Goal: Task Accomplishment & Management: Manage account settings

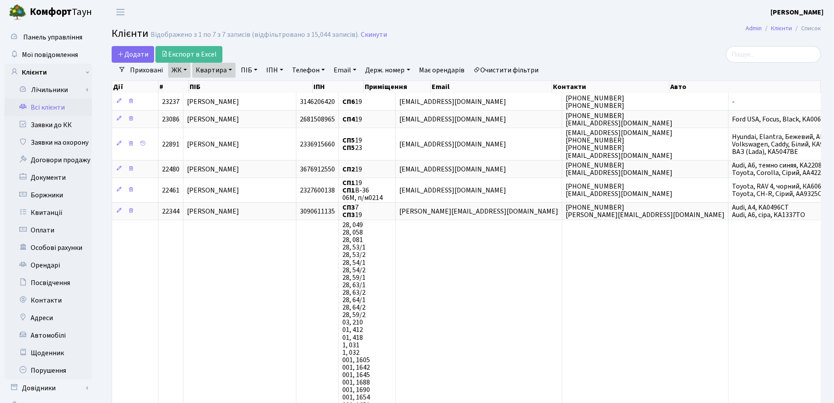
select select "25"
click at [229, 72] on link "Квартира" at bounding box center [213, 70] width 43 height 15
click at [255, 89] on icon at bounding box center [252, 87] width 7 height 7
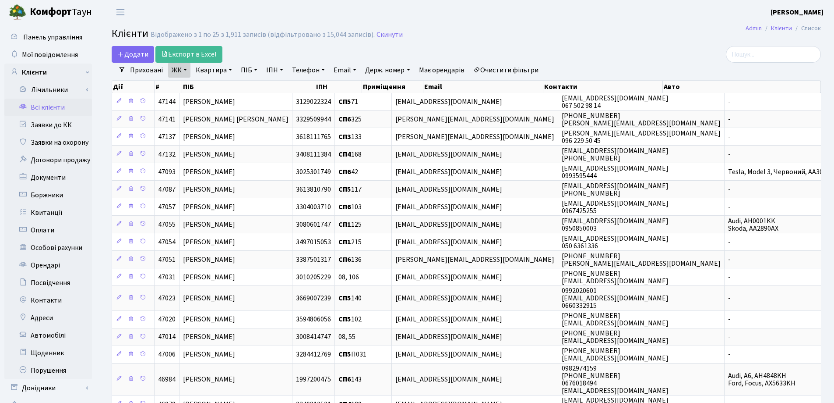
click at [231, 69] on link "Квартира" at bounding box center [213, 70] width 43 height 15
click at [230, 82] on input "text" at bounding box center [218, 87] width 51 height 17
type input "253"
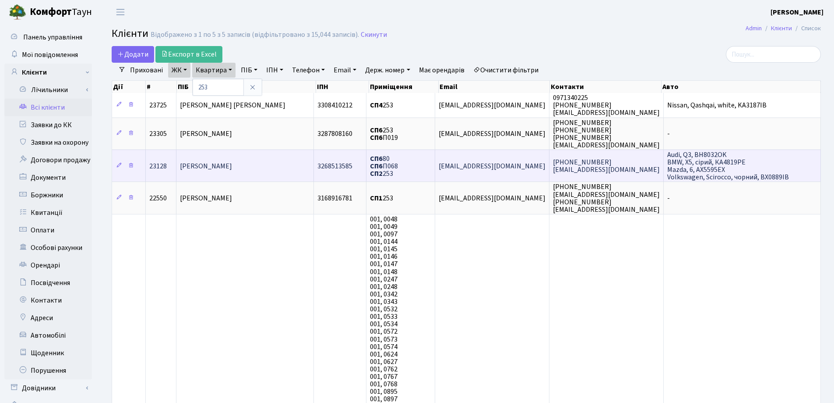
click at [232, 163] on span "Любенко Юлія Миколаївна" at bounding box center [206, 166] width 52 height 10
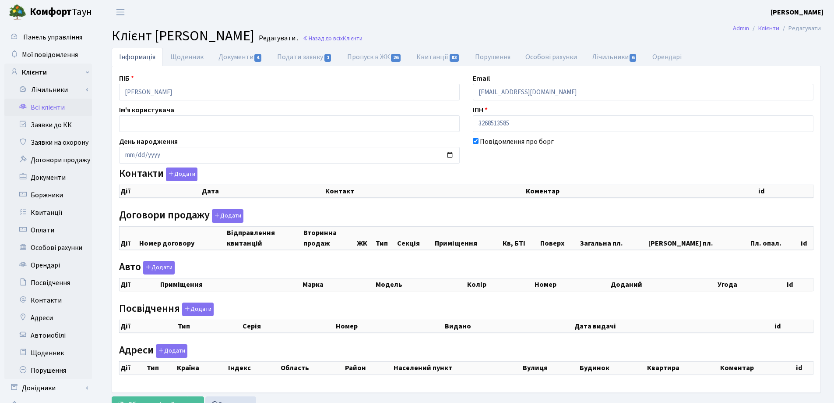
checkbox input "true"
select select "25"
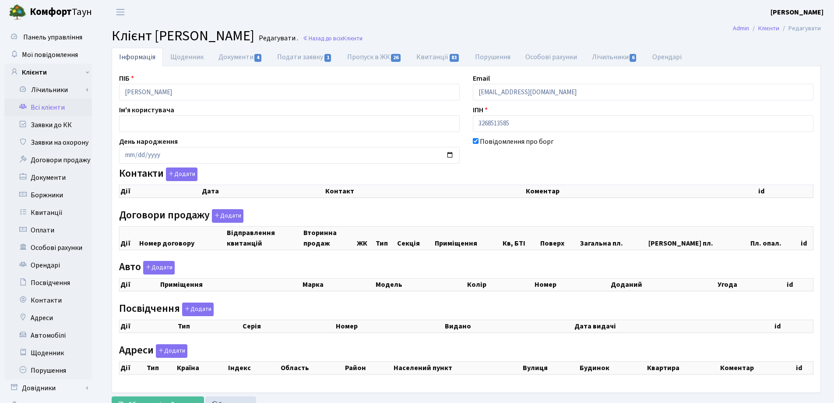
select select "25"
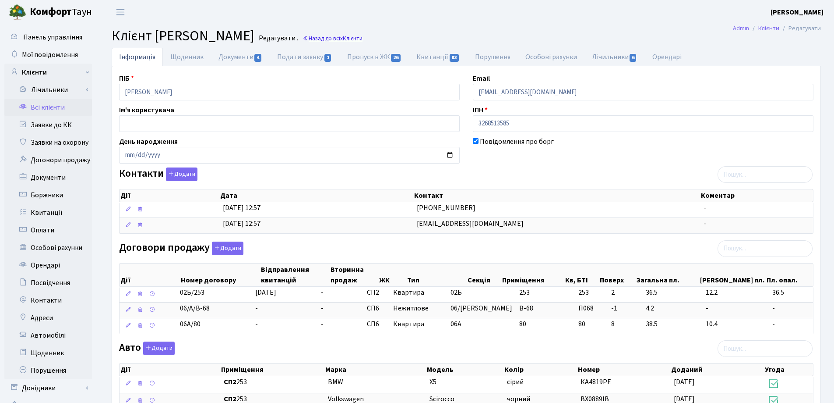
click at [363, 39] on link "Назад до всіх Клієнти" at bounding box center [333, 38] width 60 height 8
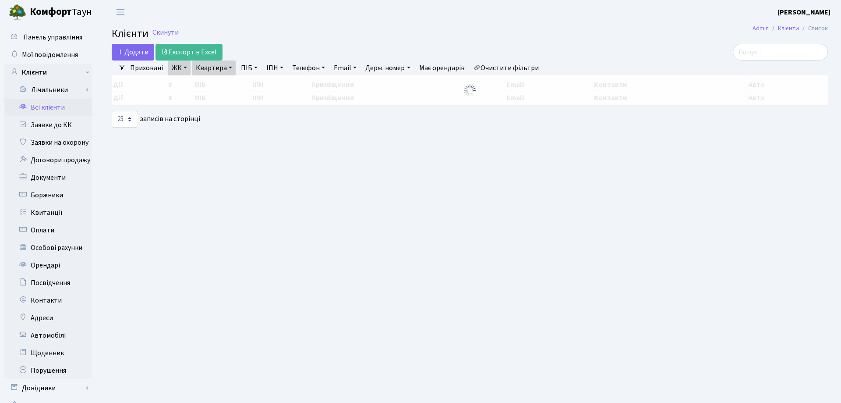
select select "25"
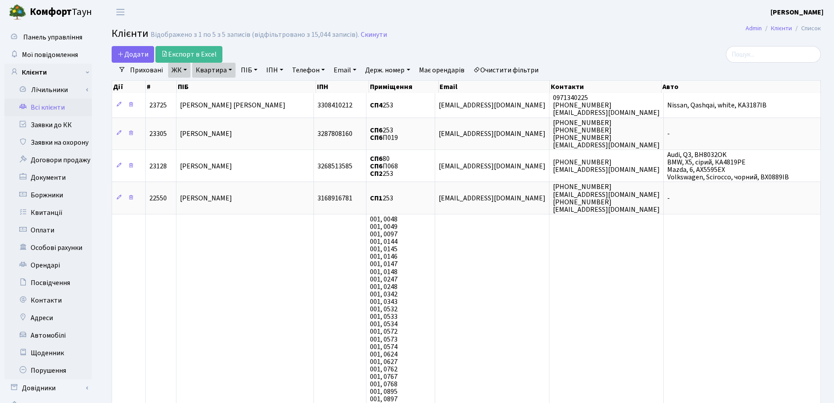
click at [232, 68] on link "Квартира" at bounding box center [213, 70] width 43 height 15
click at [254, 88] on icon at bounding box center [252, 87] width 7 height 7
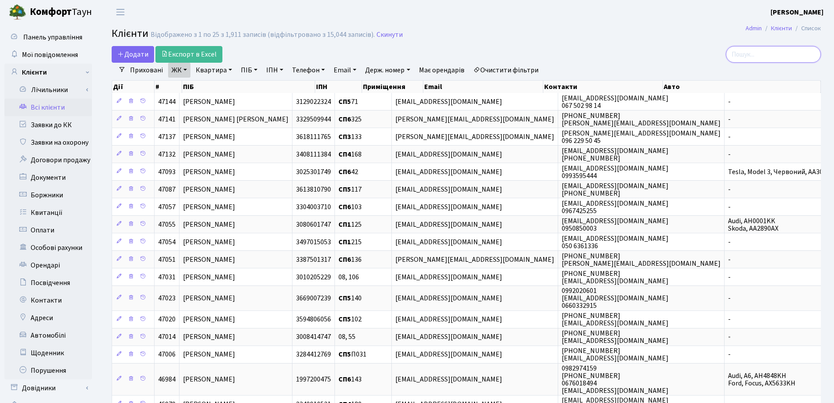
click at [755, 57] on input "search" at bounding box center [773, 54] width 95 height 17
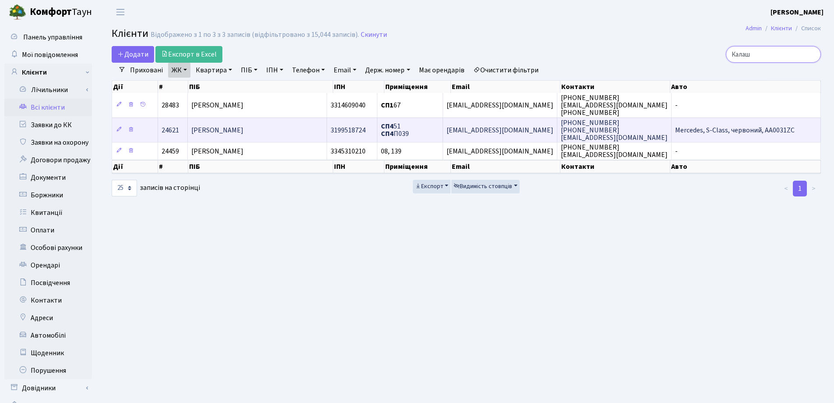
type input "Калаш"
click at [295, 128] on td "Калашник Юлія Сергіївна" at bounding box center [257, 129] width 139 height 25
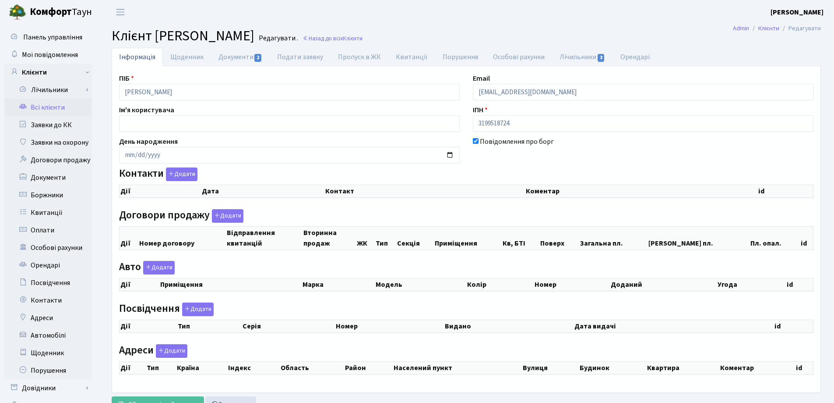
checkbox input "true"
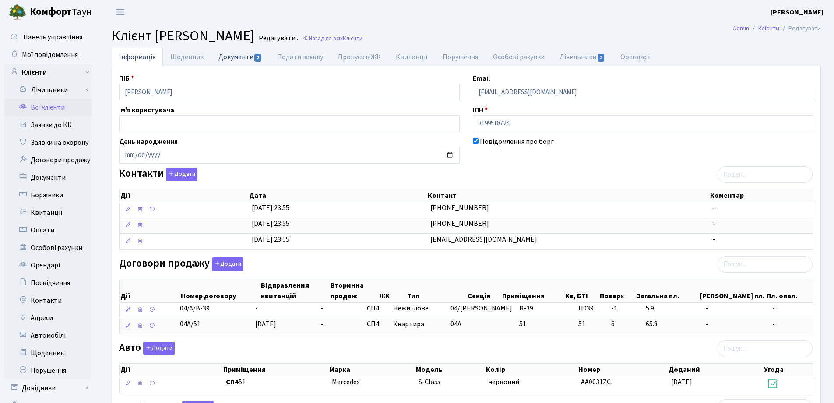
click at [228, 58] on link "Документи 2" at bounding box center [240, 57] width 59 height 18
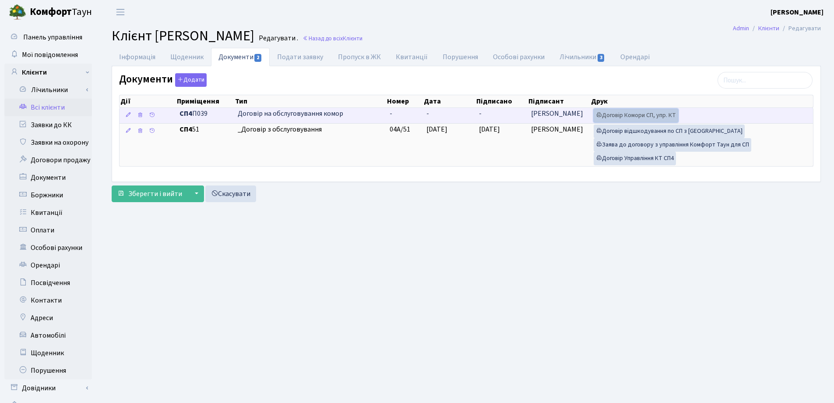
click at [620, 113] on link "Договір Комори СП, упр. КТ" at bounding box center [636, 116] width 85 height 14
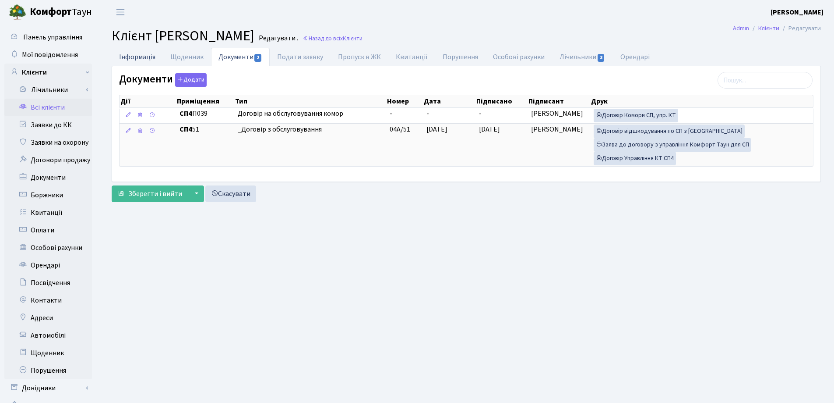
click at [133, 57] on link "Інформація" at bounding box center [137, 57] width 51 height 18
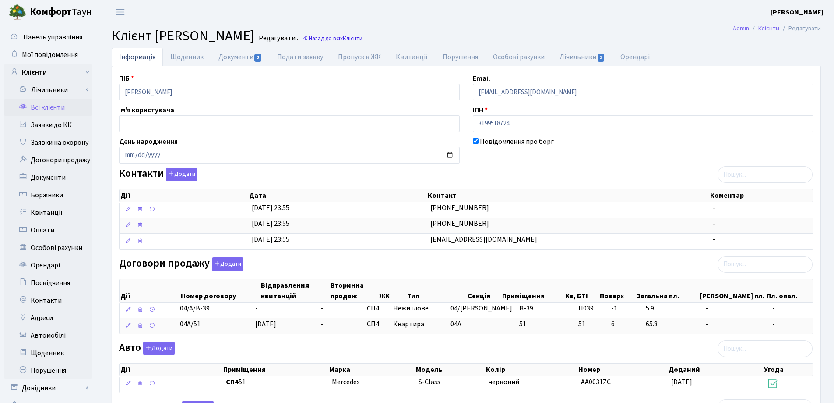
click at [363, 39] on link "Назад до всіх Клієнти" at bounding box center [333, 38] width 60 height 8
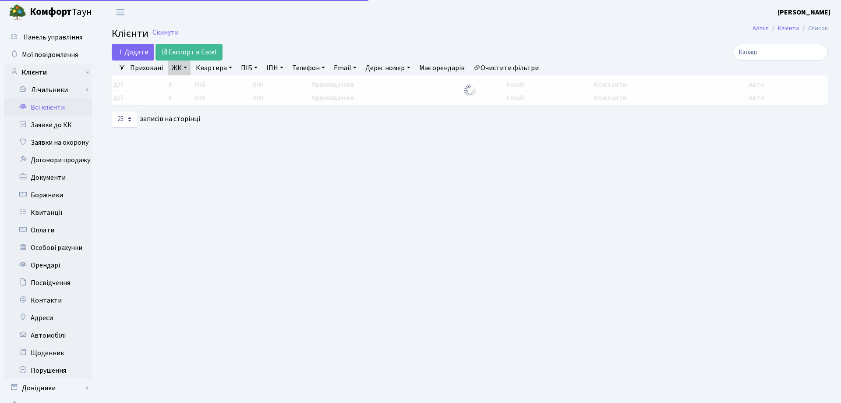
select select "25"
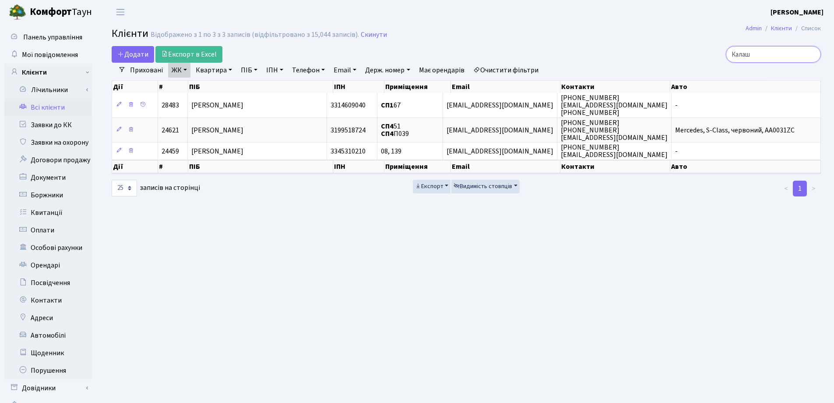
click at [809, 56] on input "Калаш" at bounding box center [773, 54] width 95 height 17
click at [811, 54] on input "Калаш" at bounding box center [773, 54] width 95 height 17
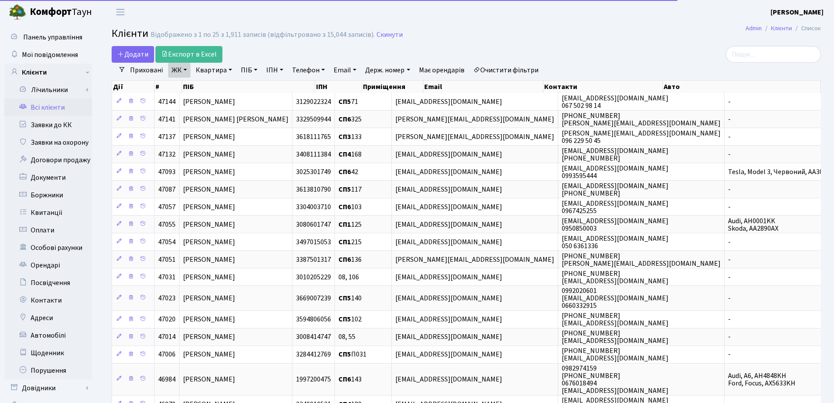
click at [229, 71] on link "Квартира" at bounding box center [213, 70] width 43 height 15
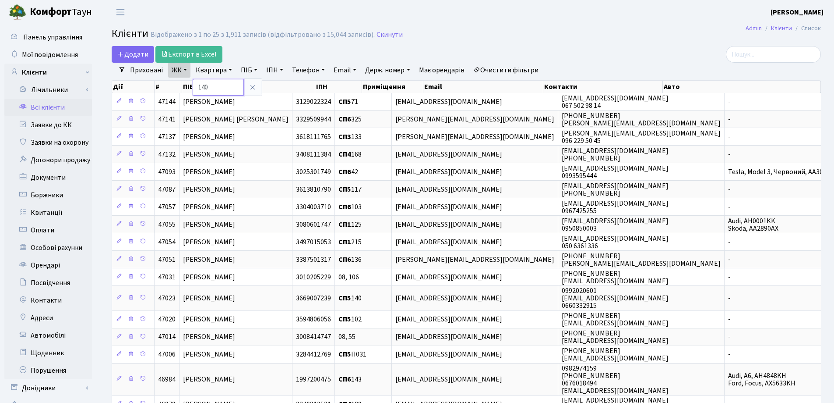
type input "140"
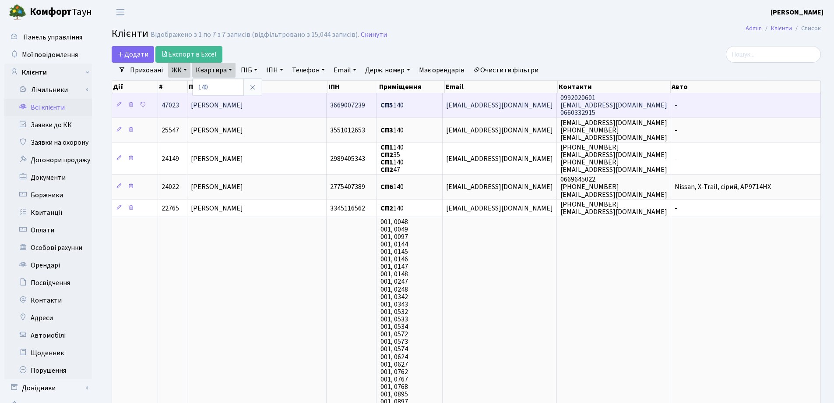
click at [243, 102] on span "[PERSON_NAME]" at bounding box center [217, 105] width 52 height 10
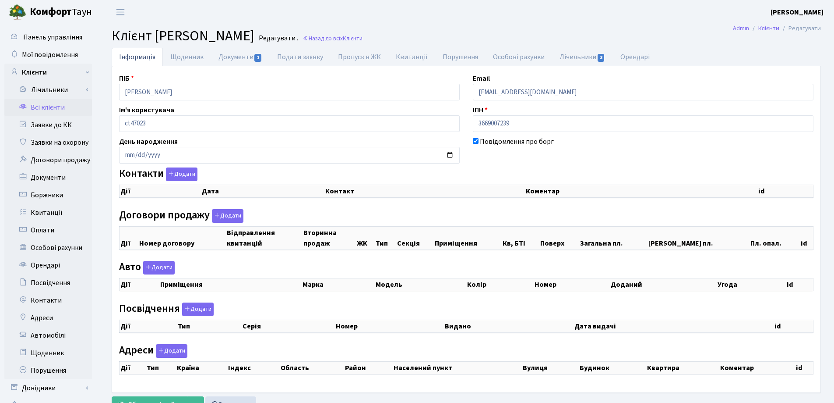
checkbox input "true"
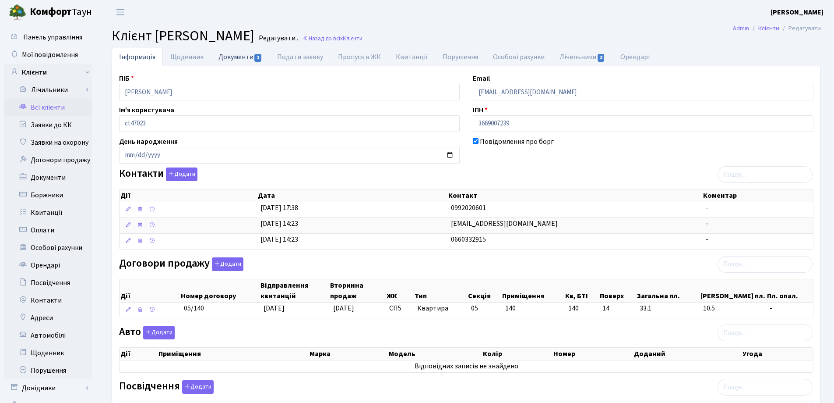
click at [229, 58] on link "Документи 1" at bounding box center [240, 57] width 59 height 18
select select "25"
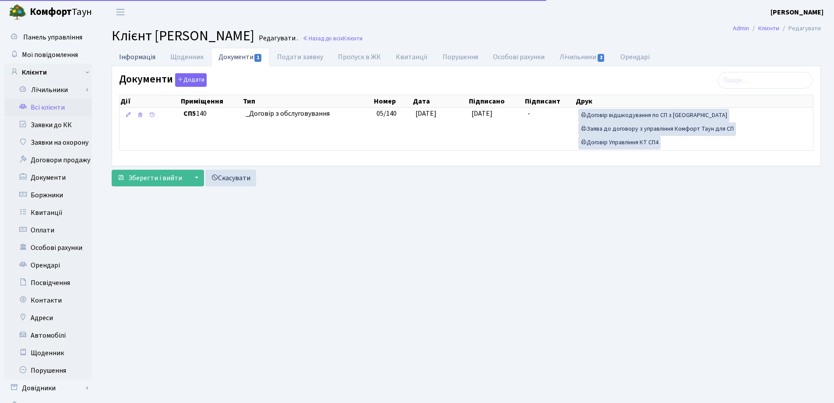
click at [126, 53] on link "Інформація" at bounding box center [137, 57] width 51 height 18
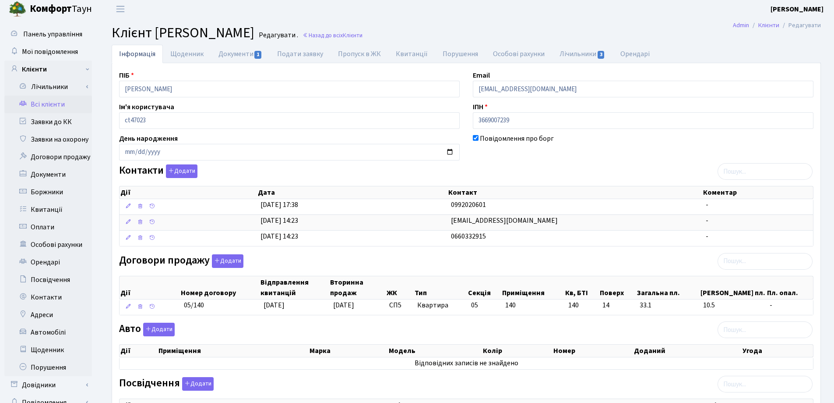
scroll to position [147, 0]
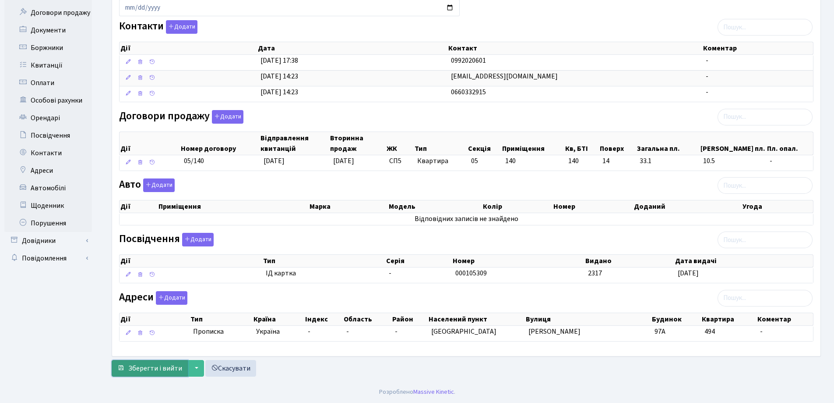
click at [141, 367] on span "Зберегти і вийти" at bounding box center [155, 368] width 54 height 10
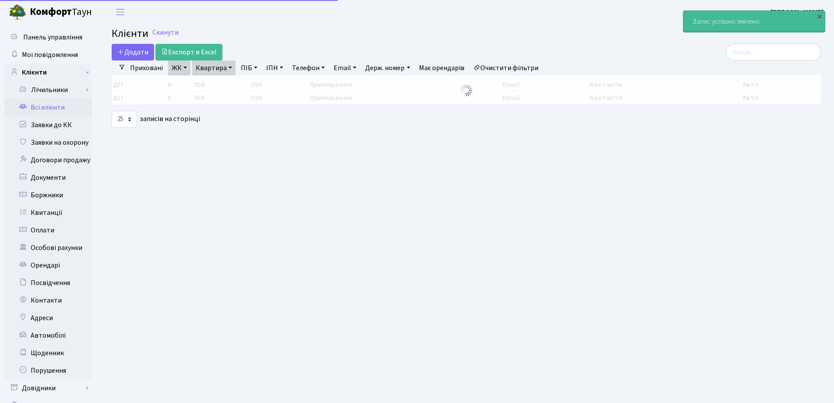
select select "25"
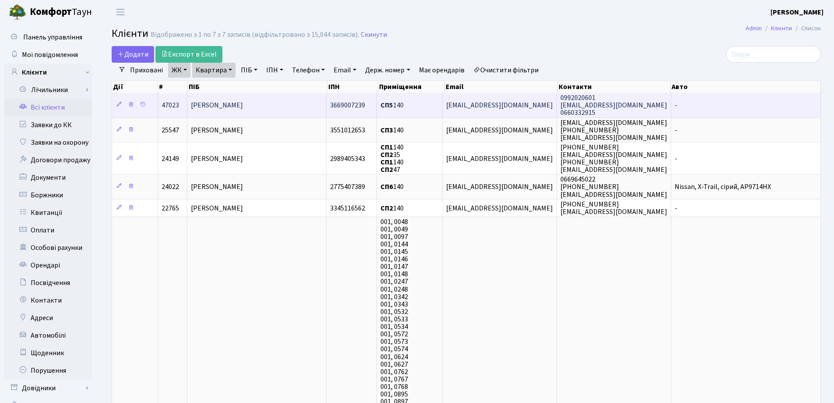
click at [312, 106] on td "[PERSON_NAME]" at bounding box center [256, 105] width 139 height 24
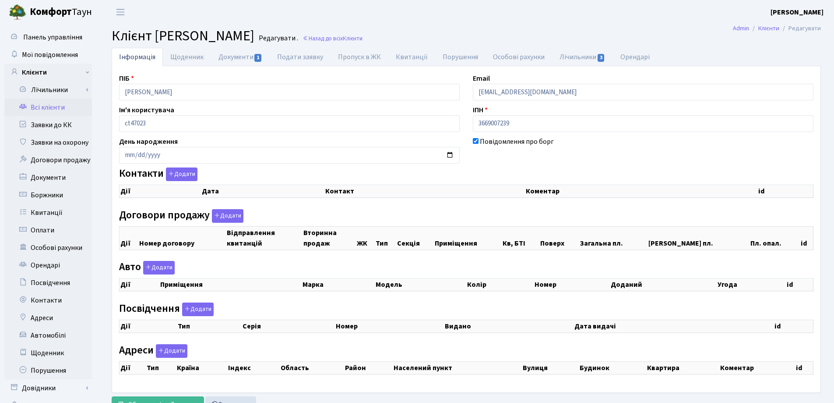
checkbox input "true"
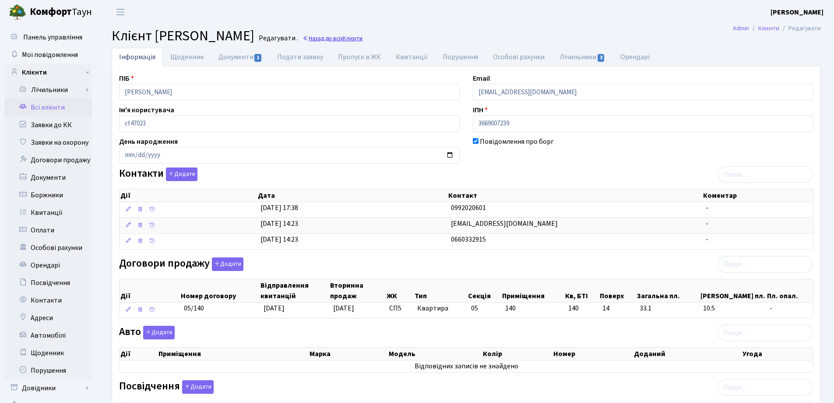
click at [363, 37] on link "Назад до всіх Клієнти" at bounding box center [333, 38] width 60 height 8
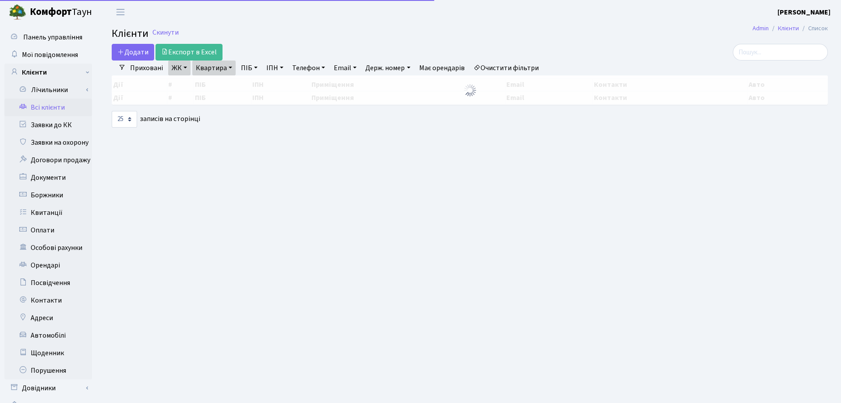
select select "25"
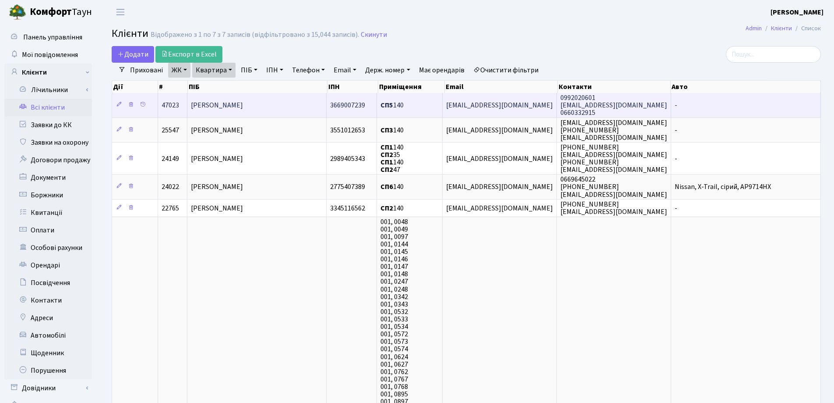
click at [505, 109] on span "[EMAIL_ADDRESS][DOMAIN_NAME]" at bounding box center [499, 105] width 107 height 10
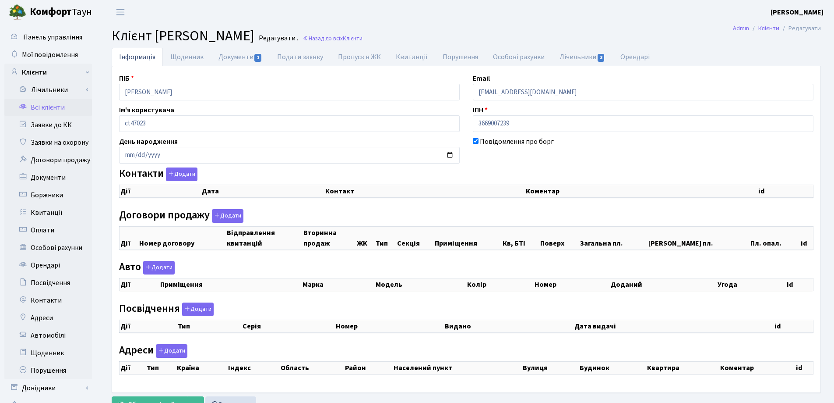
select select "25"
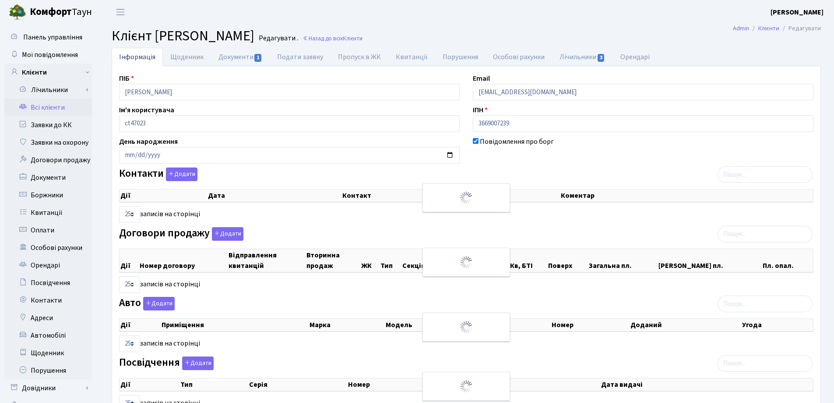
checkbox input "true"
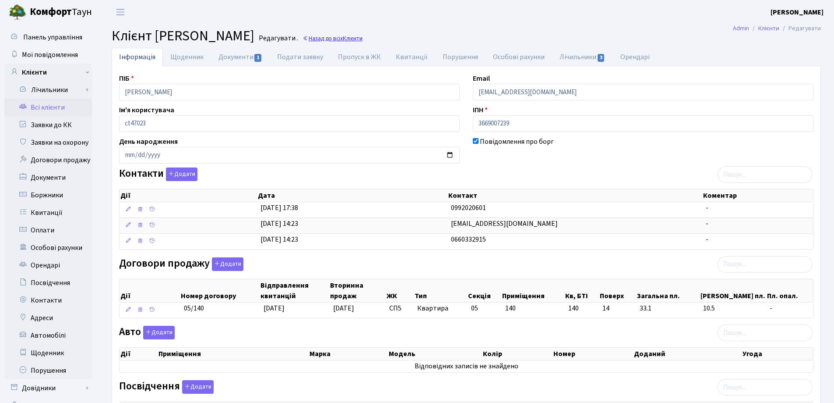
click at [363, 35] on link "Назад до всіх Клієнти" at bounding box center [333, 38] width 60 height 8
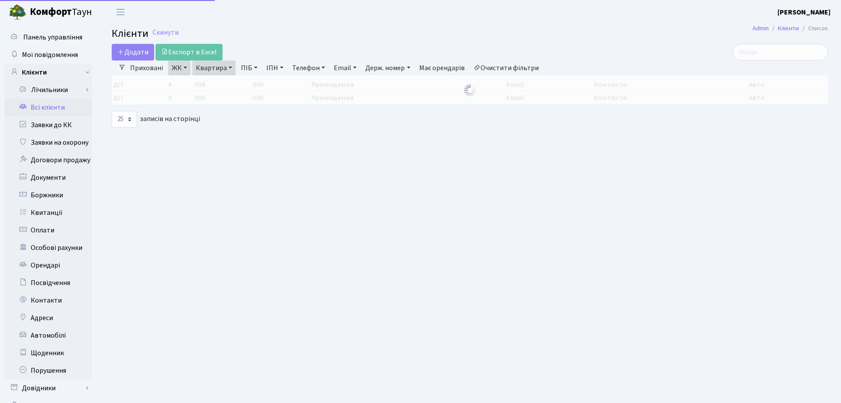
select select "25"
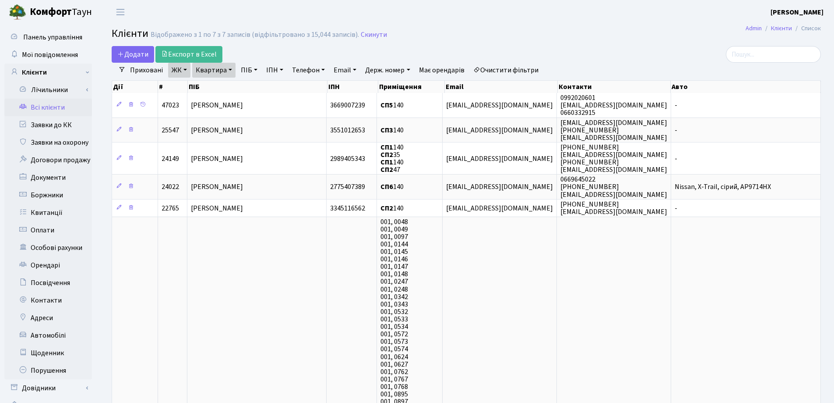
click at [232, 68] on link "Квартира" at bounding box center [213, 70] width 43 height 15
click at [249, 88] on link at bounding box center [253, 87] width 18 height 17
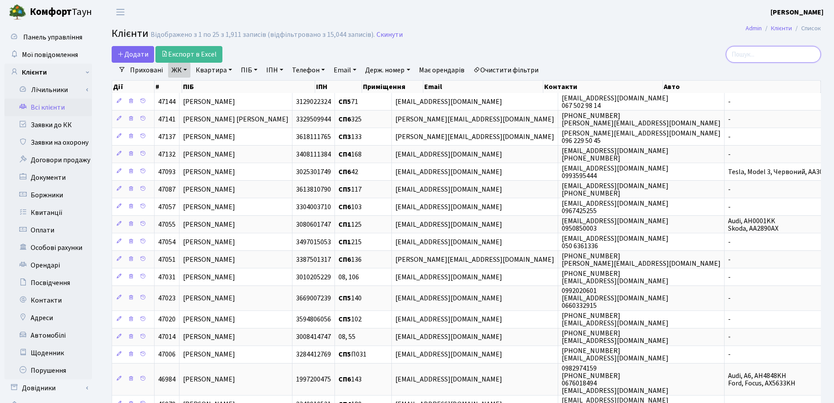
click at [762, 61] on input "search" at bounding box center [773, 54] width 95 height 17
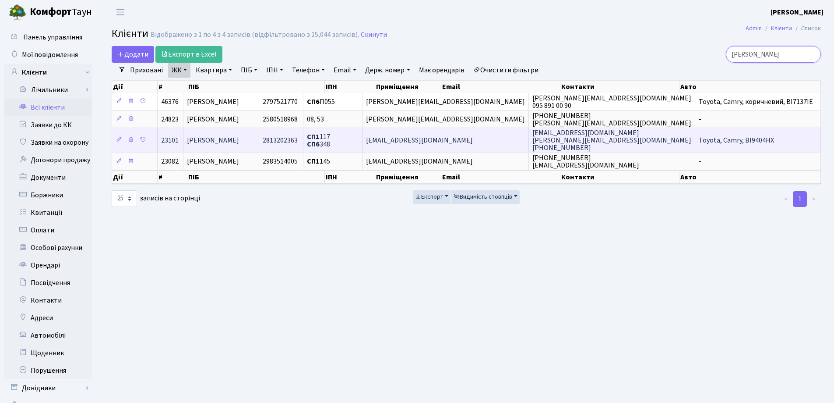
type input "[PERSON_NAME]"
click at [239, 141] on span "[PERSON_NAME]" at bounding box center [213, 140] width 52 height 10
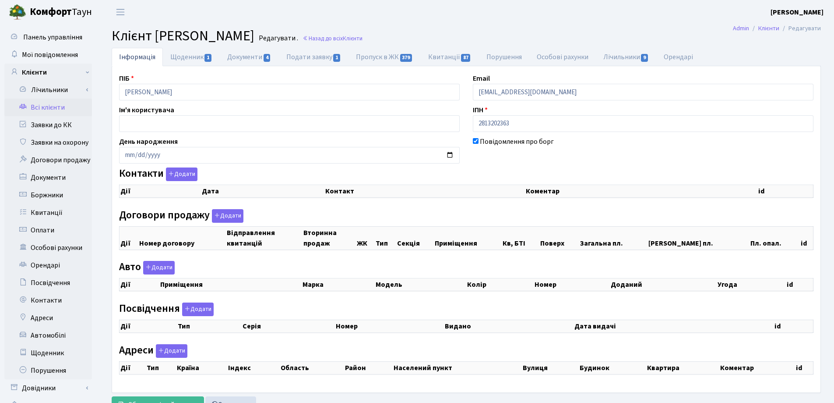
checkbox input "true"
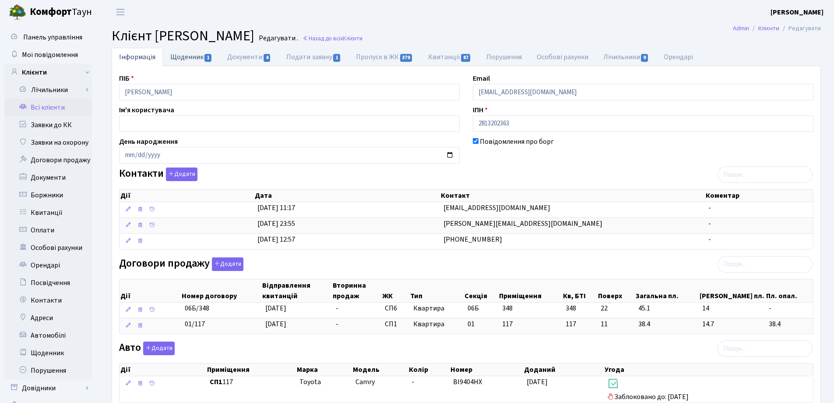
click at [194, 58] on link "Щоденник 1" at bounding box center [191, 57] width 57 height 18
select select "25"
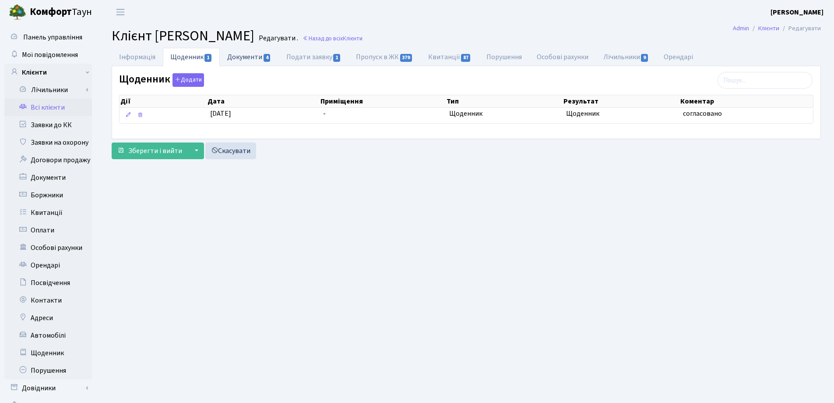
click at [245, 61] on link "Документи 4" at bounding box center [249, 57] width 59 height 18
select select "25"
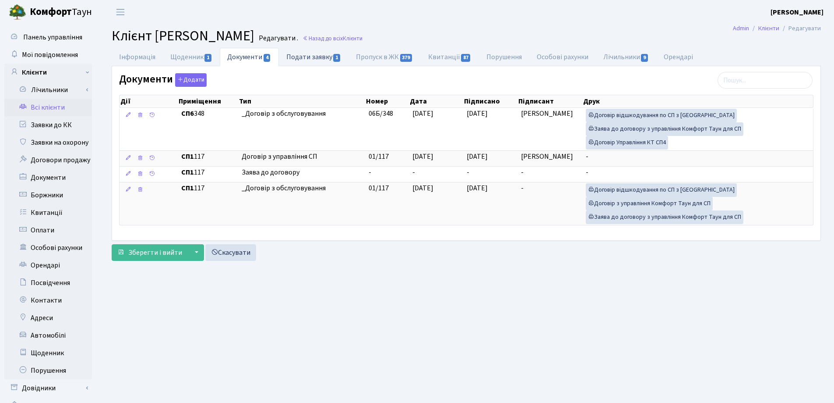
click at [302, 60] on link "Подати заявку 1" at bounding box center [314, 57] width 70 height 18
select select "25"
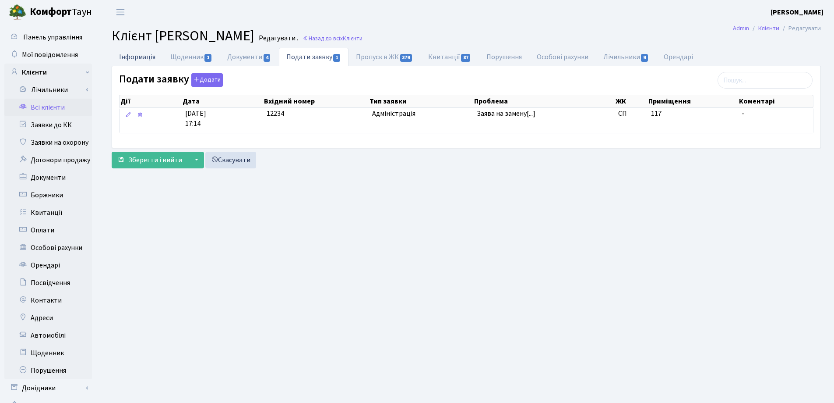
click at [132, 58] on link "Інформація" at bounding box center [137, 57] width 51 height 18
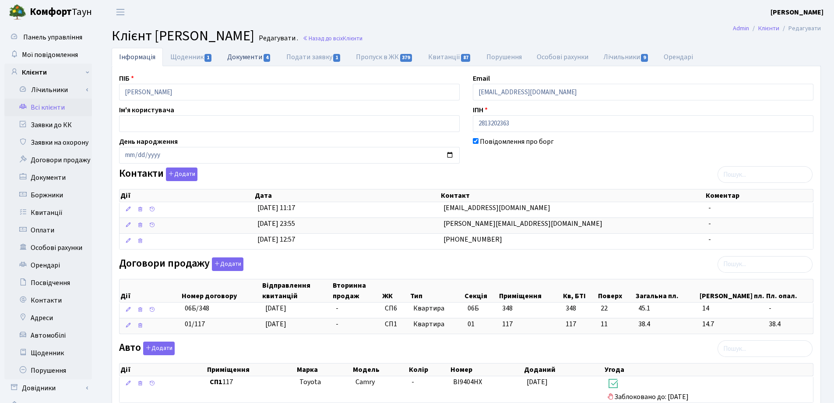
click at [255, 56] on link "Документи 4" at bounding box center [249, 57] width 59 height 18
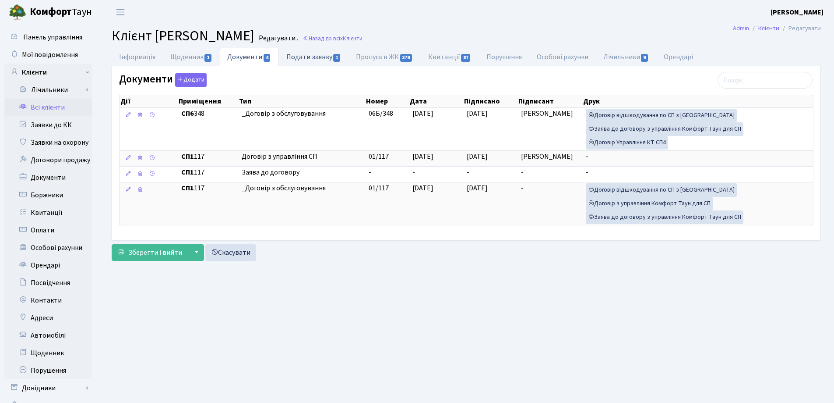
click at [316, 57] on link "Подати заявку 1" at bounding box center [314, 57] width 70 height 18
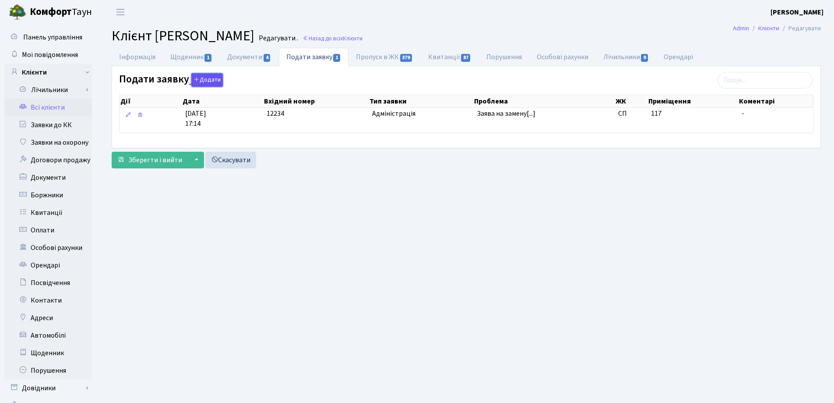
click at [205, 77] on button "Додати" at bounding box center [207, 80] width 32 height 14
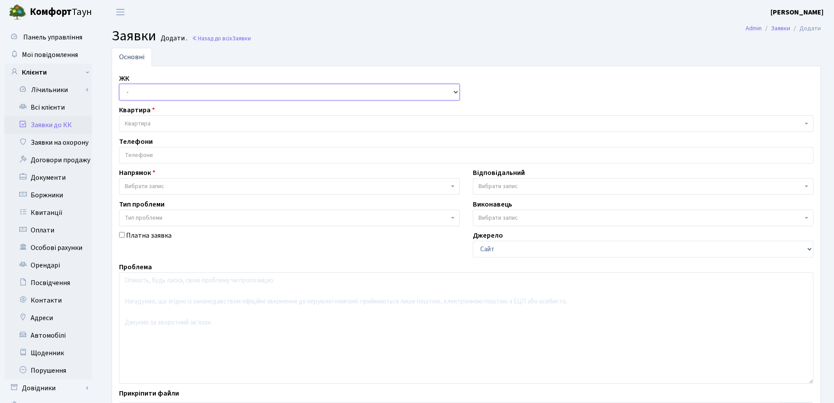
click at [194, 89] on select "- СП, Наддніпрянське шосе, 2а СП1, Столичне шосе, 1 СП2, Столичне шосе, 1А СП3,…" at bounding box center [289, 92] width 341 height 17
select select "307"
click at [119, 84] on select "- СП, Наддніпрянське шосе, 2а СП1, Столичне шосе, 1 СП2, Столичне шосе, 1А СП3,…" at bounding box center [289, 92] width 341 height 17
select select
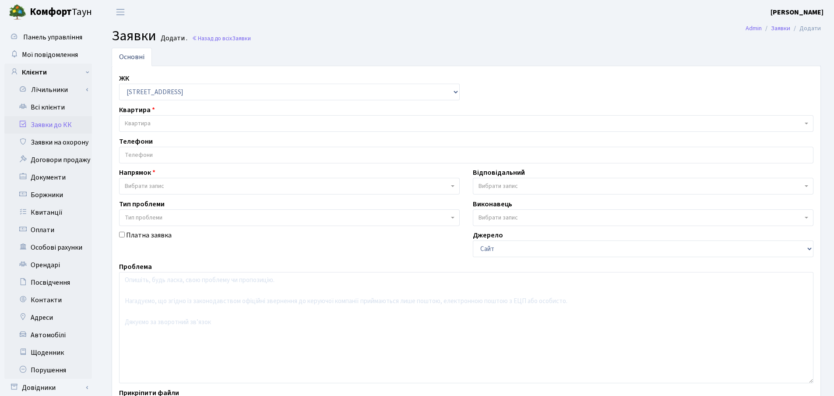
click at [199, 128] on span "Квартира" at bounding box center [466, 123] width 695 height 17
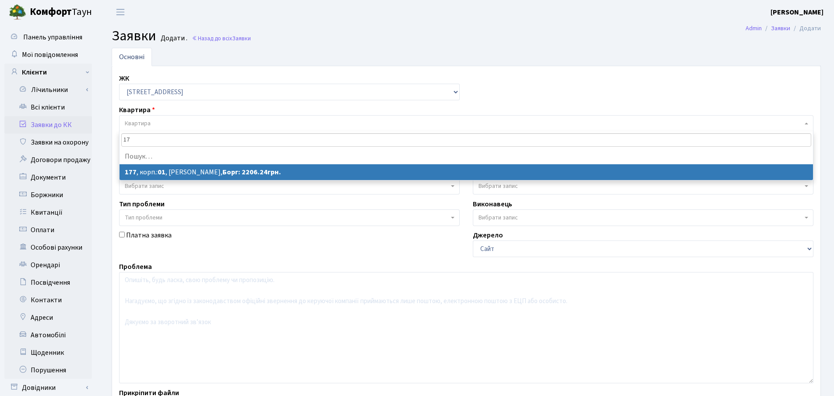
type input "1"
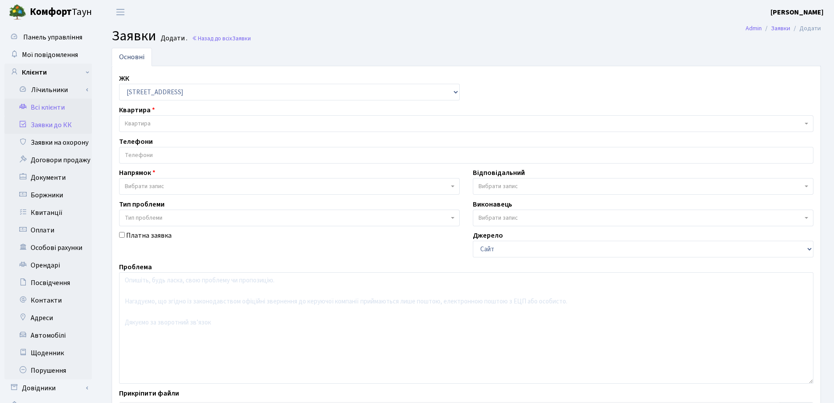
click at [44, 110] on link "Всі клієнти" at bounding box center [48, 108] width 88 height 18
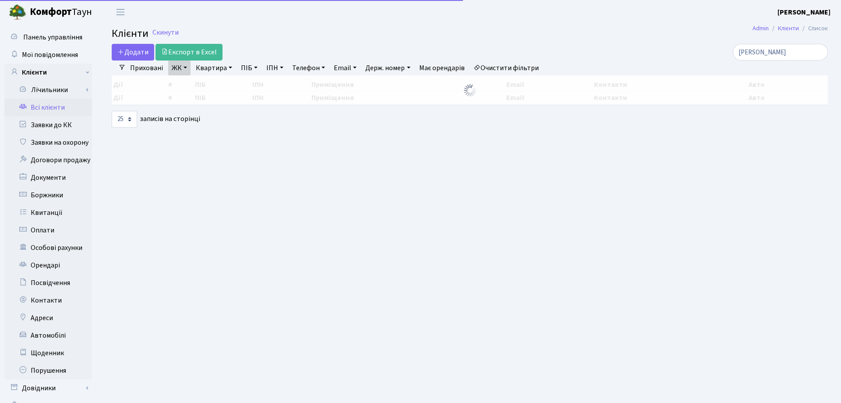
select select "25"
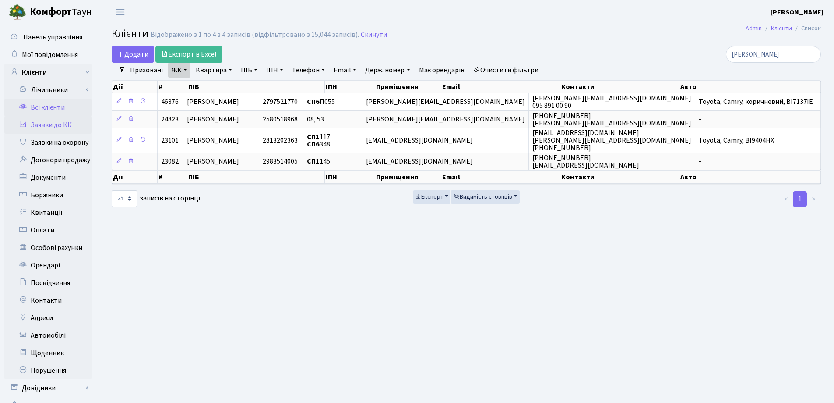
click at [46, 122] on link "Заявки до КК" at bounding box center [48, 125] width 88 height 18
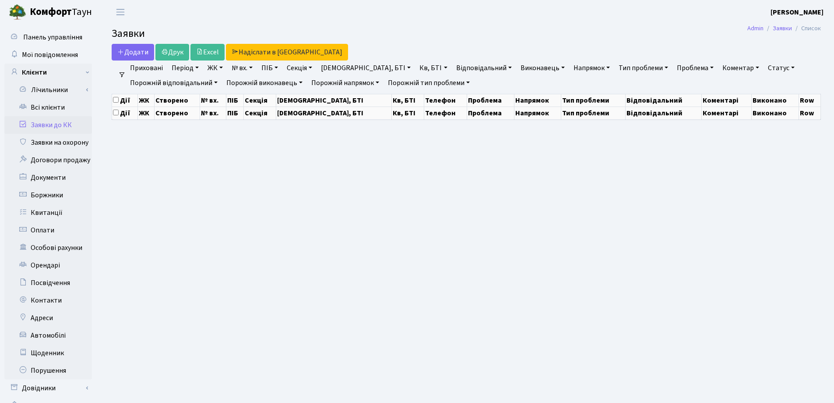
select select "25"
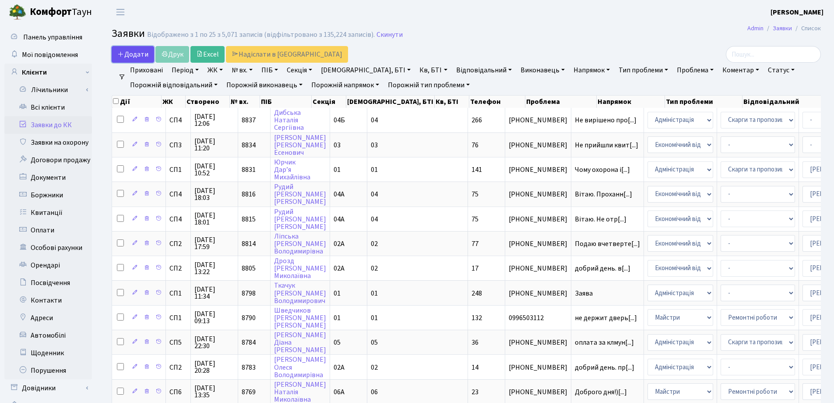
click at [132, 56] on span "Додати" at bounding box center [132, 54] width 31 height 10
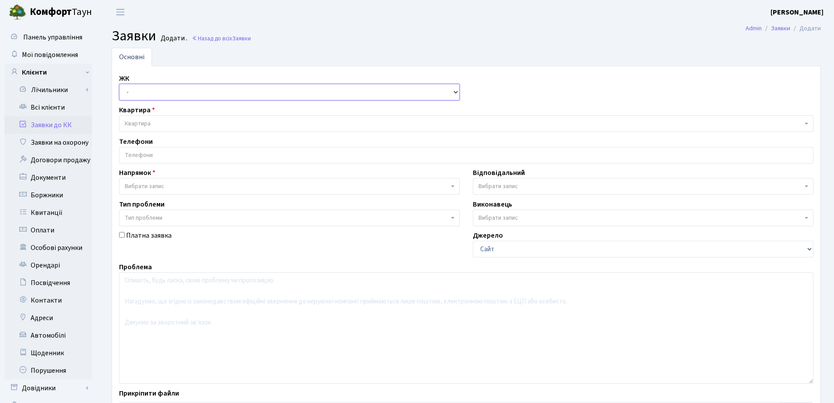
click at [175, 90] on select "- СП, Наддніпрянське шосе, 2а СП1, Столичне шосе, 1 СП2, Столичне шосе, 1А СП3,…" at bounding box center [289, 92] width 341 height 17
select select "307"
click at [119, 84] on select "- СП, Наддніпрянське шосе, 2а СП1, Столичне шосе, 1 СП2, Столичне шосе, 1А СП3,…" at bounding box center [289, 92] width 341 height 17
select select
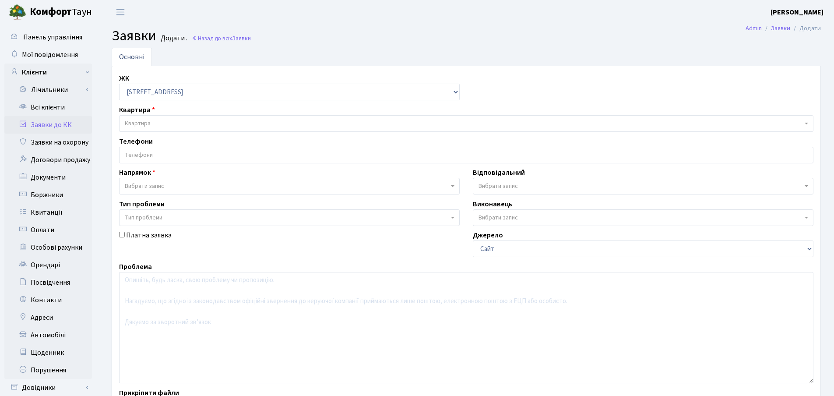
click at [181, 124] on span "Квартира" at bounding box center [464, 123] width 678 height 9
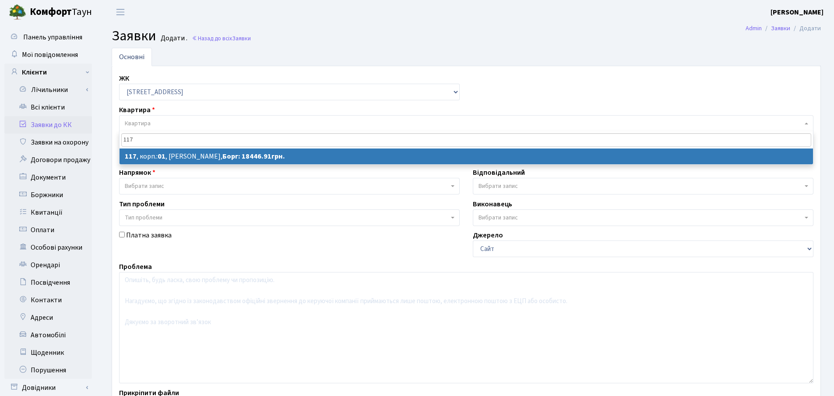
type input "117"
select select
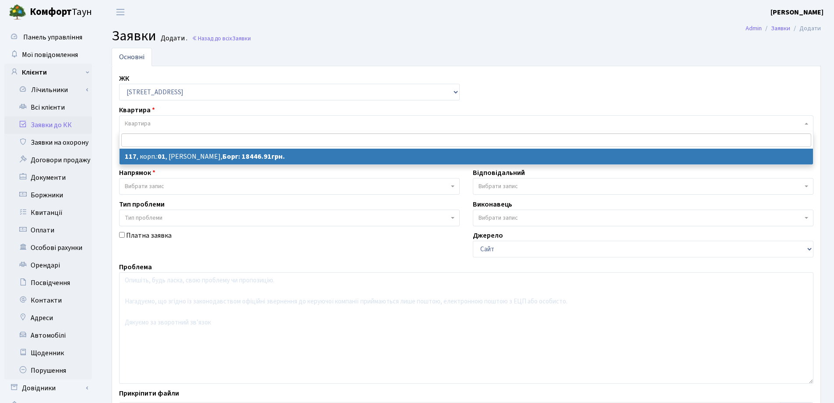
select select "20042"
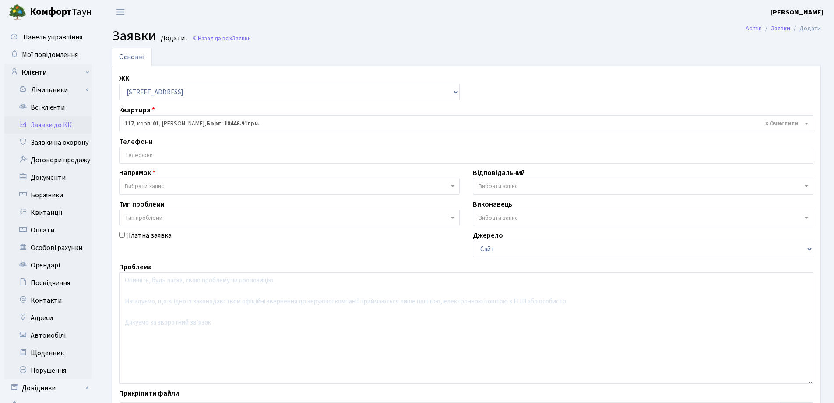
click at [199, 156] on input "search" at bounding box center [467, 155] width 694 height 16
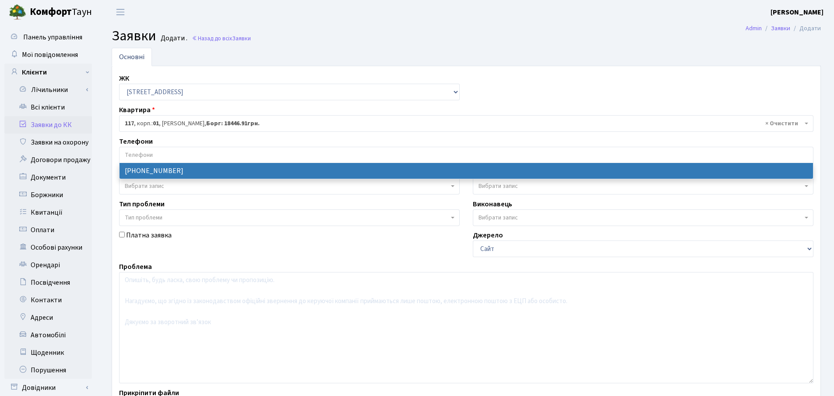
select select "62605"
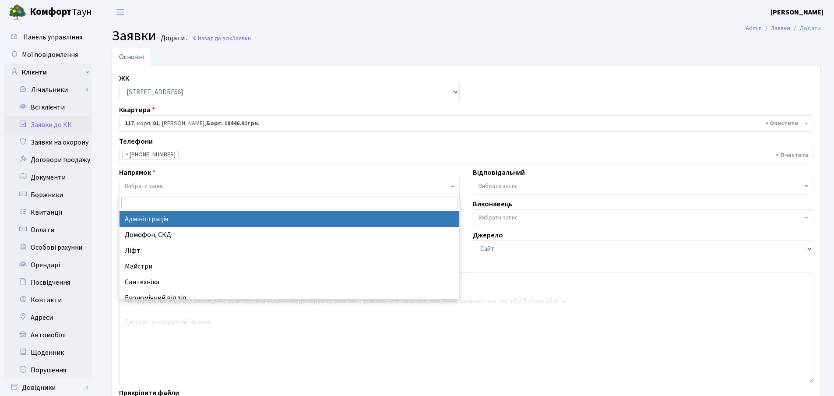
click at [195, 183] on span "Вибрати запис" at bounding box center [287, 186] width 324 height 9
select select "5"
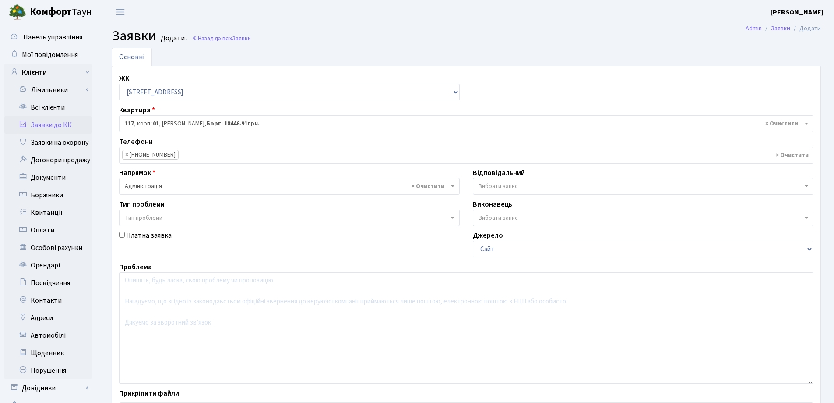
click at [183, 220] on span "Тип проблеми" at bounding box center [287, 217] width 324 height 9
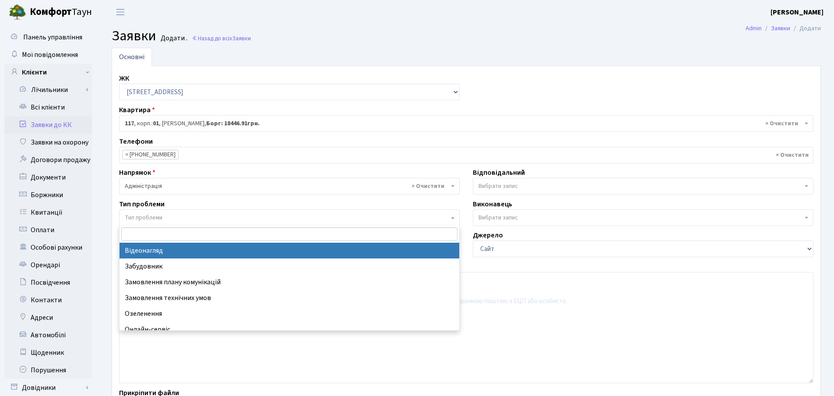
select select "45"
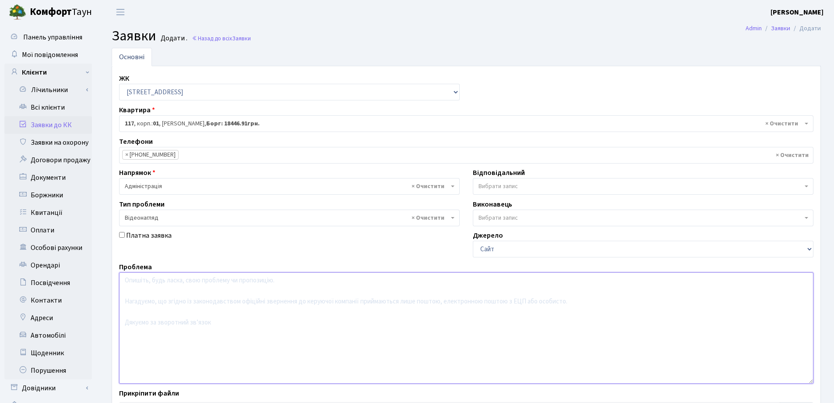
click at [183, 295] on textarea at bounding box center [466, 327] width 695 height 111
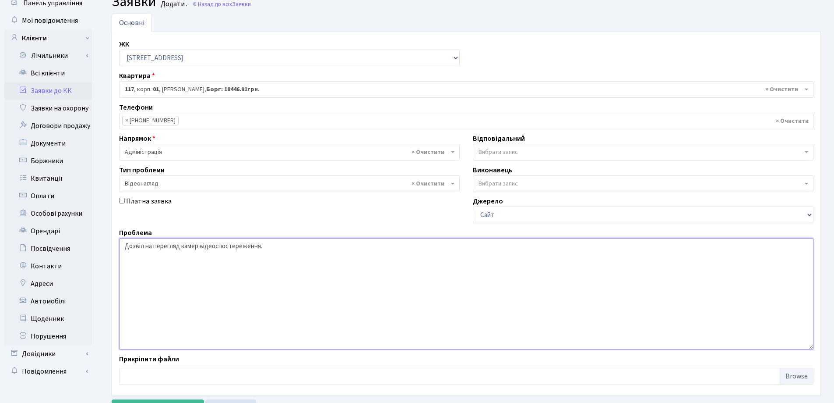
scroll to position [74, 0]
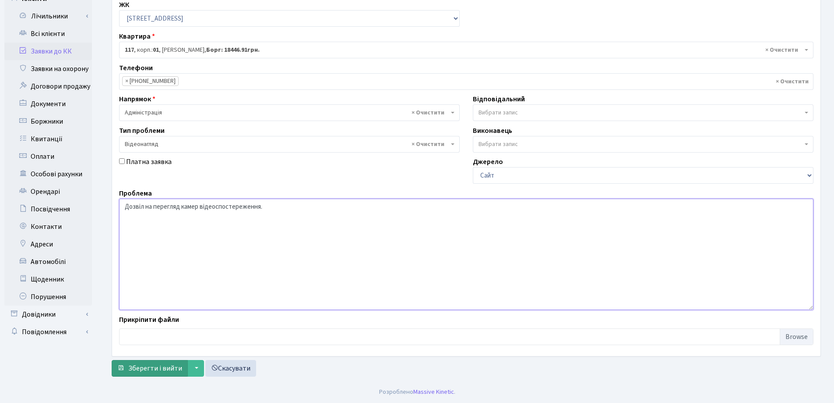
type textarea "Дозвіл на перегляд камер відеоспостереження."
click at [157, 364] on span "Зберегти і вийти" at bounding box center [155, 368] width 54 height 10
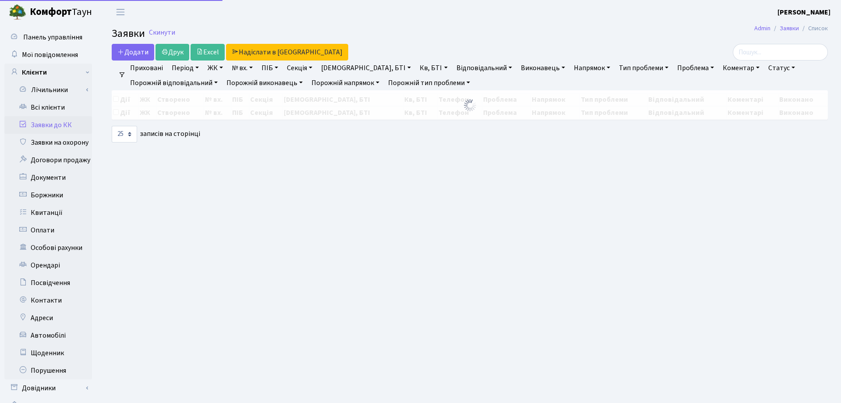
select select "25"
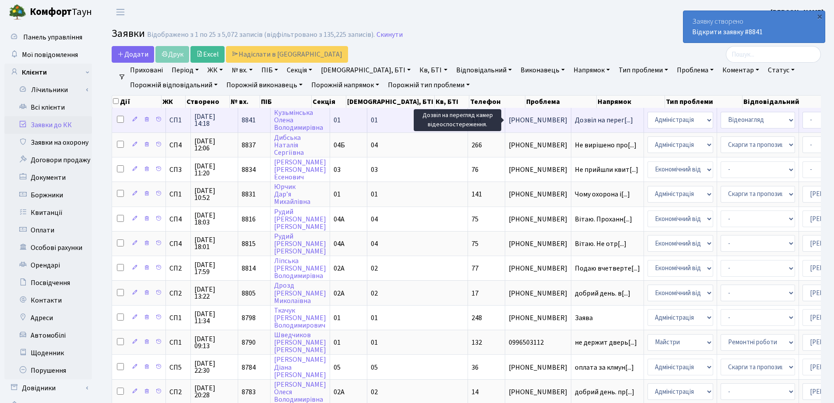
click at [575, 119] on span "Дозвіл на перег[...]" at bounding box center [604, 120] width 58 height 10
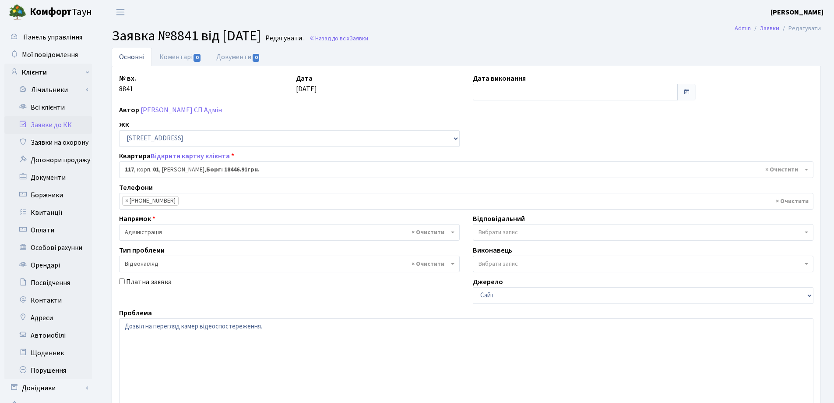
select select "20042"
select select "45"
click at [232, 56] on link "Документи 0" at bounding box center [238, 57] width 59 height 18
select select "25"
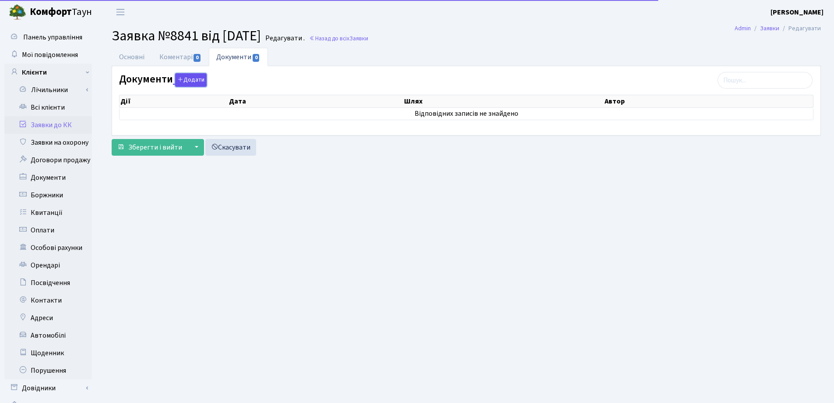
click at [186, 78] on button "Додати" at bounding box center [191, 80] width 32 height 14
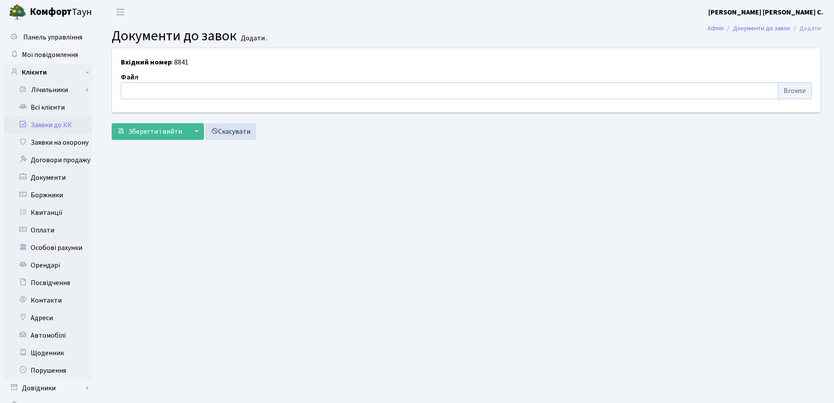
click at [140, 92] on input "file" at bounding box center [466, 90] width 691 height 17
type input "C:\fakepath\IMG_0003.pdf"
click at [152, 128] on span "Зберегти і вийти" at bounding box center [155, 132] width 54 height 10
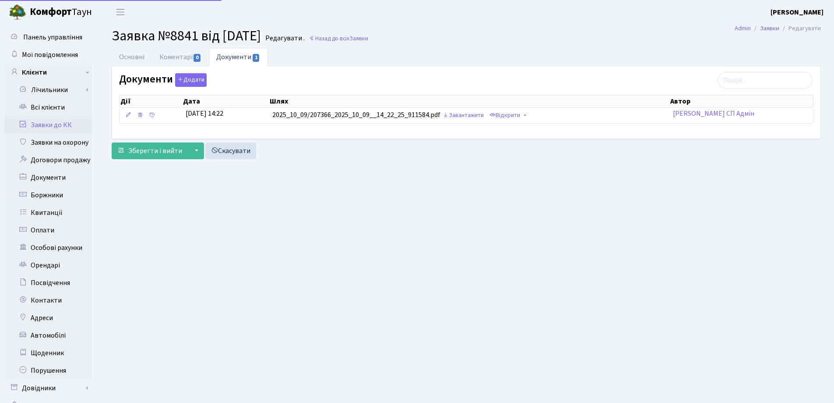
select select "20042"
select select "45"
click at [139, 53] on link "Основні" at bounding box center [132, 57] width 40 height 18
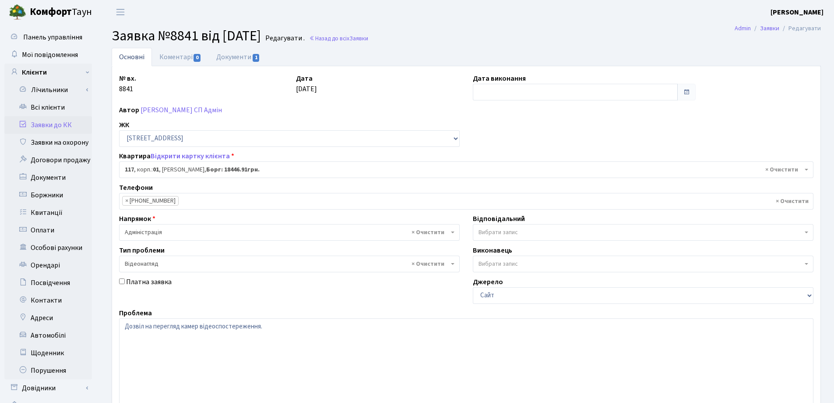
scroll to position [120, 0]
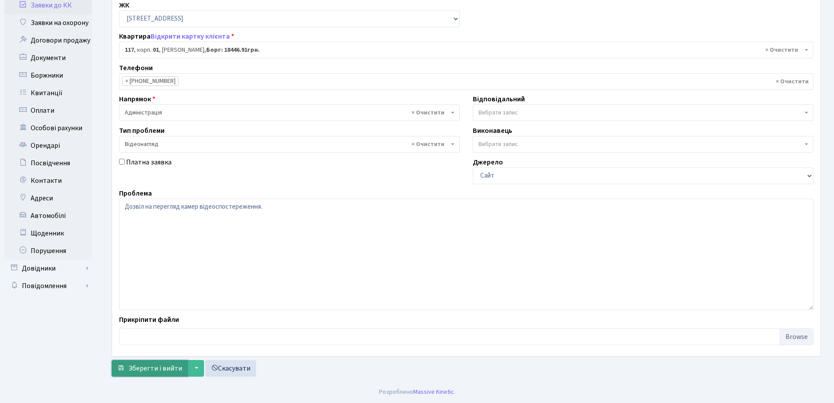
click at [160, 370] on span "Зберегти і вийти" at bounding box center [155, 368] width 54 height 10
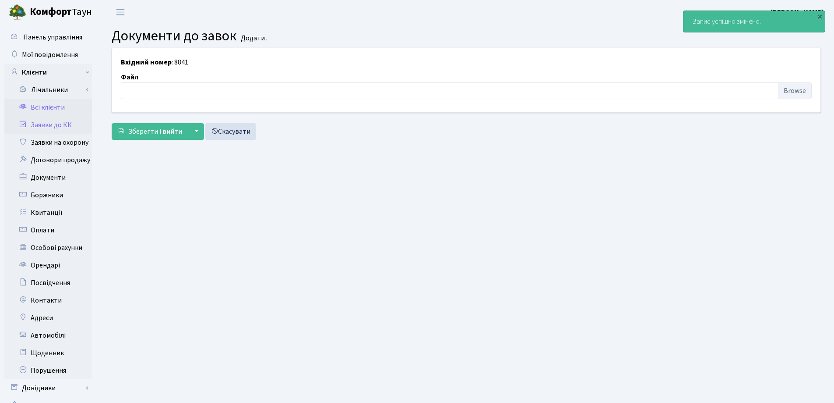
click at [61, 105] on link "Всі клієнти" at bounding box center [48, 108] width 88 height 18
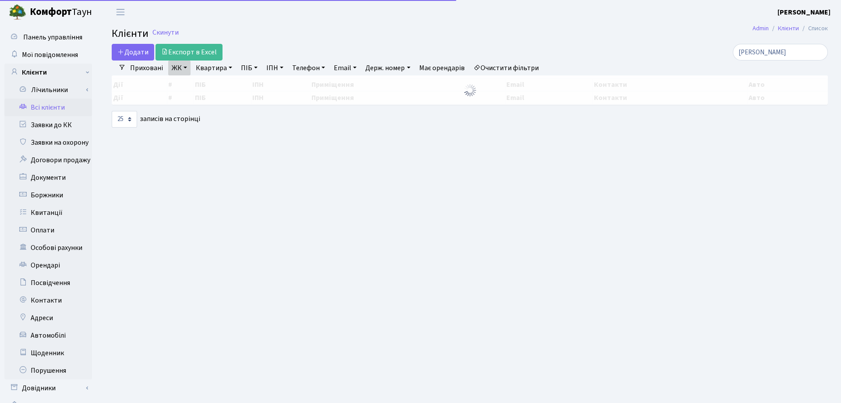
select select "25"
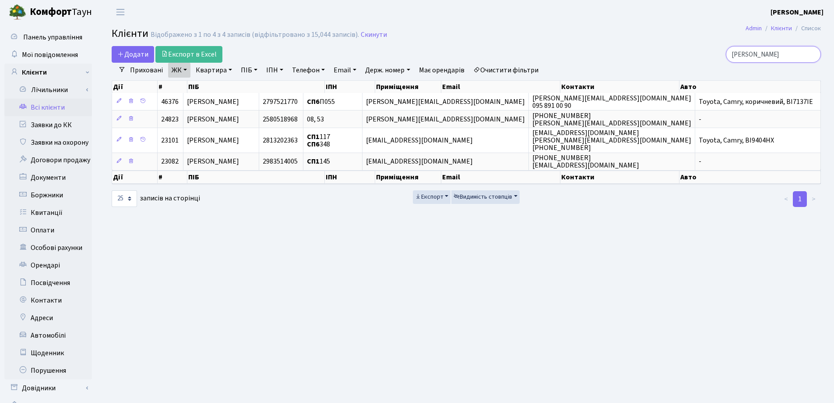
click at [770, 49] on input "[PERSON_NAME]" at bounding box center [773, 54] width 95 height 17
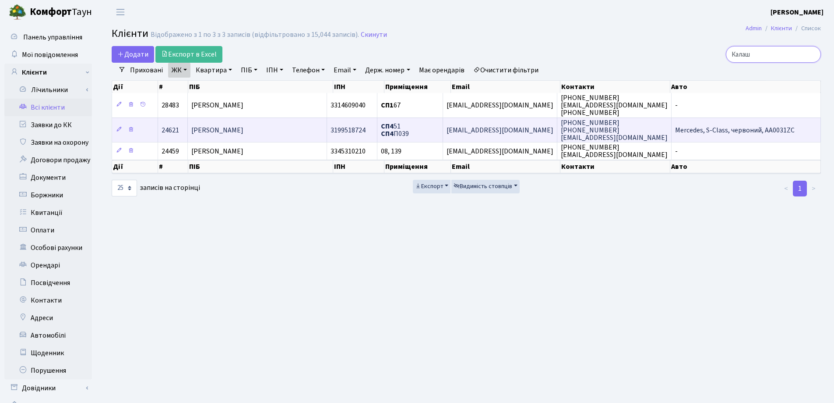
type input "Калаш"
click at [286, 132] on td "[PERSON_NAME]" at bounding box center [257, 129] width 139 height 25
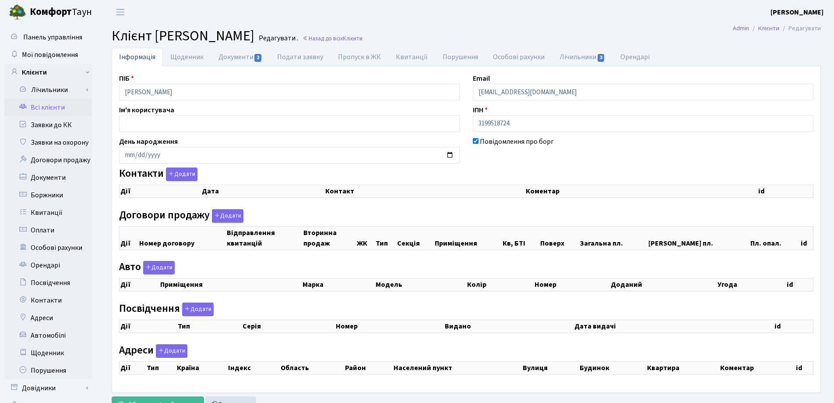
click at [233, 59] on link "Документи 2" at bounding box center [240, 57] width 59 height 18
select select "25"
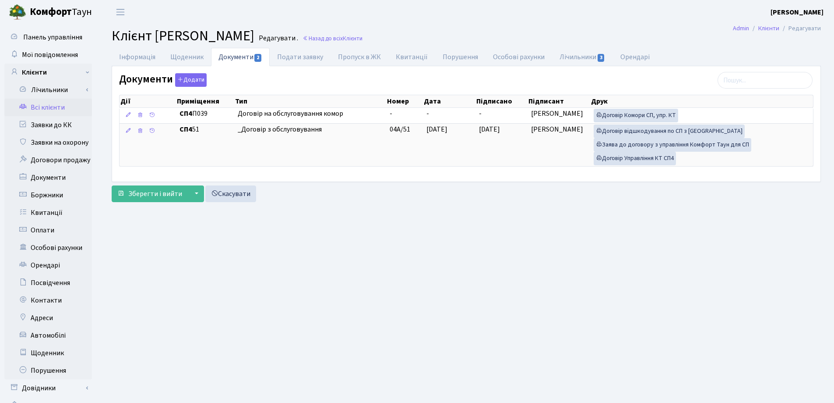
click at [399, 106] on th "Номер" at bounding box center [404, 101] width 37 height 12
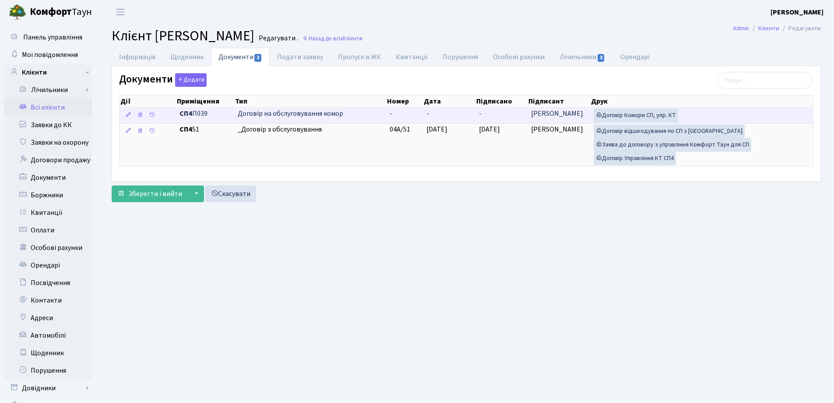
click at [400, 116] on td "-" at bounding box center [404, 115] width 37 height 15
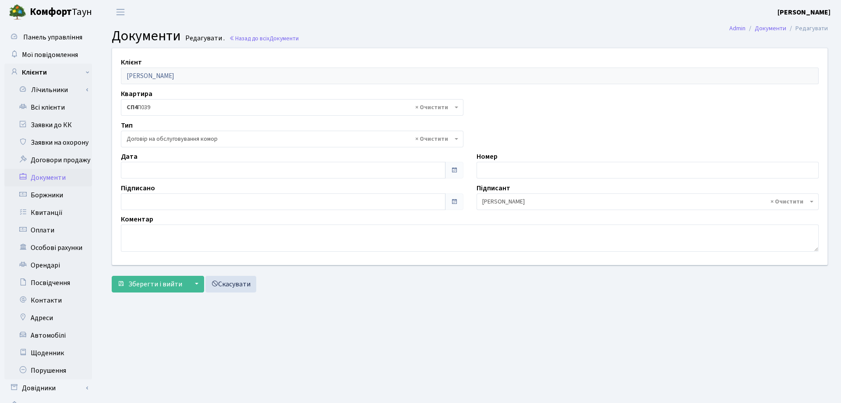
select select "309"
type input "09.10.2025"
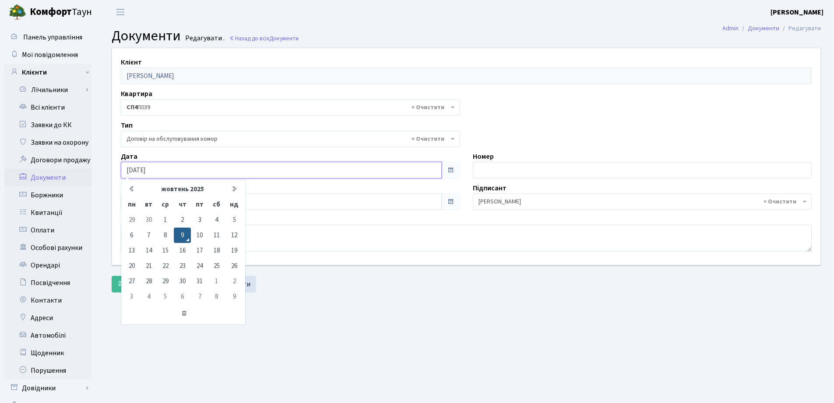
click at [237, 172] on input "[DATE]" at bounding box center [281, 170] width 321 height 17
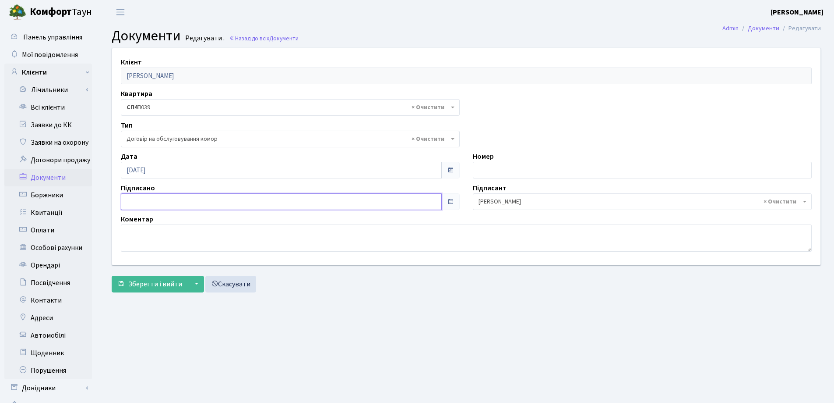
type input "09.10.2025"
click at [228, 197] on input "09.10.2025" at bounding box center [281, 201] width 321 height 17
click at [161, 280] on span "Зберегти і вийти" at bounding box center [155, 284] width 54 height 10
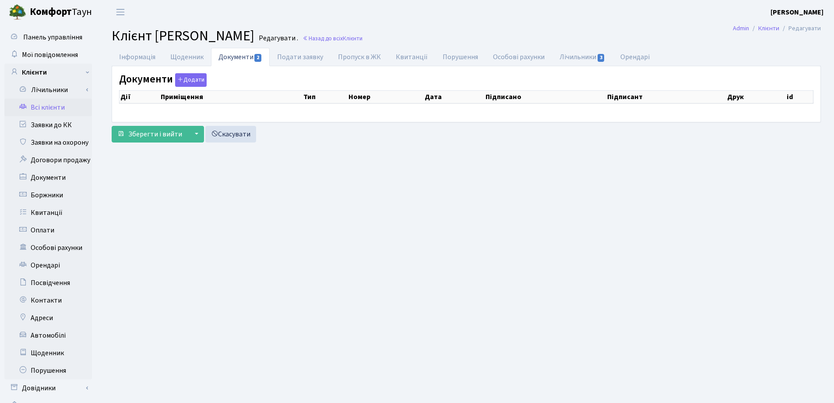
checkbox input "true"
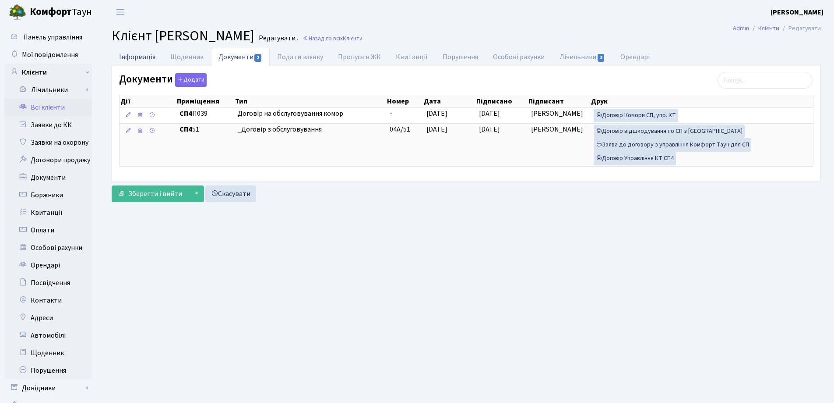
click at [136, 55] on link "Інформація" at bounding box center [137, 57] width 51 height 18
select select "25"
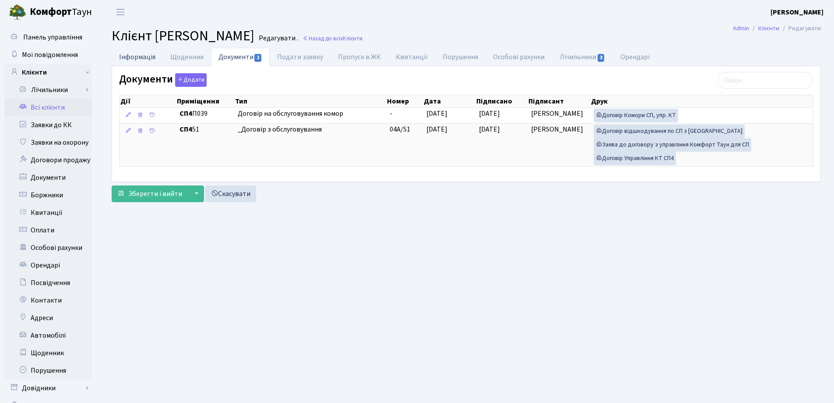
select select "25"
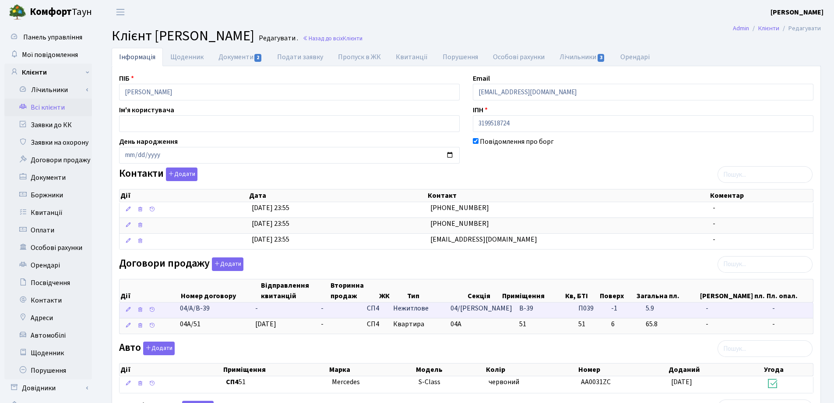
click at [270, 307] on td "-" at bounding box center [285, 309] width 66 height 15
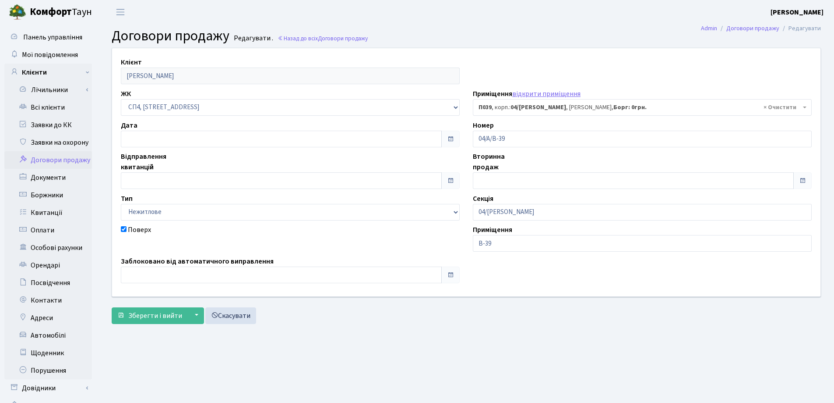
select select "21369"
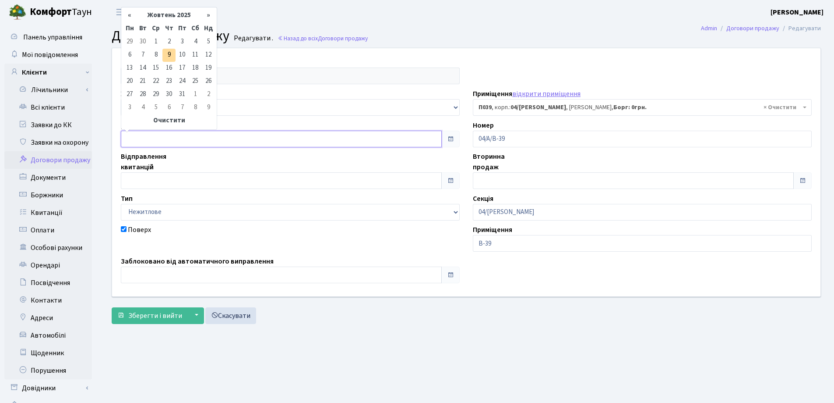
click at [202, 138] on input "text" at bounding box center [281, 139] width 321 height 17
type input "[DATE]"
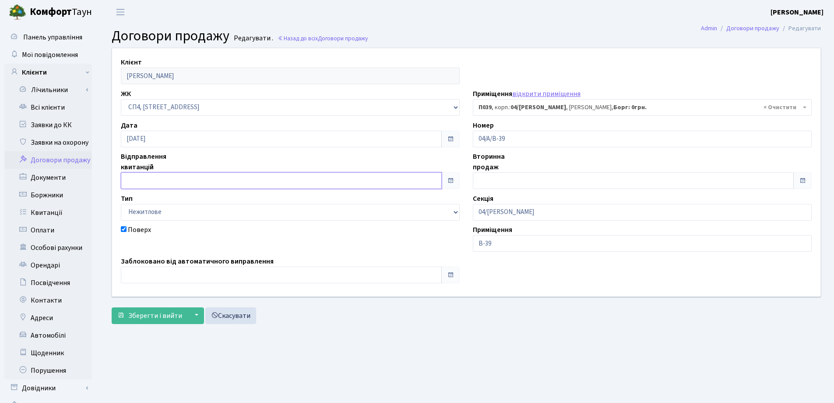
click at [207, 177] on input "text" at bounding box center [281, 180] width 321 height 17
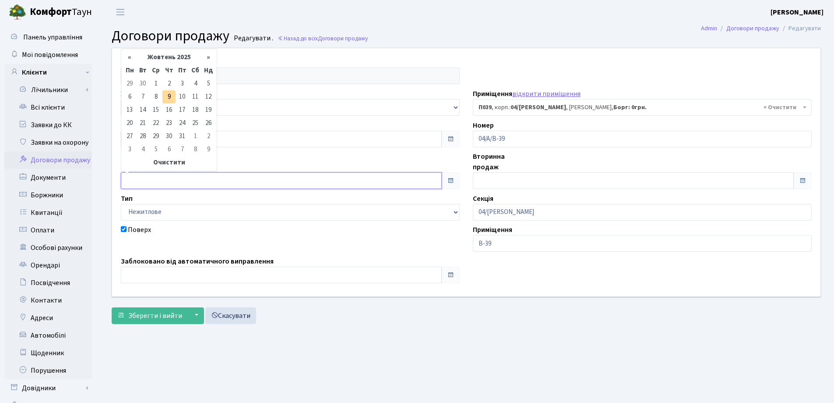
type input "[DATE]"
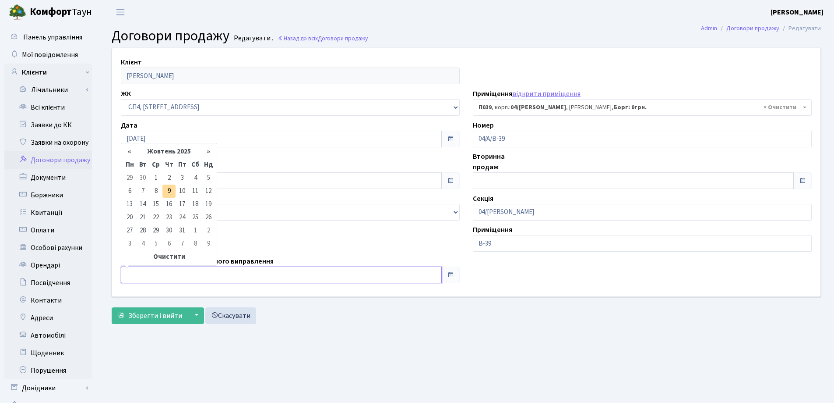
click at [203, 276] on input "text" at bounding box center [281, 274] width 321 height 17
type input "[DATE]"
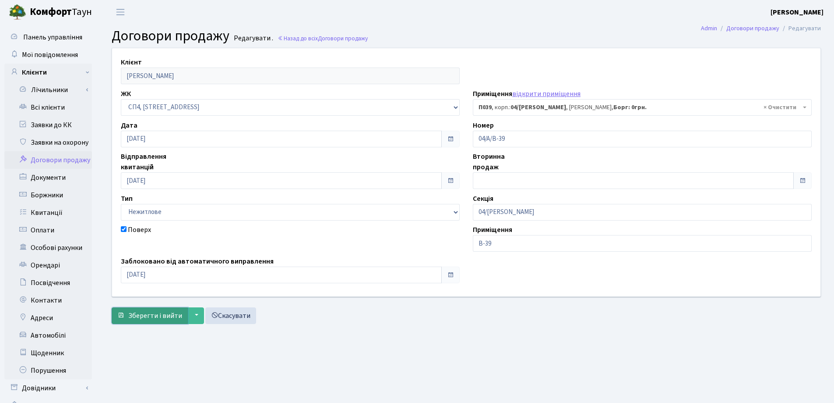
click at [154, 313] on span "Зберегти і вийти" at bounding box center [155, 316] width 54 height 10
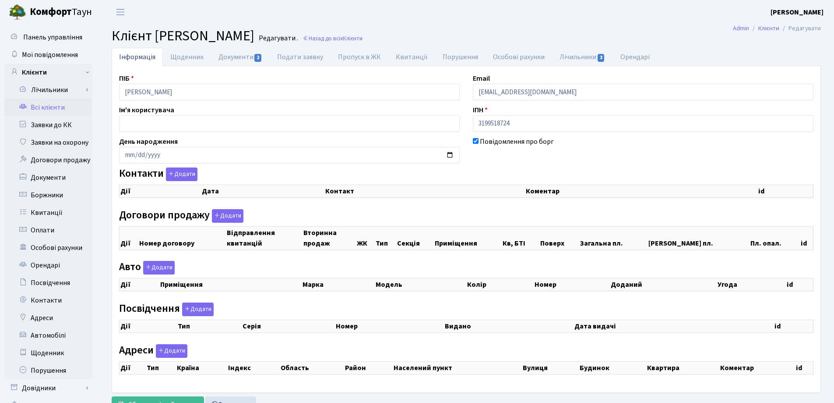
select select "25"
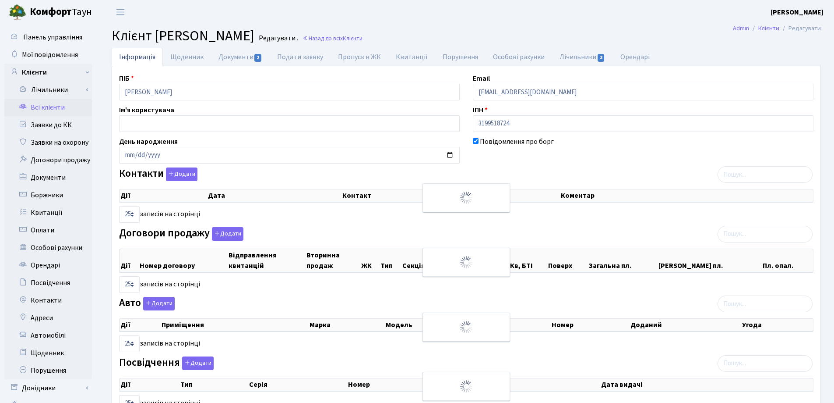
checkbox input "true"
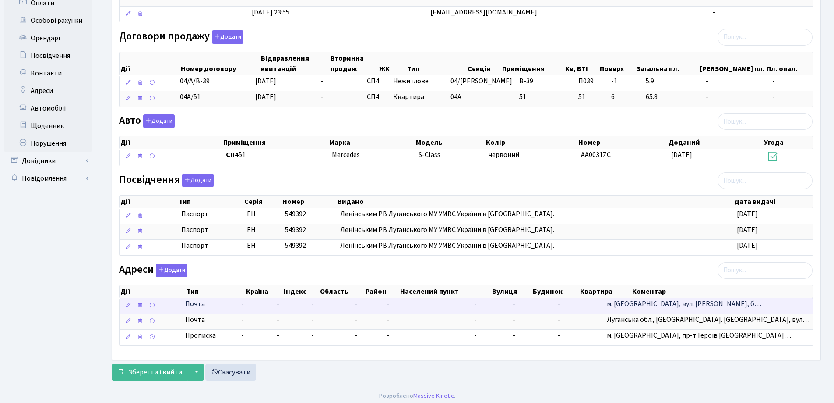
scroll to position [231, 0]
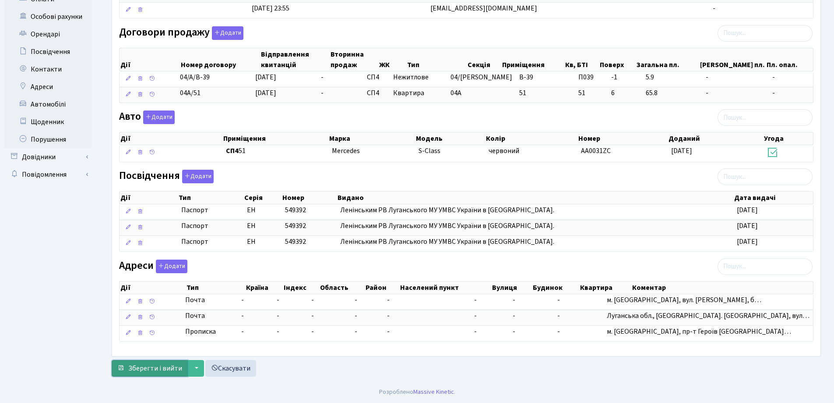
click at [163, 370] on span "Зберегти і вийти" at bounding box center [155, 368] width 54 height 10
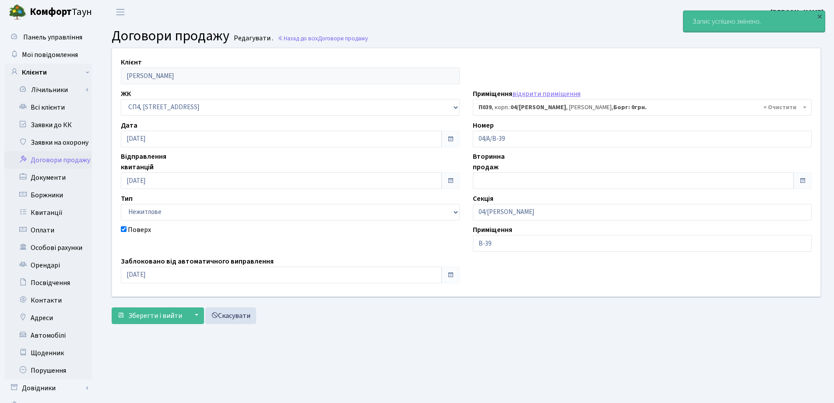
select select "21369"
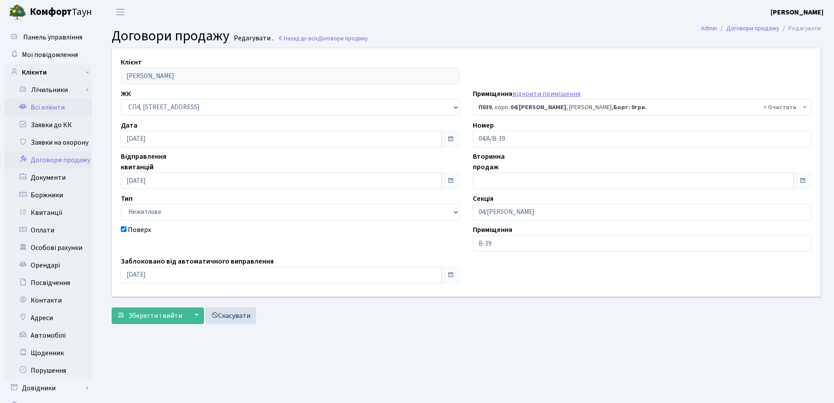
click at [42, 104] on link "Всі клієнти" at bounding box center [48, 108] width 88 height 18
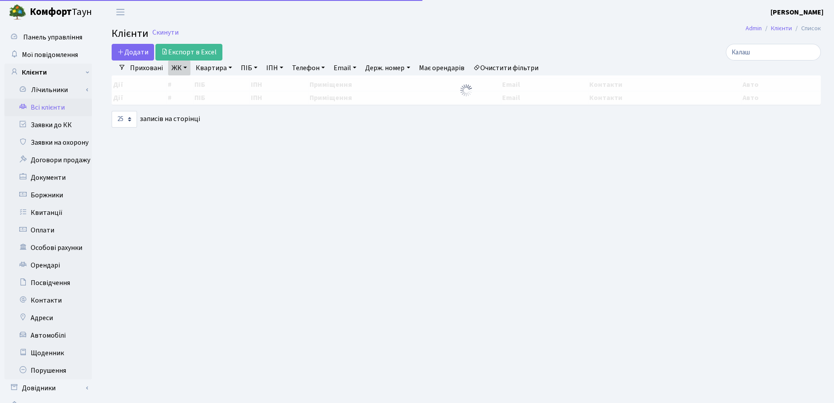
select select "25"
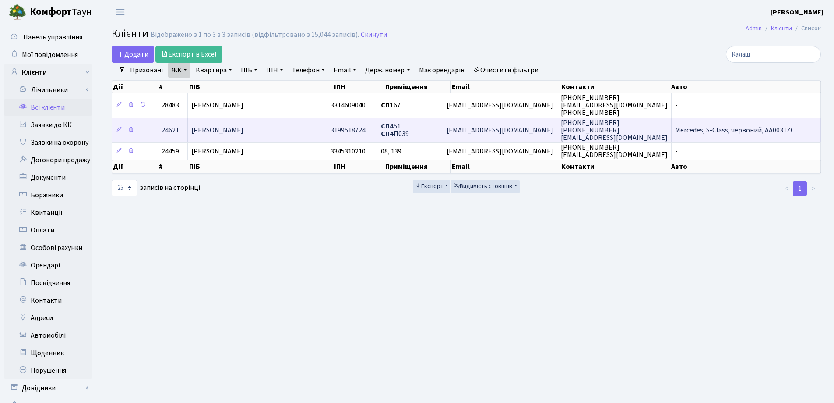
click at [274, 129] on td "[PERSON_NAME]" at bounding box center [257, 129] width 139 height 25
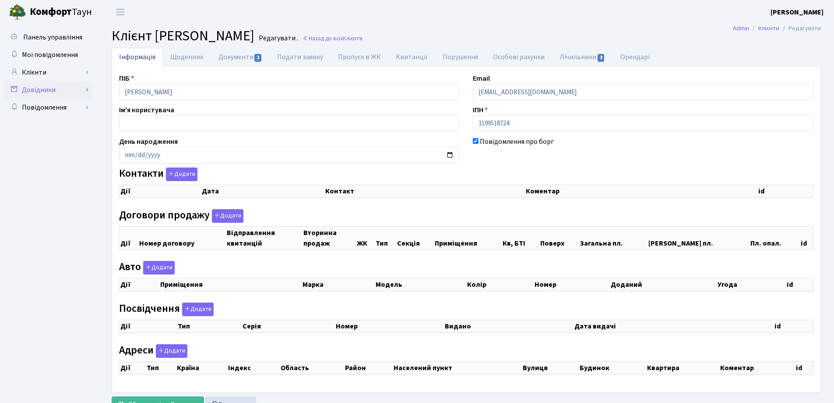
click at [68, 89] on div "Панель управління Мої повідомлення Клієнти Лічильники Показання" at bounding box center [417, 220] width 834 height 393
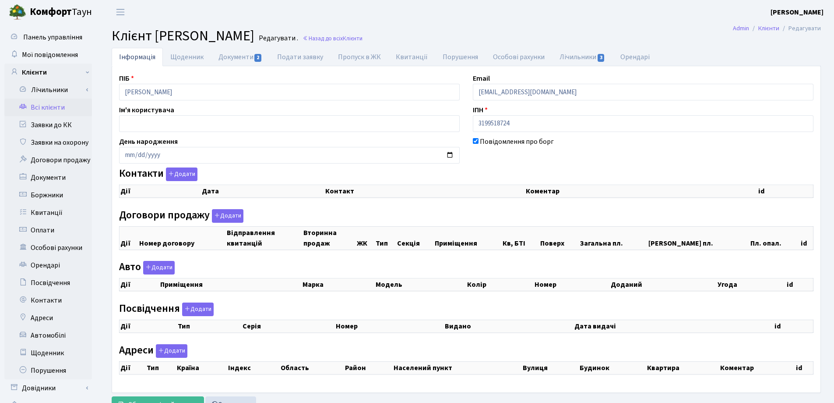
select select "25"
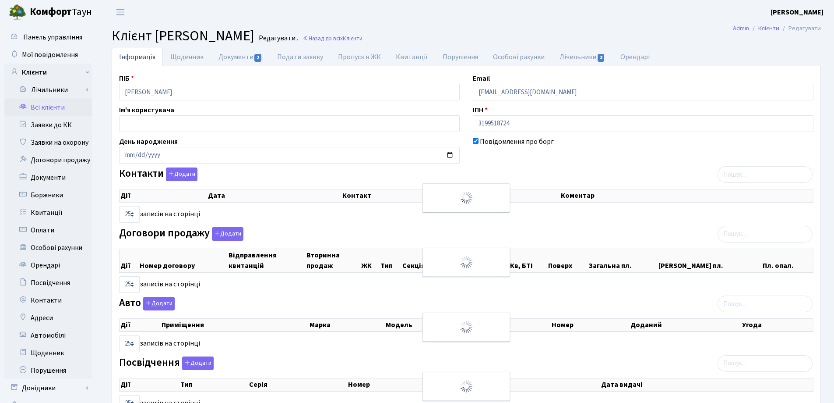
checkbox input "true"
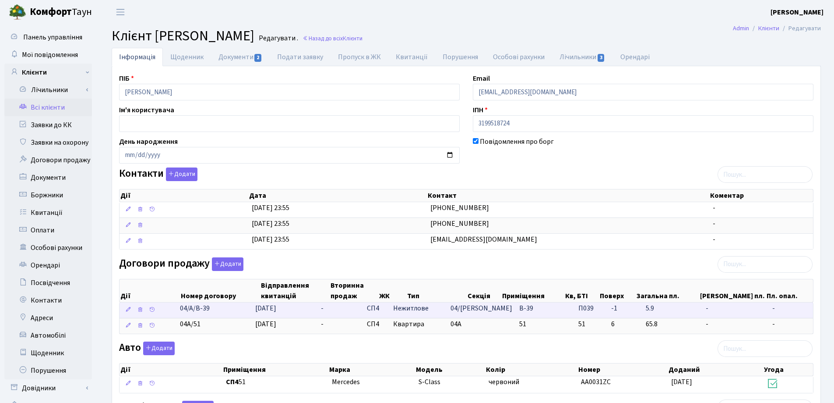
drag, startPoint x: 235, startPoint y: 310, endPoint x: 184, endPoint y: 311, distance: 51.3
click at [184, 311] on td "04/А/В-39" at bounding box center [214, 309] width 75 height 15
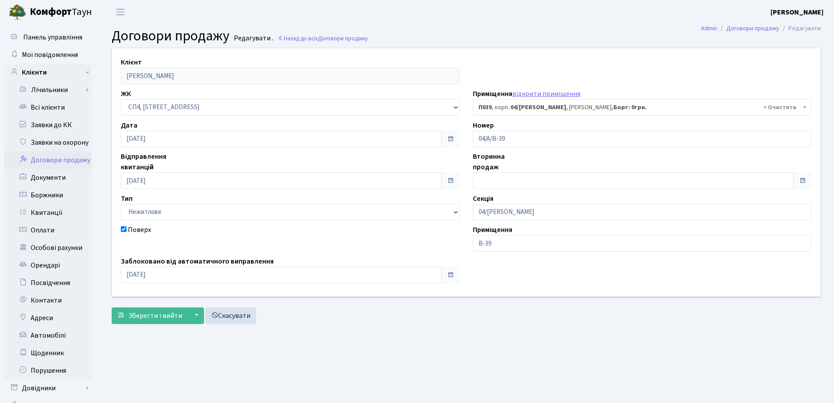
select select "21369"
drag, startPoint x: 529, startPoint y: 138, endPoint x: 448, endPoint y: 138, distance: 81.5
click at [448, 138] on div "Клієнт Калашник Юлія Сергіївна ЖК - СП, Наддніпрянське шосе, 2а СП1, Столичне ш…" at bounding box center [467, 171] width 722 height 247
click at [574, 31] on h2 "Договори продажу Редагувати . Назад до всіх Договори продажу" at bounding box center [467, 36] width 710 height 17
click at [46, 107] on link "Всі клієнти" at bounding box center [48, 108] width 88 height 18
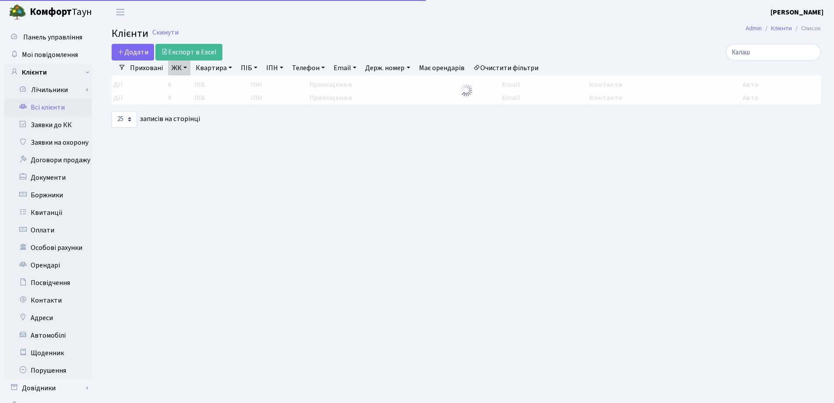
select select "25"
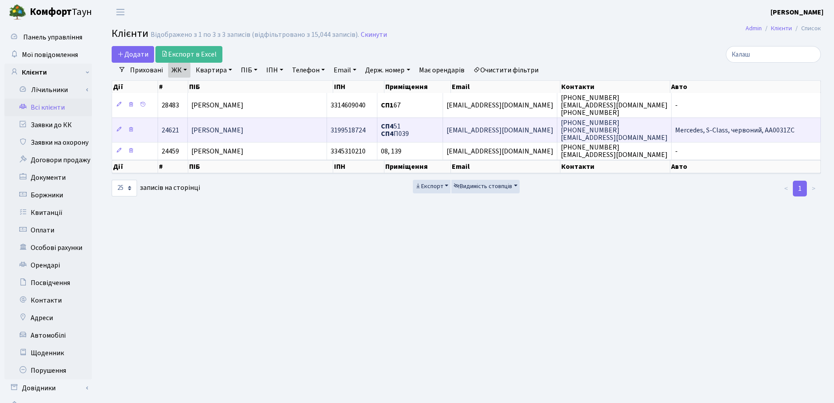
click at [291, 128] on td "[PERSON_NAME]" at bounding box center [257, 129] width 139 height 25
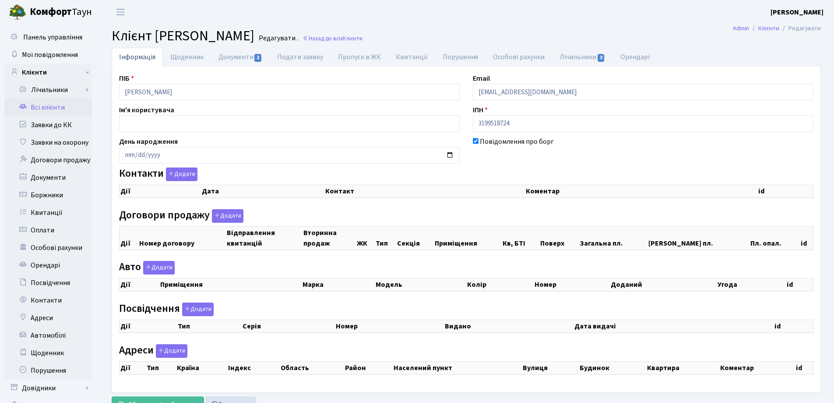
checkbox input "true"
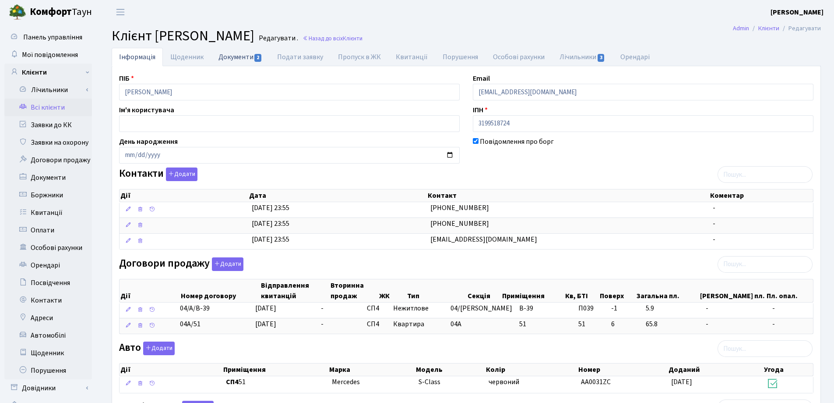
click at [226, 59] on link "Документи 2" at bounding box center [240, 57] width 59 height 18
select select "25"
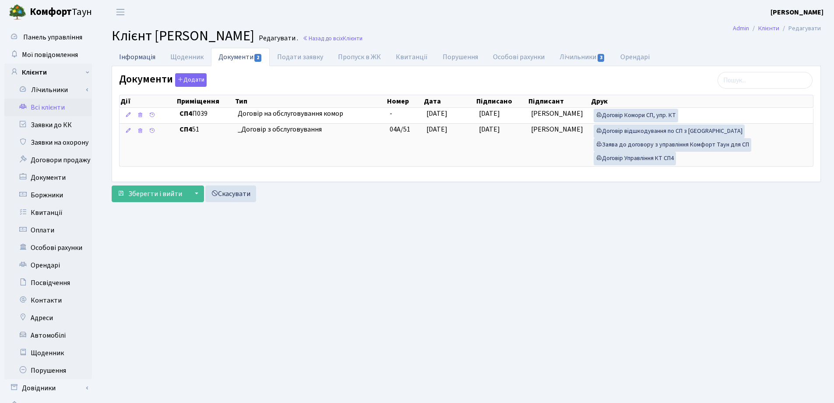
click at [139, 56] on link "Інформація" at bounding box center [137, 57] width 51 height 18
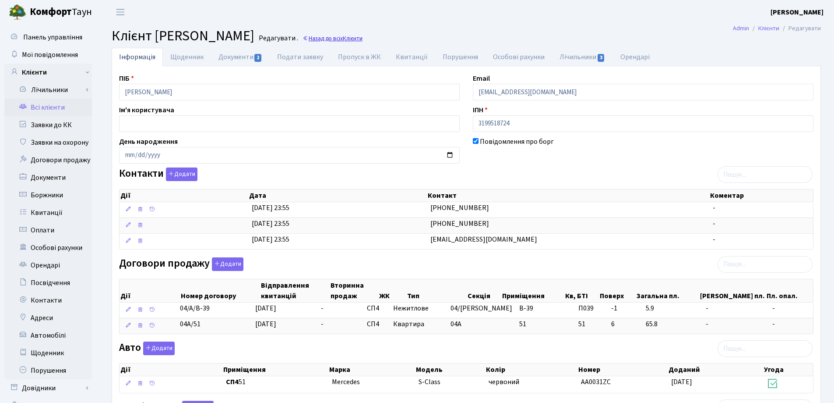
click at [363, 37] on link "Назад до всіх Клієнти" at bounding box center [333, 38] width 60 height 8
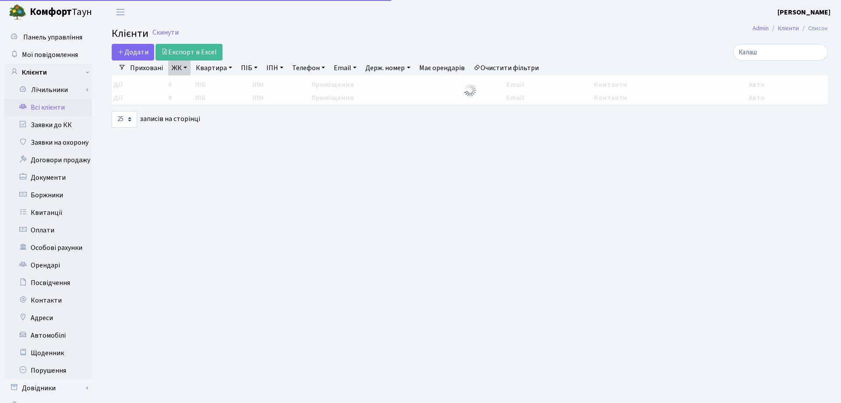
select select "25"
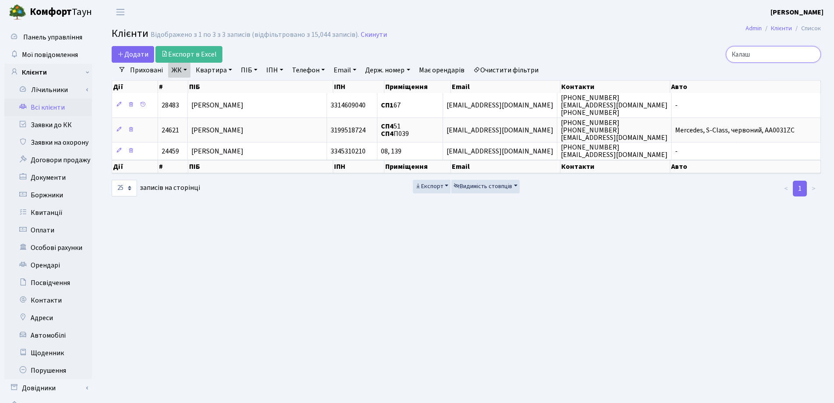
click at [813, 55] on input "Калаш" at bounding box center [773, 54] width 95 height 17
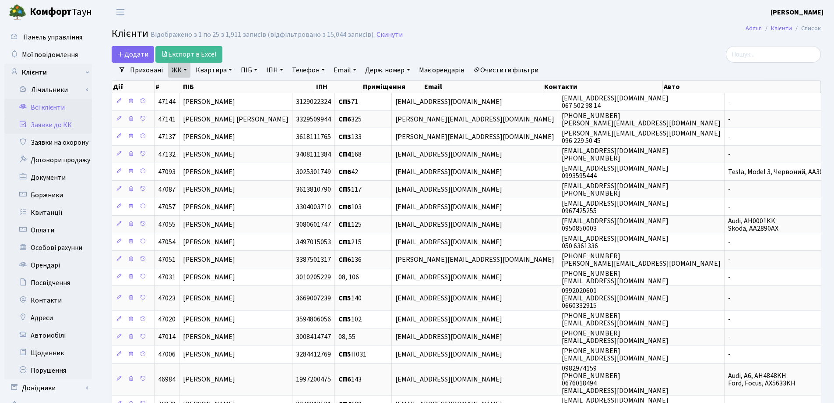
click at [42, 126] on link "Заявки до КК" at bounding box center [48, 125] width 88 height 18
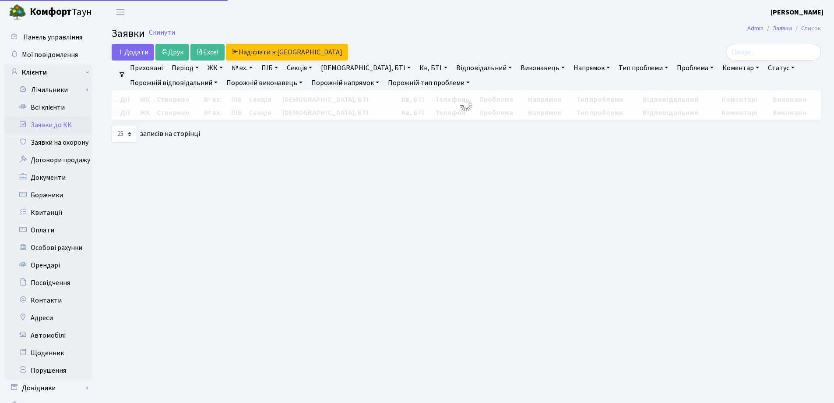
select select "25"
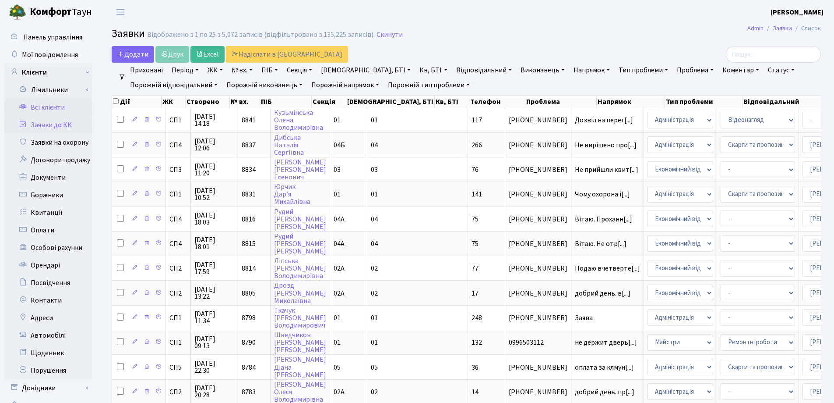
click at [44, 104] on link "Всі клієнти" at bounding box center [48, 108] width 88 height 18
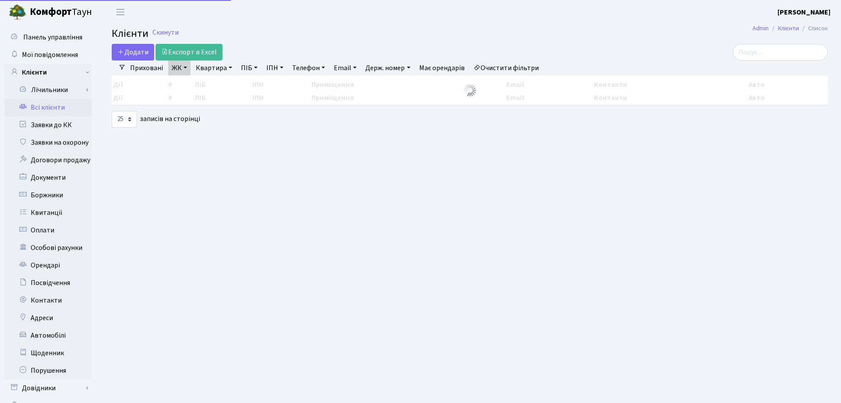
select select "25"
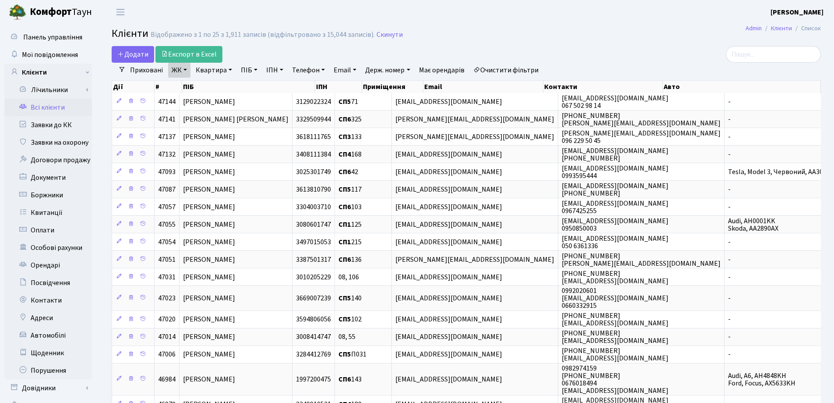
click at [231, 69] on link "Квартира" at bounding box center [213, 70] width 43 height 15
type input "44"
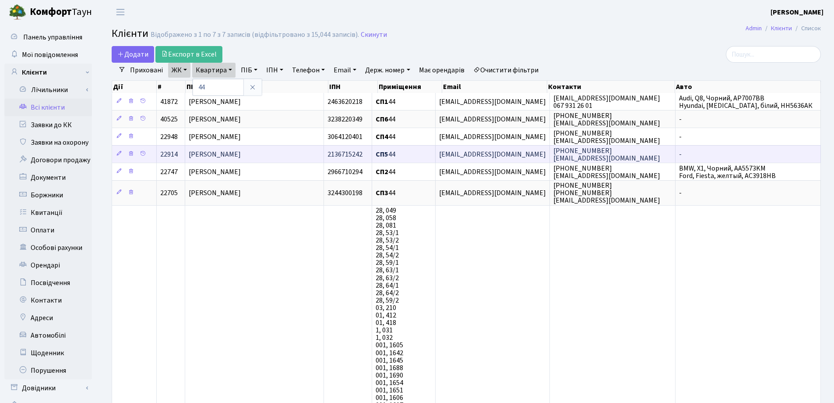
click at [241, 158] on span "Тимофєєва Галина Миколаівна" at bounding box center [215, 154] width 52 height 10
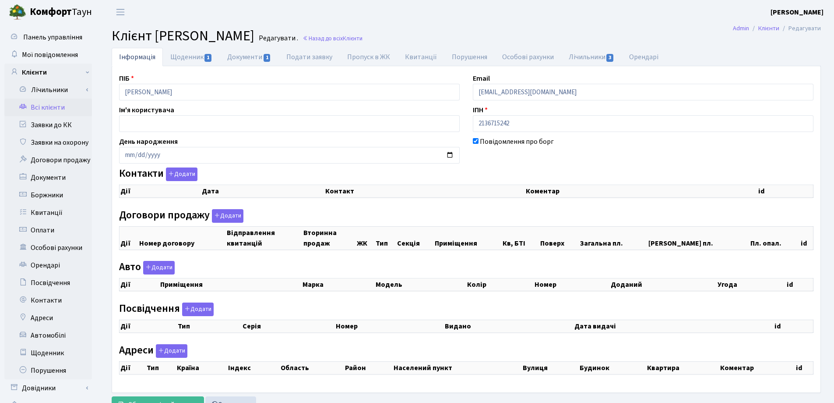
checkbox input "true"
select select "25"
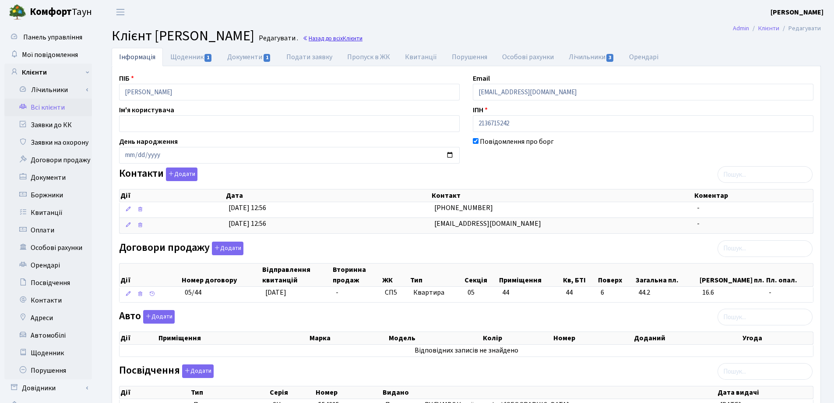
click at [363, 40] on link "Назад до всіх Клієнти" at bounding box center [333, 38] width 60 height 8
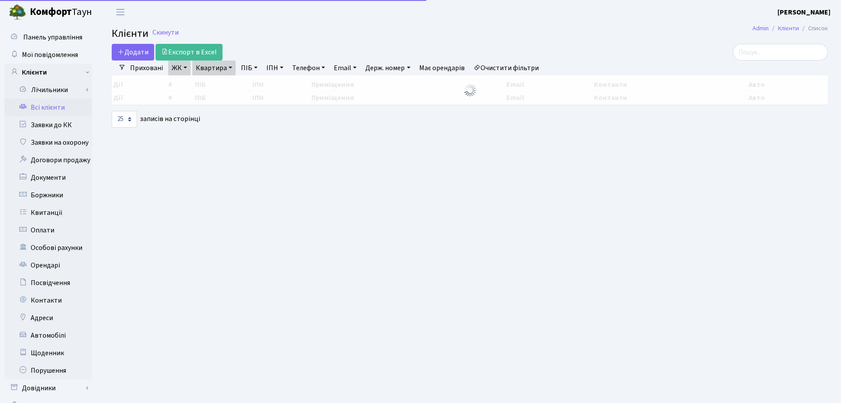
select select "25"
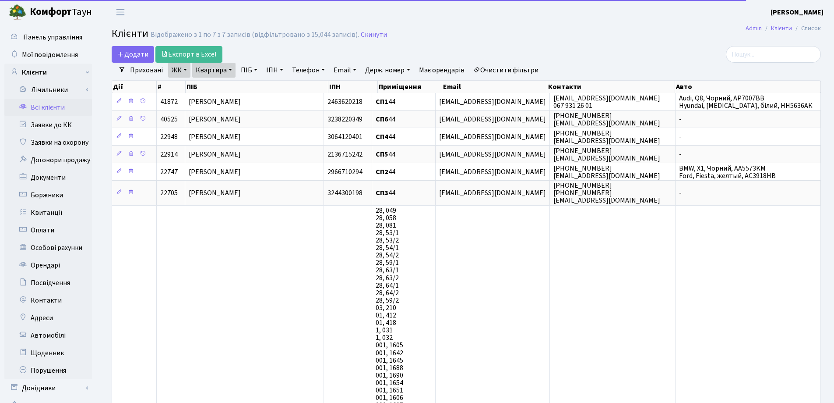
click at [229, 68] on link "Квартира" at bounding box center [213, 70] width 43 height 15
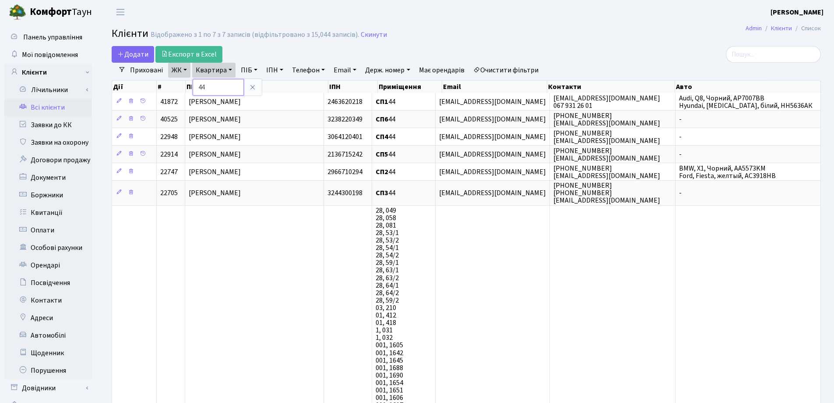
click at [232, 81] on input "44" at bounding box center [218, 87] width 51 height 17
type input "4"
type input "117"
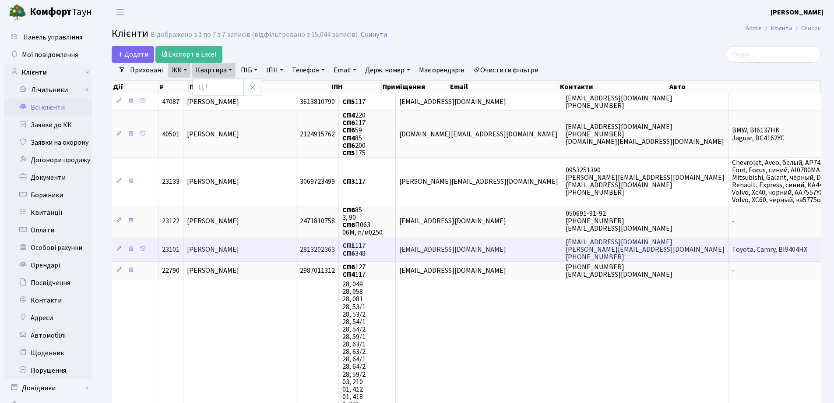
click at [239, 247] on span "[PERSON_NAME] [PERSON_NAME]" at bounding box center [213, 249] width 52 height 10
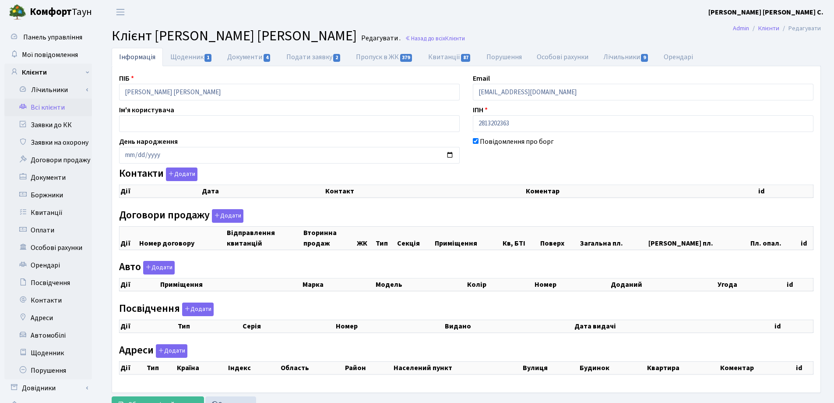
checkbox input "true"
select select "25"
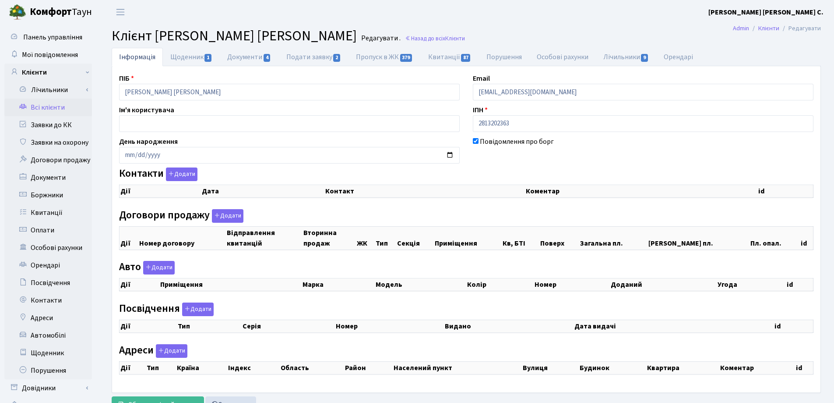
select select "25"
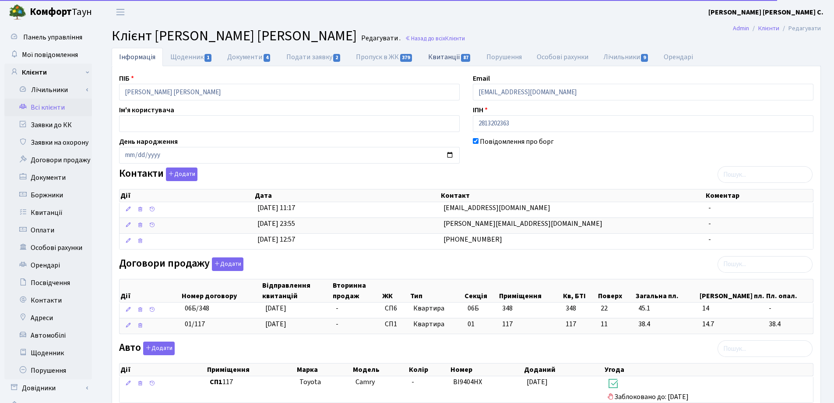
click at [440, 57] on link "Квитанції 87" at bounding box center [450, 57] width 58 height 18
select select "25"
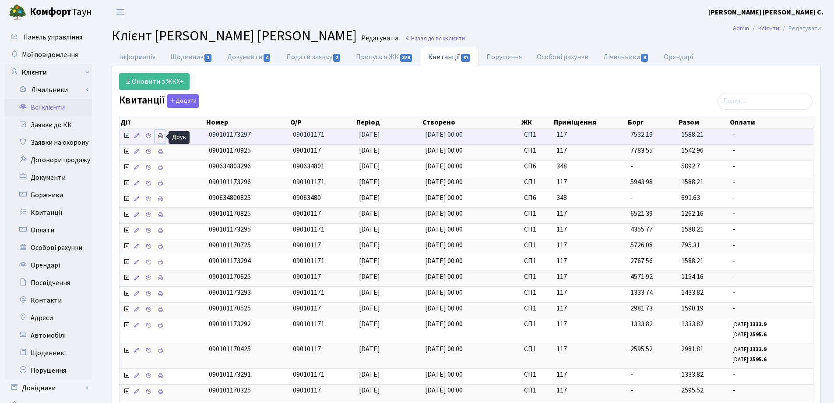
click at [159, 135] on icon at bounding box center [160, 136] width 6 height 6
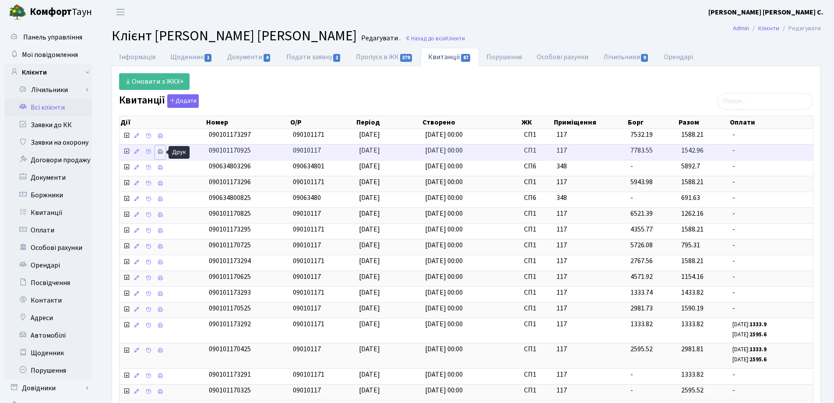
click at [159, 152] on icon at bounding box center [160, 151] width 6 height 6
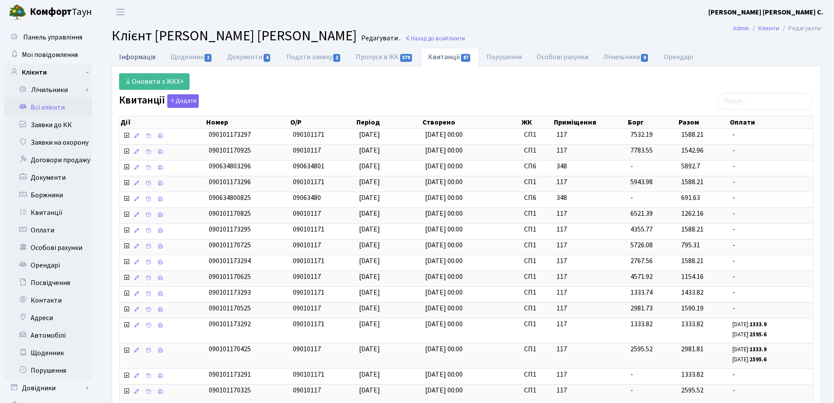
click at [131, 56] on link "Інформація" at bounding box center [137, 57] width 51 height 18
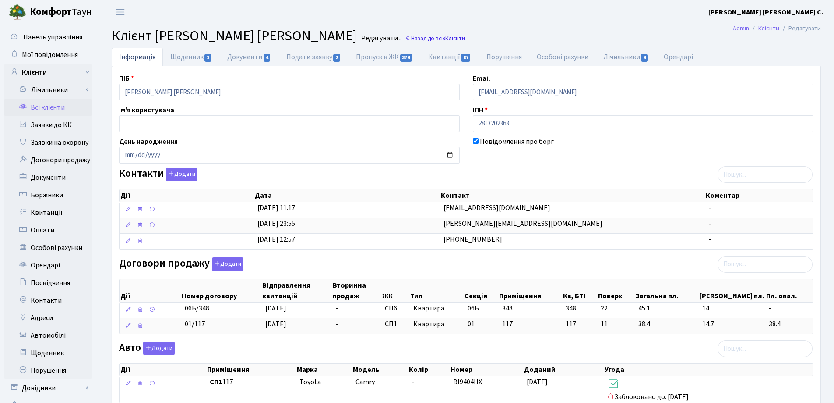
click at [457, 40] on link "Назад до всіх Клієнти" at bounding box center [435, 38] width 60 height 8
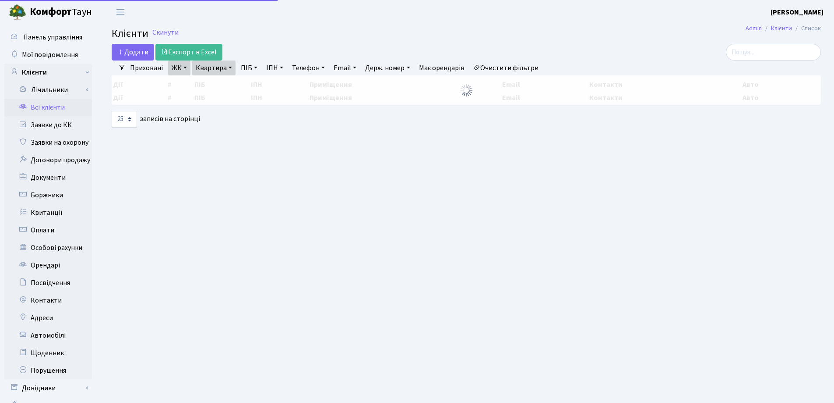
select select "25"
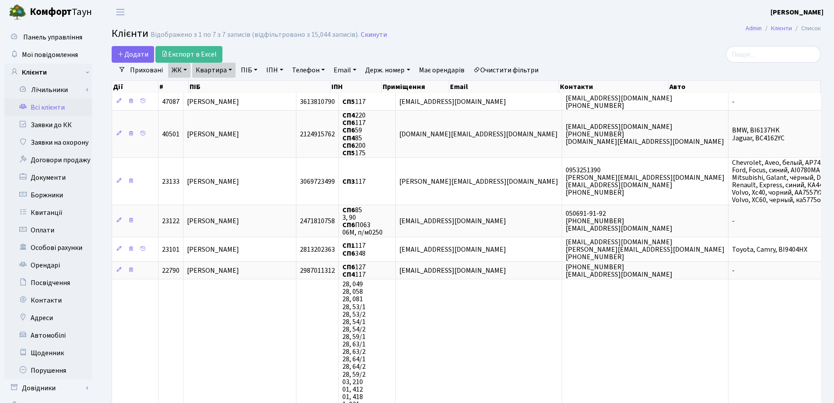
click at [230, 70] on link "Квартира" at bounding box center [213, 70] width 43 height 15
click at [252, 88] on icon at bounding box center [252, 87] width 7 height 7
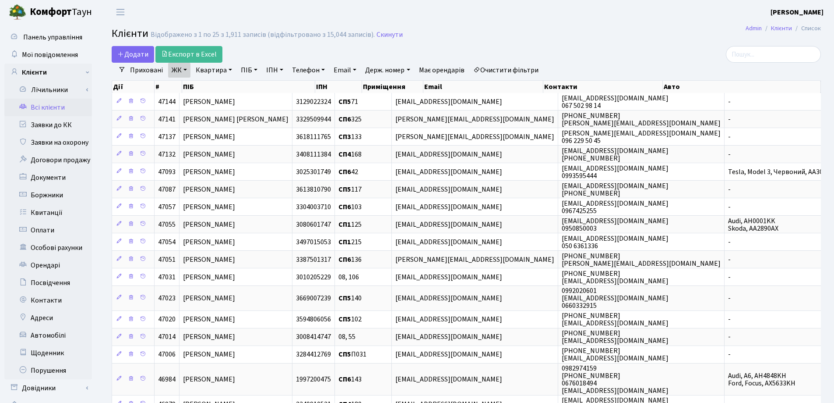
click at [230, 68] on link "Квартира" at bounding box center [213, 70] width 43 height 15
click at [233, 84] on input "text" at bounding box center [218, 87] width 51 height 17
type input "16"
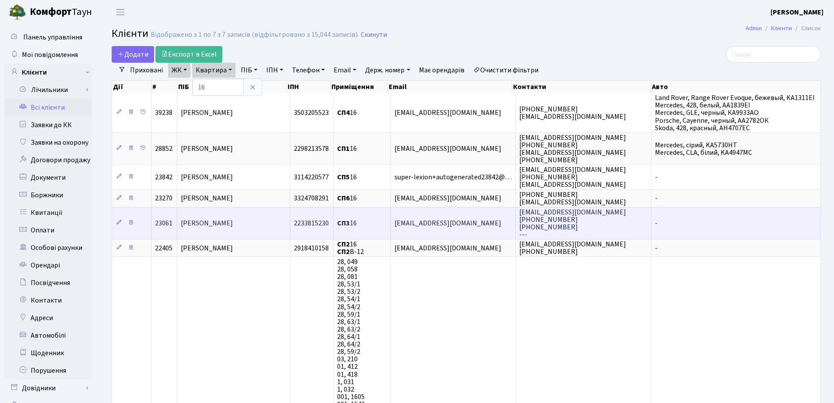
click at [265, 222] on td "Назаренко Олег Юрійович" at bounding box center [233, 223] width 113 height 32
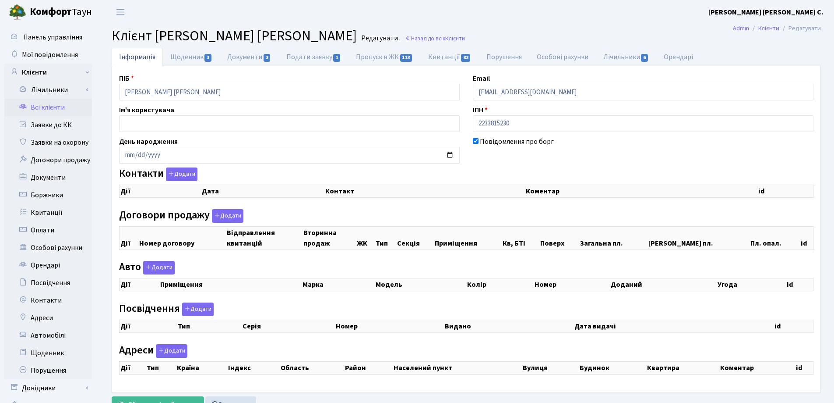
checkbox input "true"
select select "25"
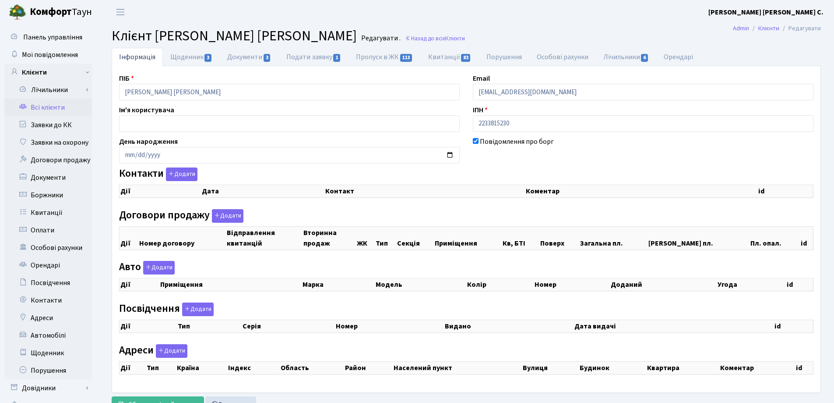
select select "25"
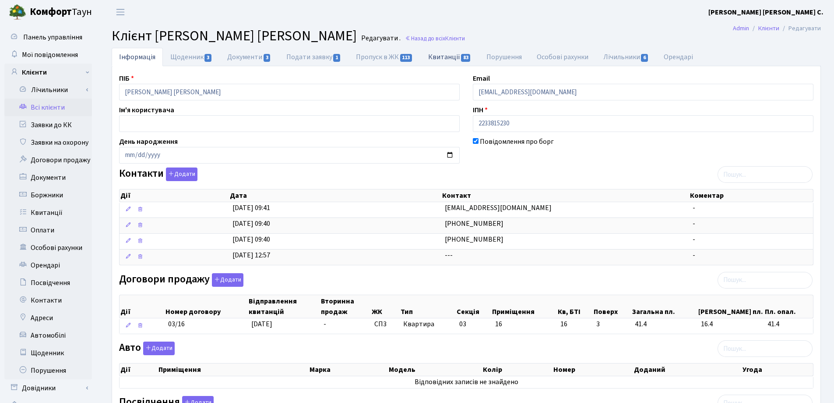
click at [447, 57] on link "Квитанції 83" at bounding box center [450, 57] width 58 height 18
select select "25"
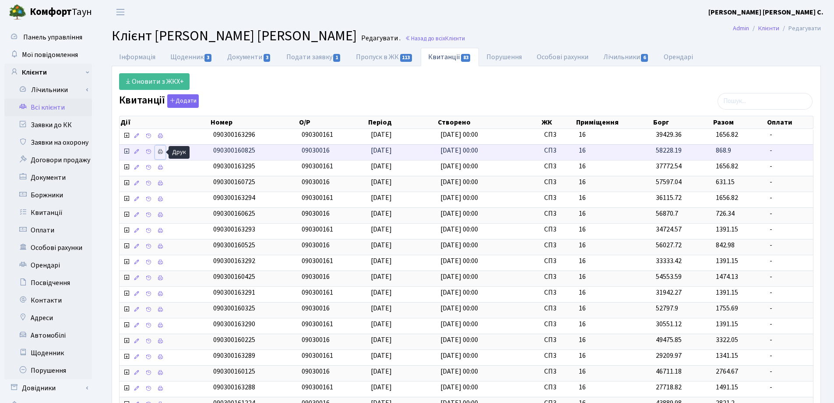
click at [159, 153] on icon at bounding box center [160, 151] width 6 height 6
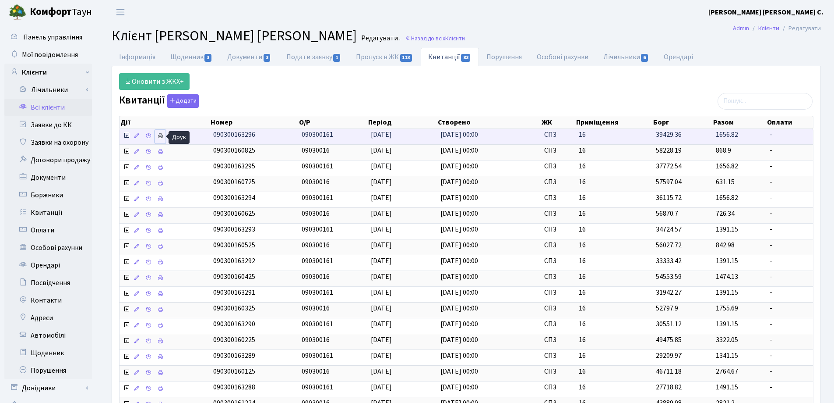
click at [158, 134] on icon at bounding box center [160, 136] width 6 height 6
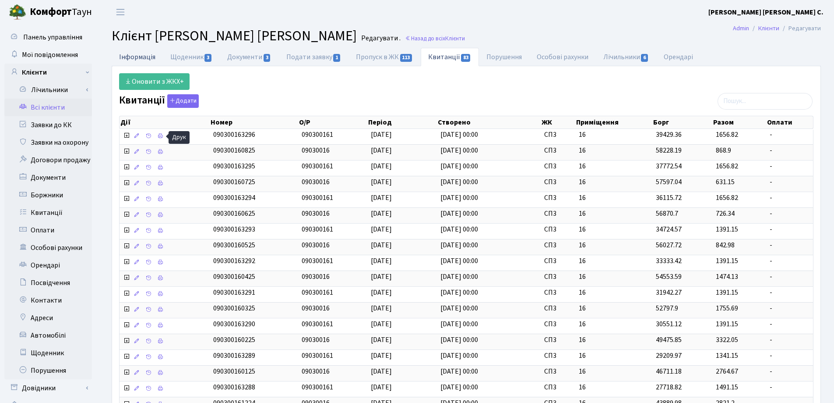
click at [135, 57] on link "Інформація" at bounding box center [137, 57] width 51 height 18
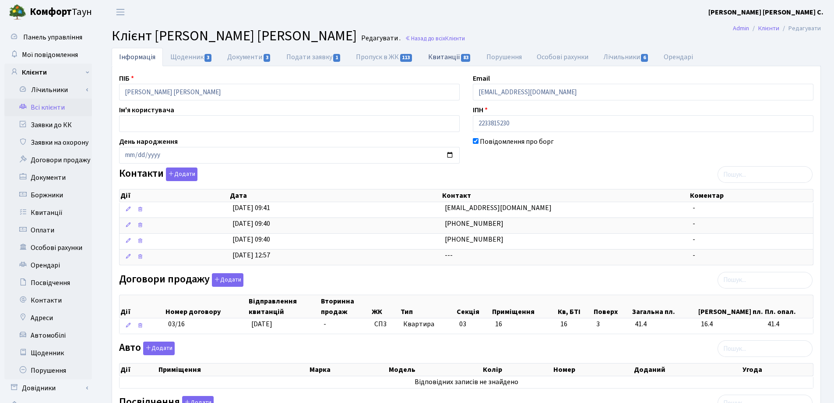
click at [438, 58] on link "Квитанції 83" at bounding box center [450, 57] width 58 height 18
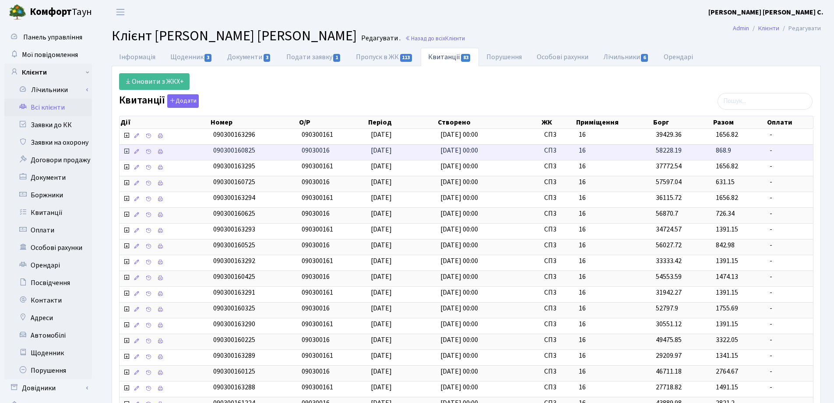
scroll to position [199, 0]
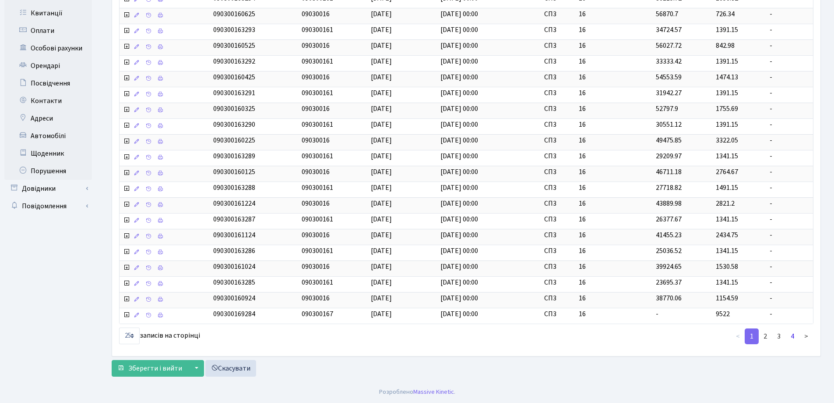
click at [793, 337] on link "4" at bounding box center [793, 336] width 14 height 16
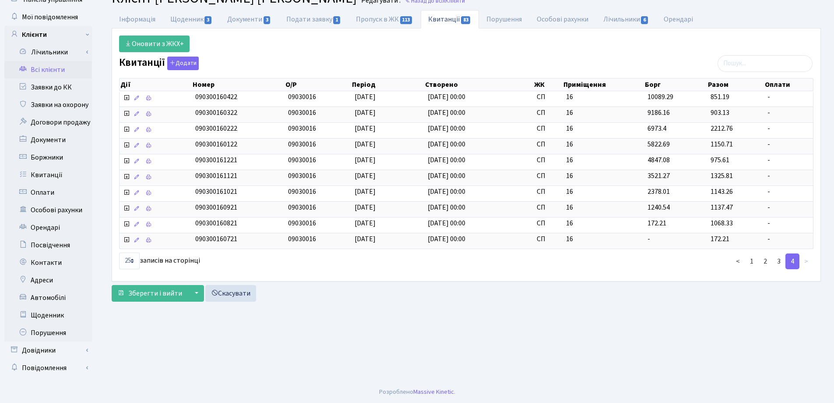
scroll to position [38, 0]
click at [750, 259] on link "1" at bounding box center [752, 261] width 14 height 16
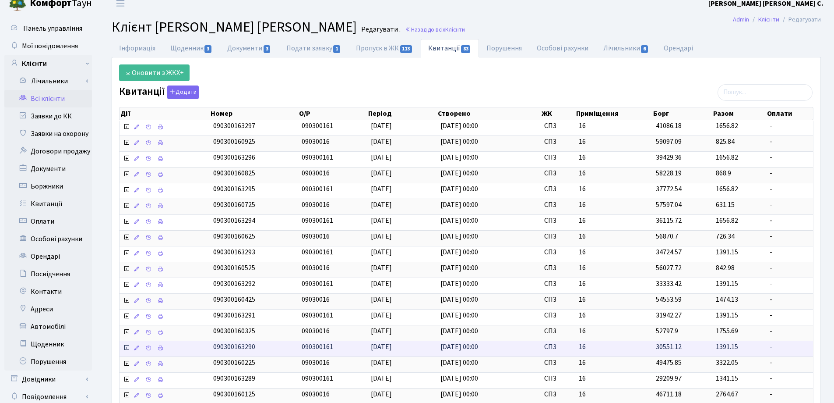
scroll to position [0, 0]
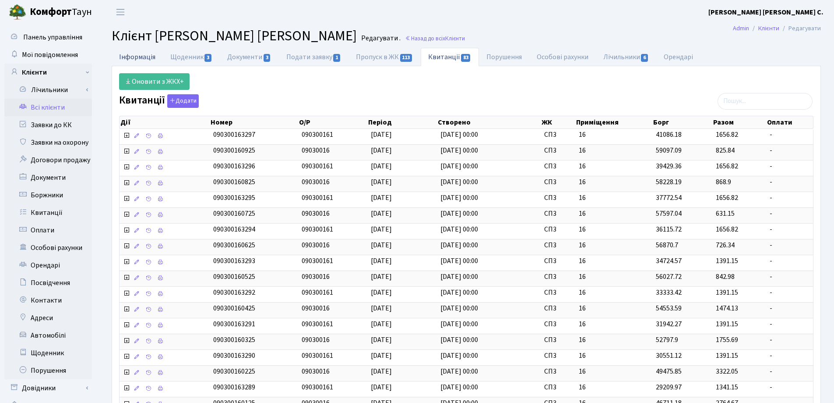
click at [134, 57] on link "Інформація" at bounding box center [137, 57] width 51 height 18
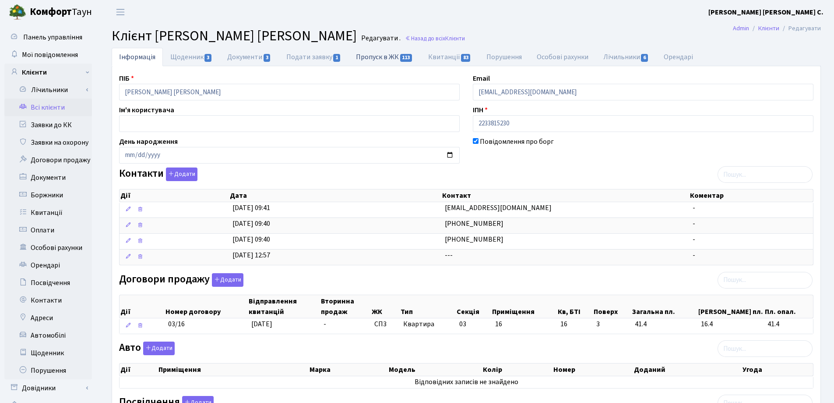
click at [380, 53] on link "Пропуск в ЖК 113" at bounding box center [385, 57] width 72 height 18
select select "25"
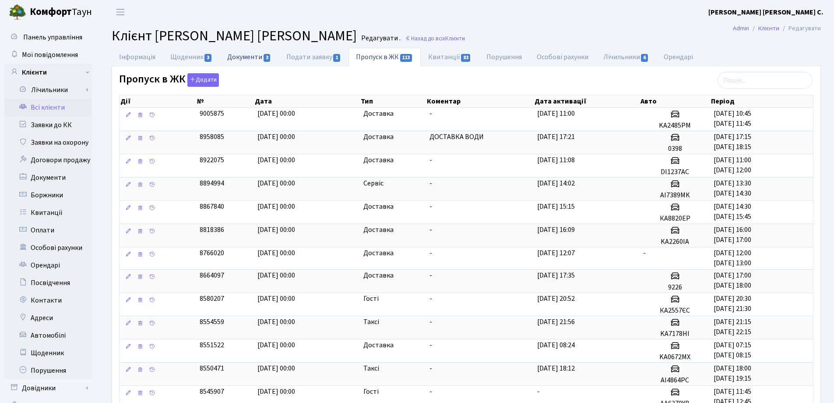
click at [244, 58] on link "Документи 3" at bounding box center [249, 57] width 59 height 18
select select "25"
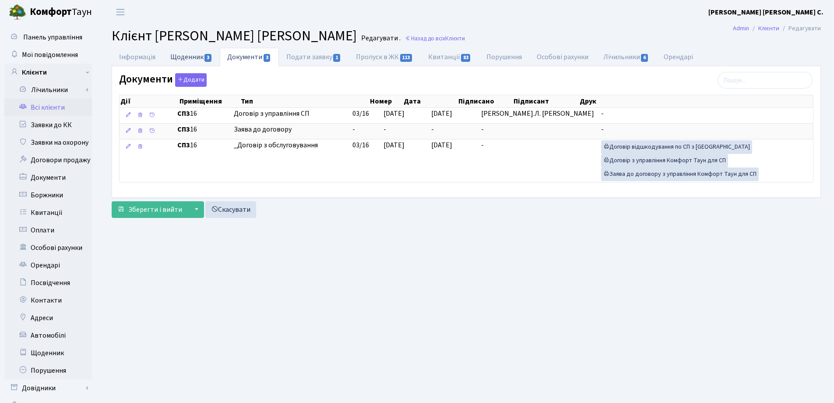
click at [189, 55] on link "Щоденник 3" at bounding box center [191, 57] width 57 height 18
select select "25"
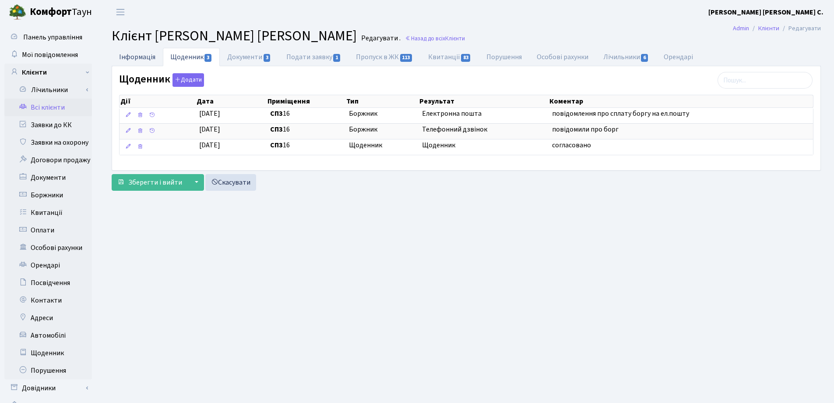
click at [143, 57] on link "Інформація" at bounding box center [137, 57] width 51 height 18
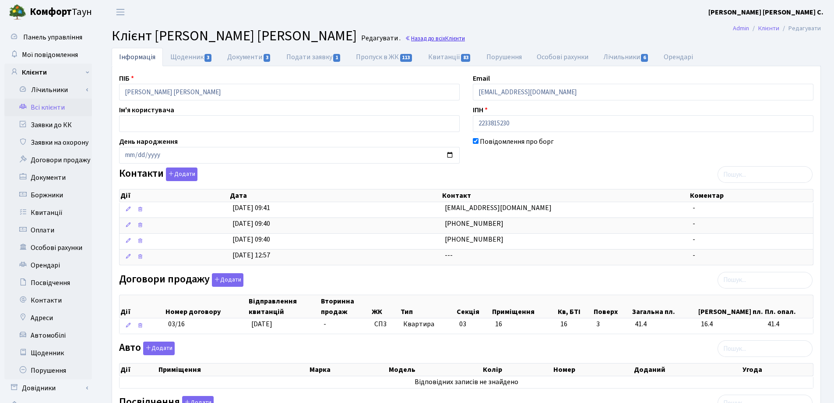
click at [405, 39] on link "Назад до всіх Клієнти" at bounding box center [435, 38] width 60 height 8
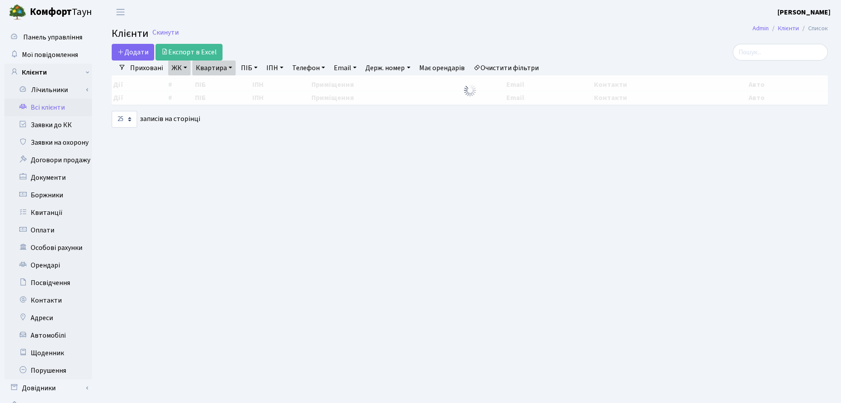
select select "25"
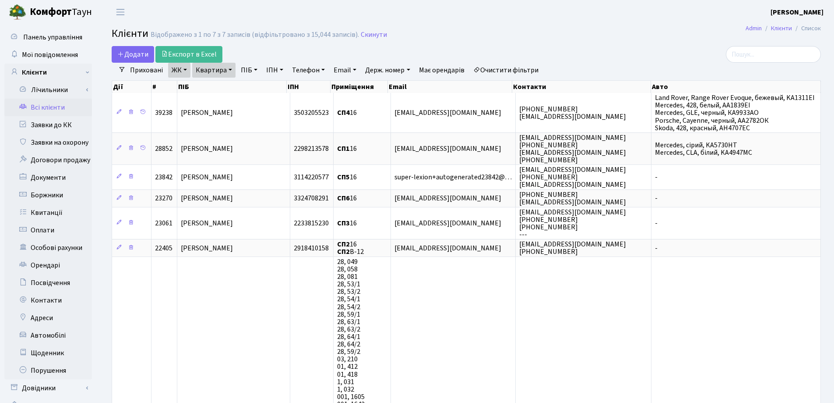
click at [230, 69] on link "Квартира" at bounding box center [213, 70] width 43 height 15
click at [256, 88] on icon at bounding box center [252, 87] width 7 height 7
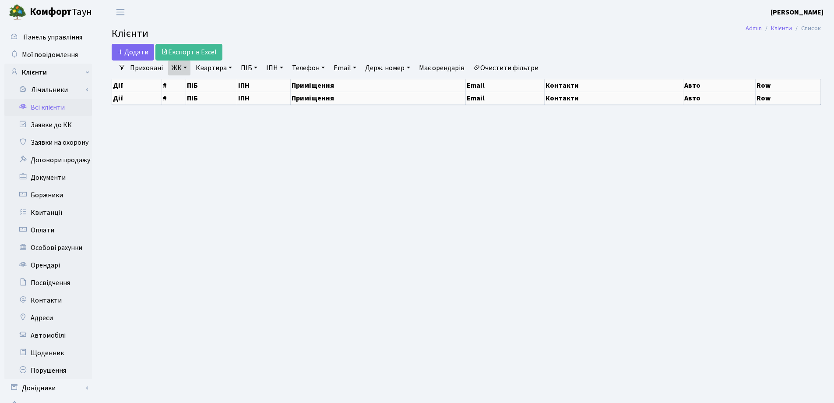
select select "25"
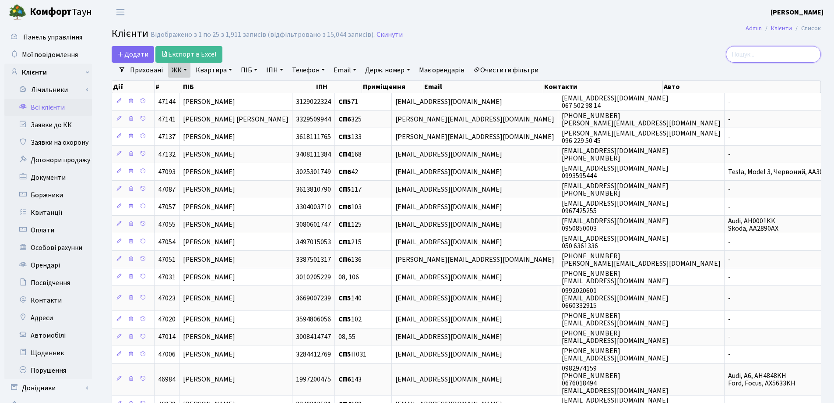
click at [748, 55] on input "search" at bounding box center [773, 54] width 95 height 17
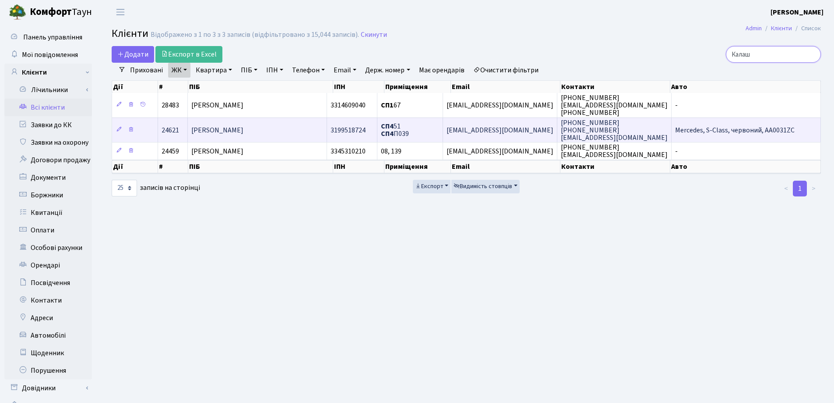
type input "Калаш"
click at [283, 125] on td "[PERSON_NAME]" at bounding box center [257, 129] width 139 height 25
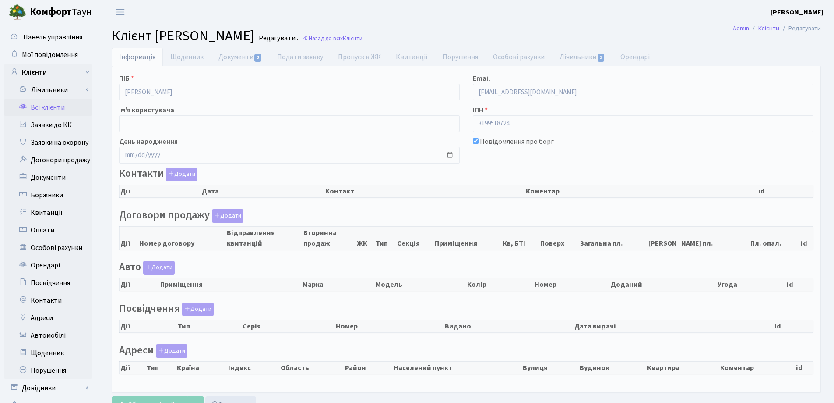
select select "25"
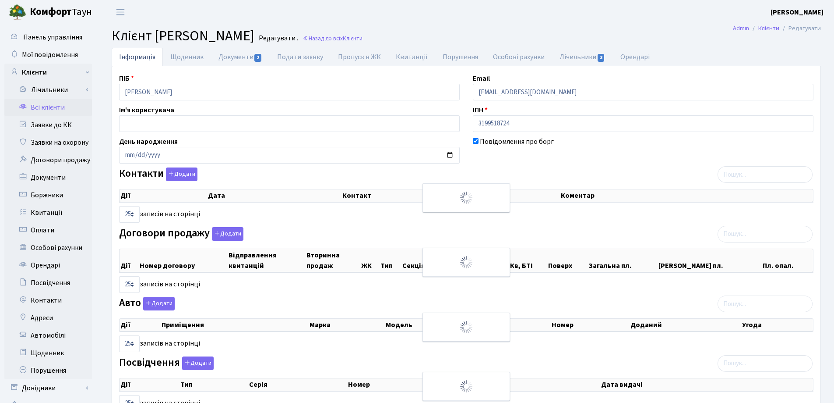
checkbox input "true"
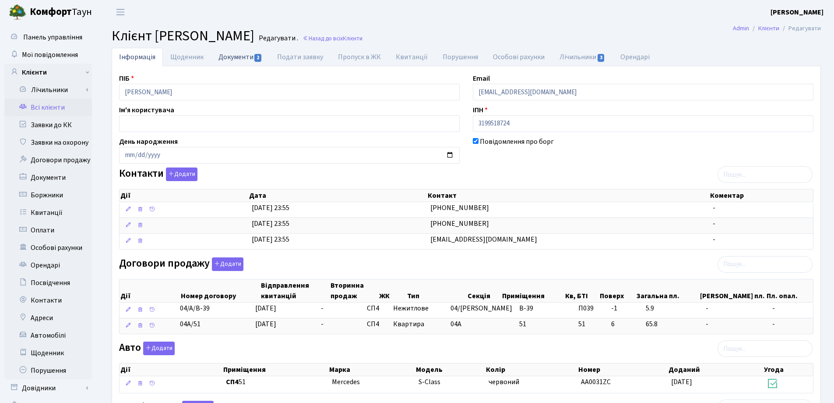
click at [228, 59] on link "Документи 2" at bounding box center [240, 57] width 59 height 18
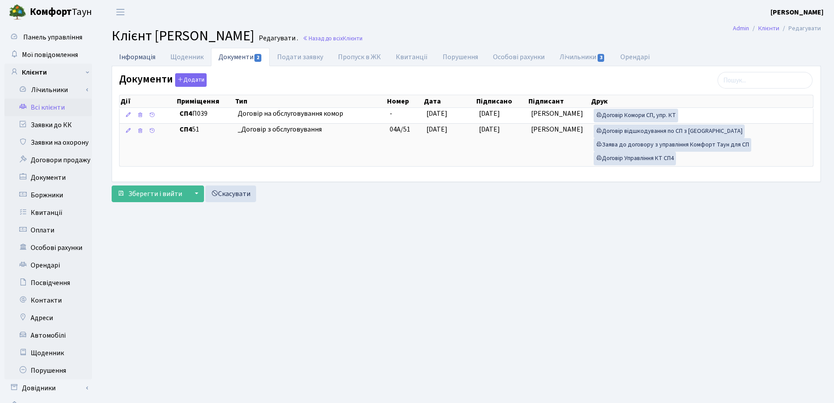
click at [135, 54] on link "Інформація" at bounding box center [137, 57] width 51 height 18
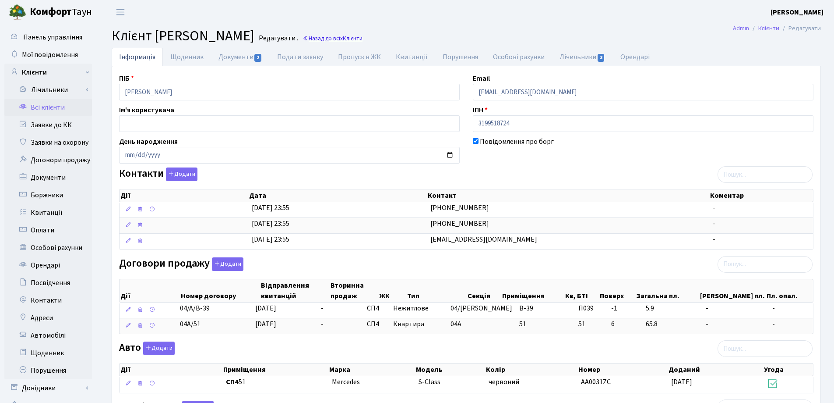
click at [363, 38] on link "Назад до всіх Клієнти" at bounding box center [333, 38] width 60 height 8
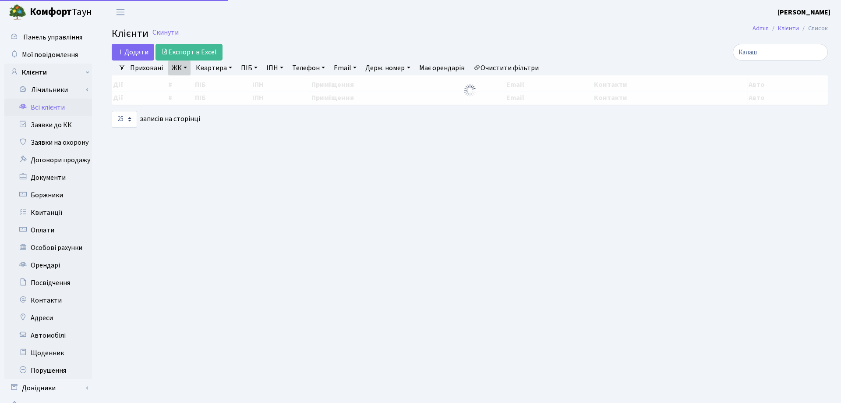
select select "25"
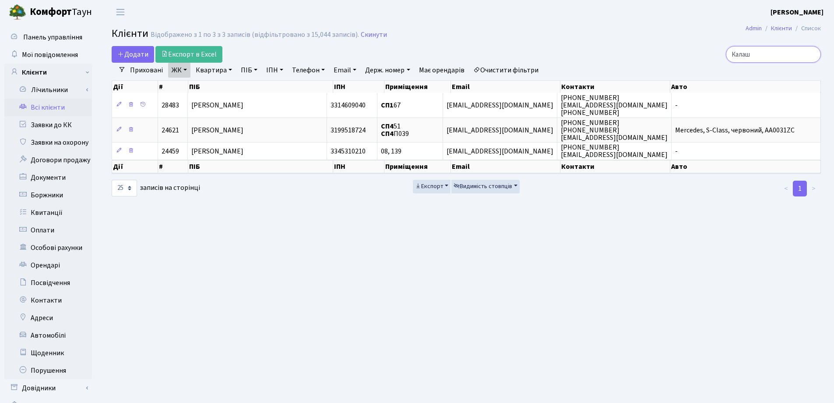
click at [812, 57] on input "Калаш" at bounding box center [773, 54] width 95 height 17
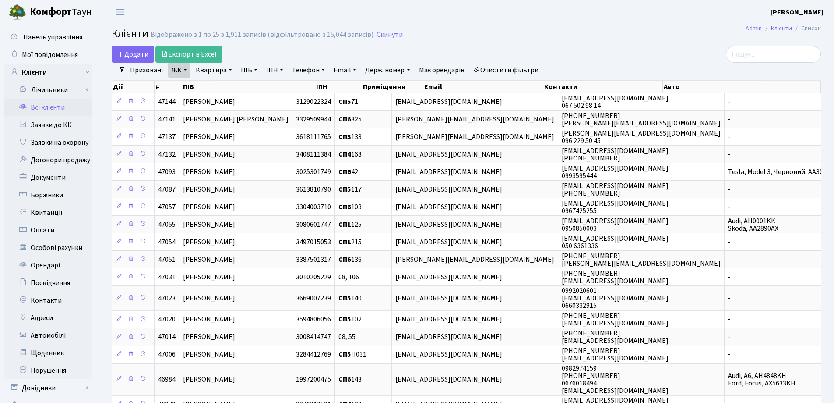
click at [230, 71] on link "Квартира" at bounding box center [213, 70] width 43 height 15
type input "117"
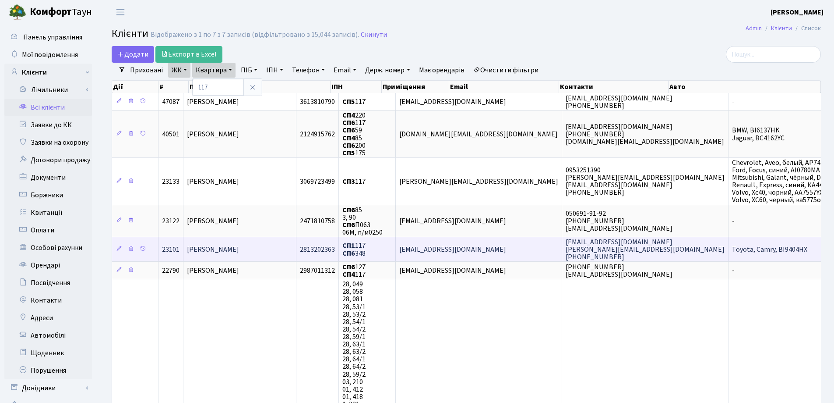
click at [226, 248] on span "[PERSON_NAME]" at bounding box center [213, 249] width 52 height 10
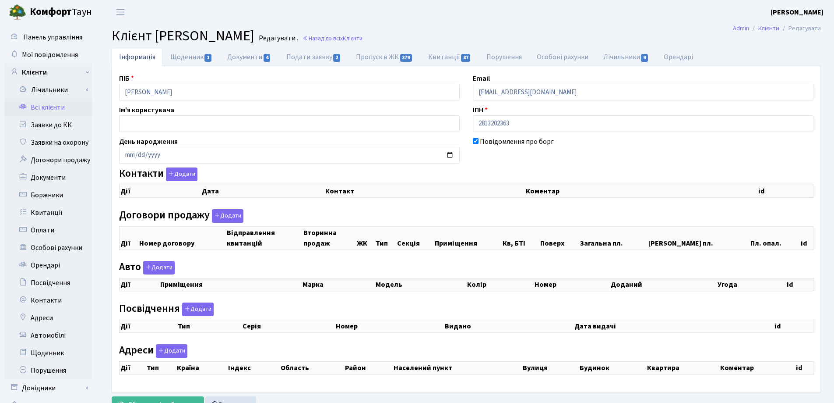
checkbox input "true"
select select "25"
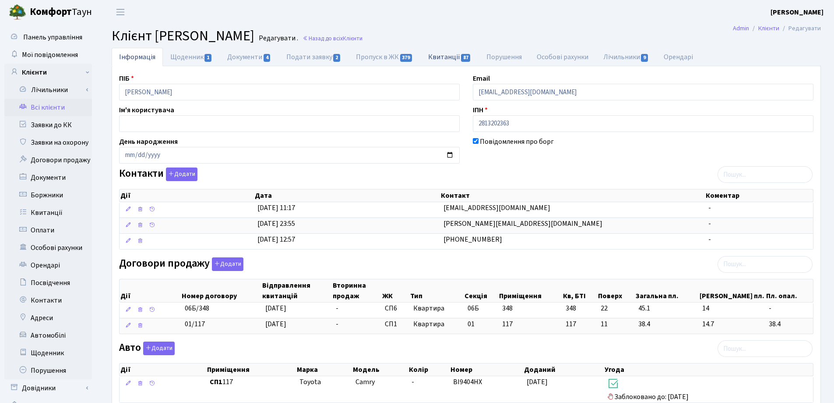
click at [436, 57] on link "Квитанції 87" at bounding box center [450, 57] width 58 height 18
select select "25"
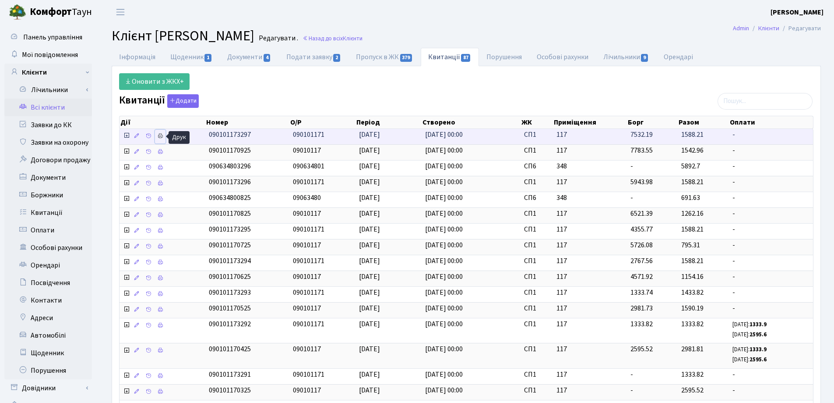
click at [161, 136] on icon at bounding box center [160, 136] width 6 height 6
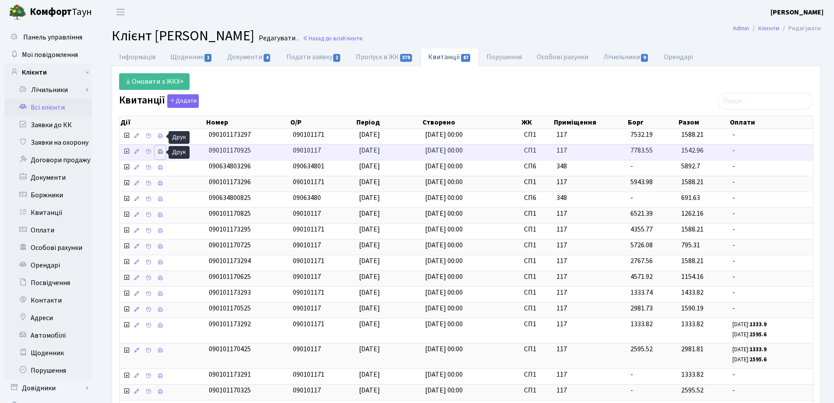
click at [160, 152] on icon at bounding box center [160, 151] width 6 height 6
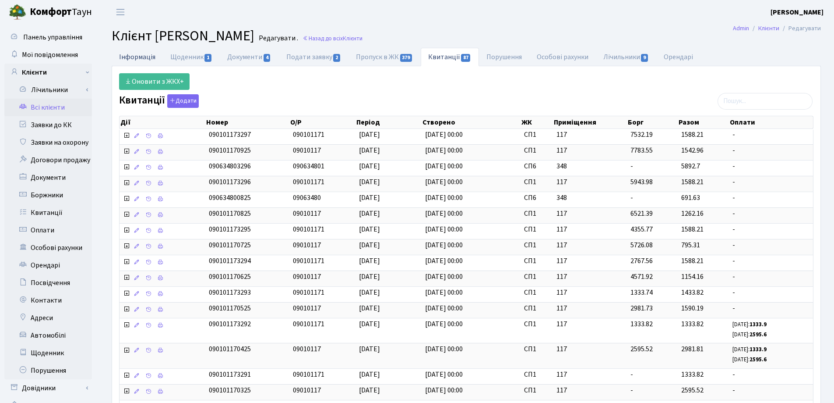
click at [138, 56] on link "Інформація" at bounding box center [137, 57] width 51 height 18
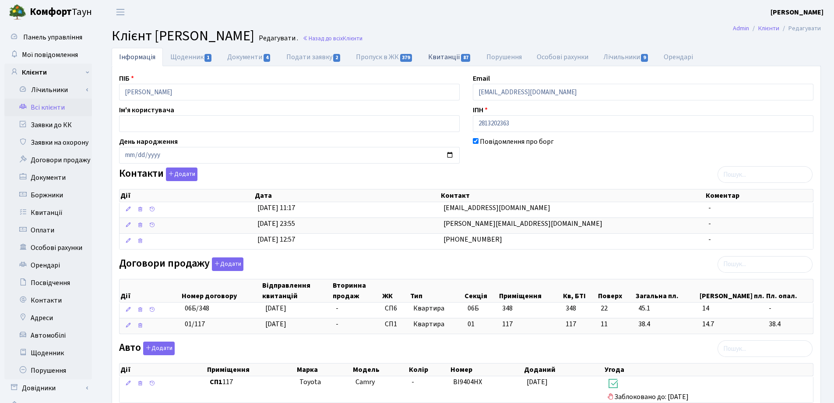
click at [452, 60] on link "Квитанції 87" at bounding box center [450, 57] width 58 height 18
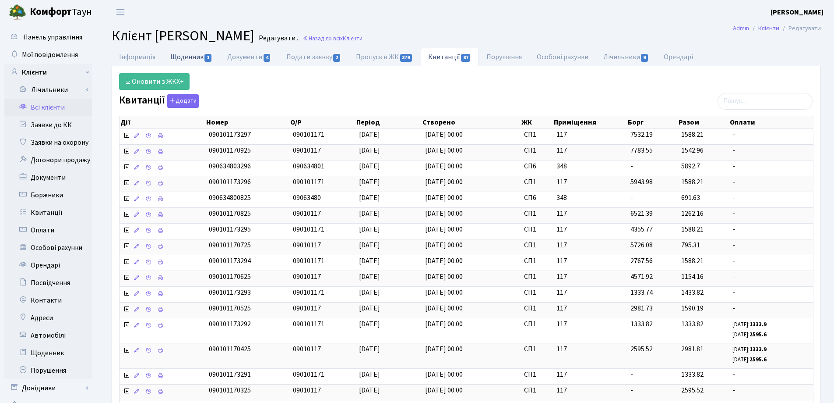
click at [180, 56] on link "Щоденник 1" at bounding box center [191, 57] width 57 height 18
select select "25"
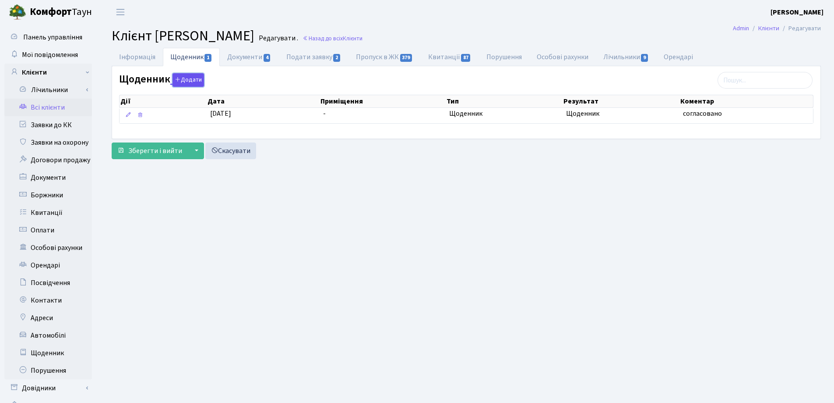
click at [190, 82] on button "Додати" at bounding box center [189, 80] width 32 height 14
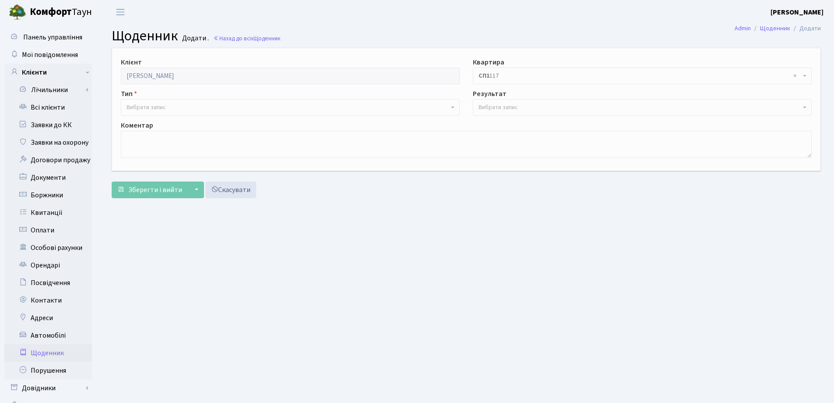
click at [180, 103] on span "Вибрати запис" at bounding box center [288, 107] width 322 height 9
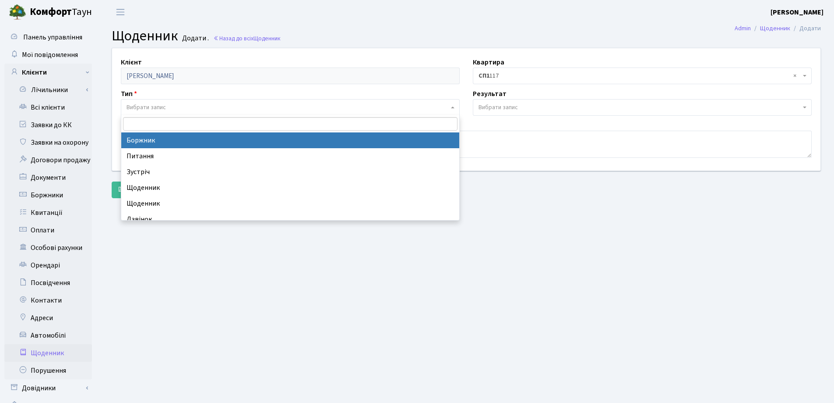
select select "189"
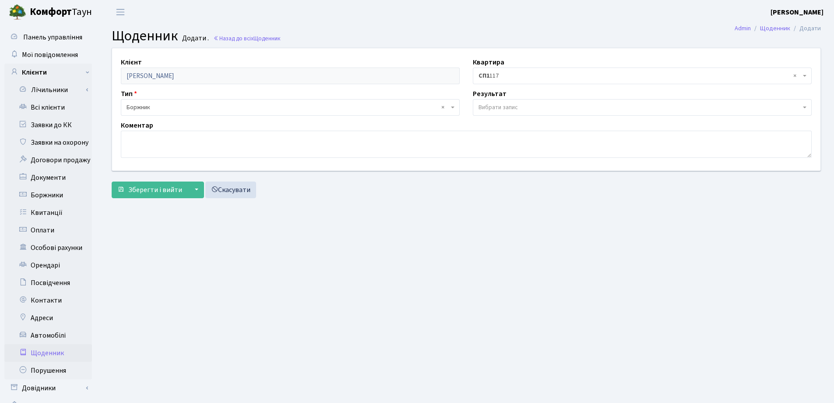
click at [508, 106] on span "Вибрати запис" at bounding box center [498, 107] width 39 height 9
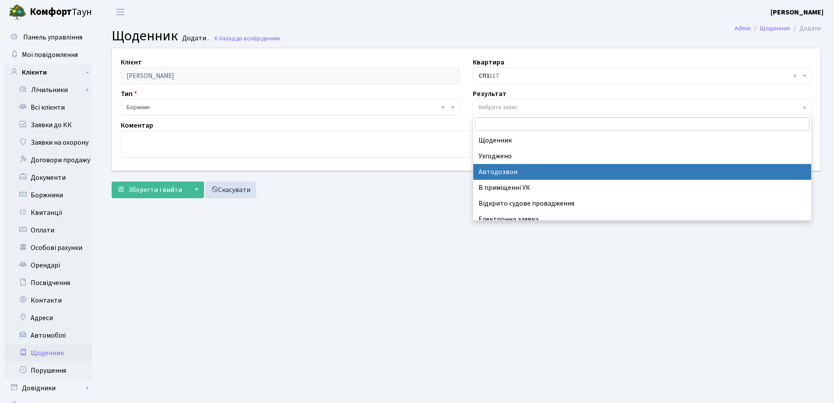
scroll to position [54, 0]
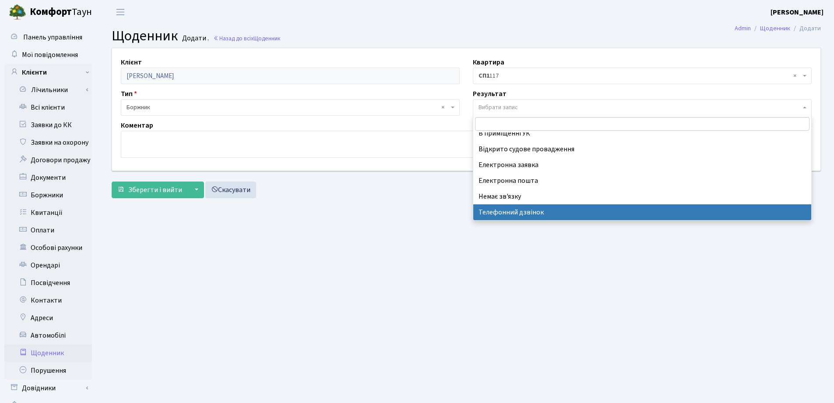
select select "196"
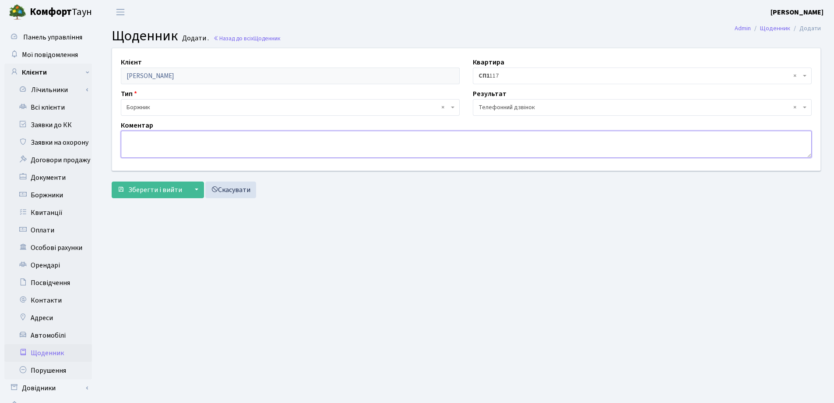
click at [150, 139] on textarea at bounding box center [466, 144] width 691 height 27
type textarea "борг буде оплачений [DATE]"
click at [151, 189] on span "Зберегти і вийти" at bounding box center [155, 190] width 54 height 10
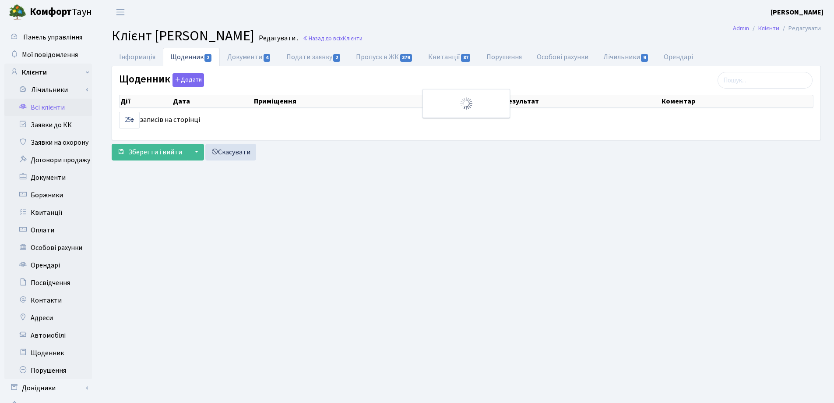
select select "25"
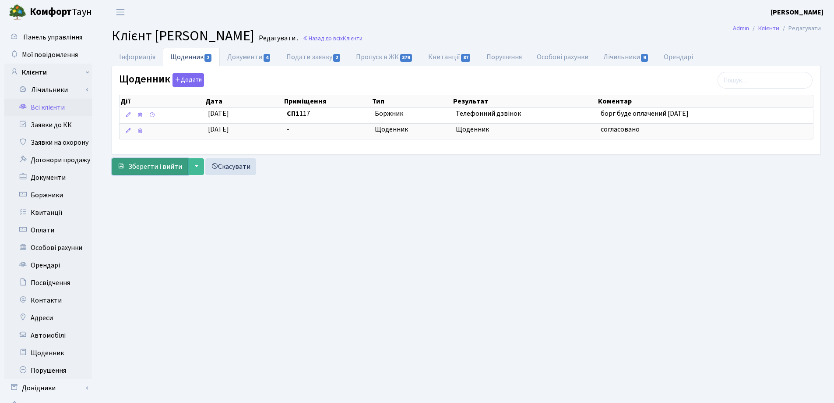
click at [150, 164] on span "Зберегти і вийти" at bounding box center [155, 167] width 54 height 10
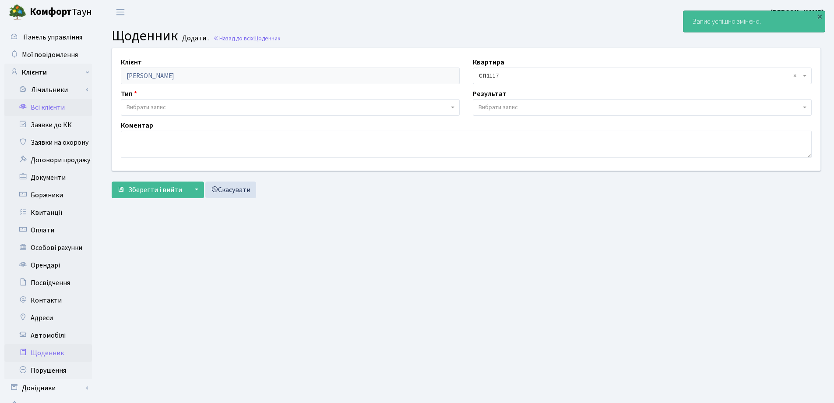
click at [56, 108] on link "Всі клієнти" at bounding box center [48, 108] width 88 height 18
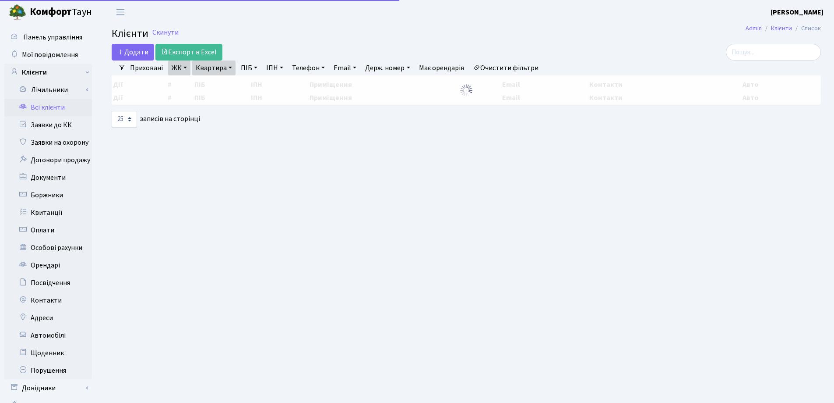
select select "25"
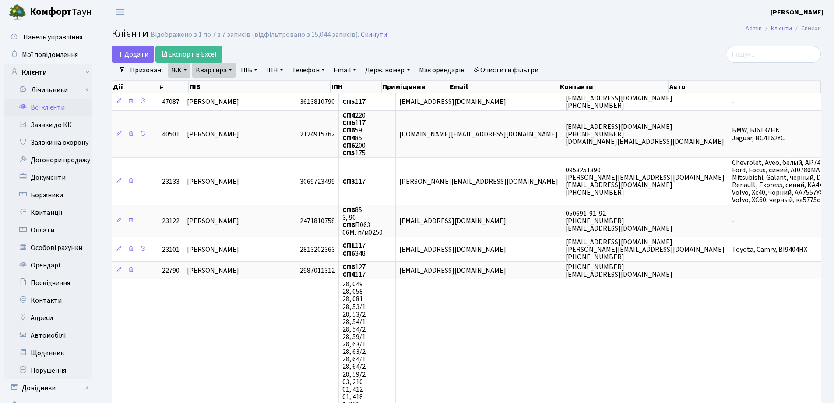
click at [229, 71] on link "Квартира" at bounding box center [213, 70] width 43 height 15
click at [254, 89] on icon at bounding box center [252, 87] width 7 height 7
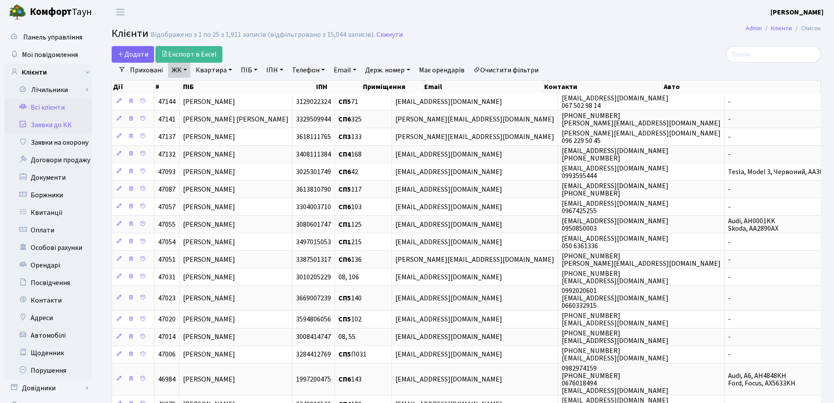
click at [59, 128] on link "Заявки до КК" at bounding box center [48, 125] width 88 height 18
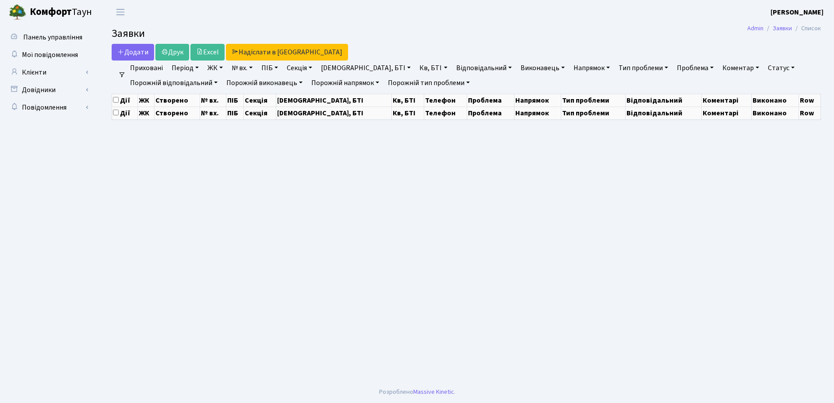
select select "25"
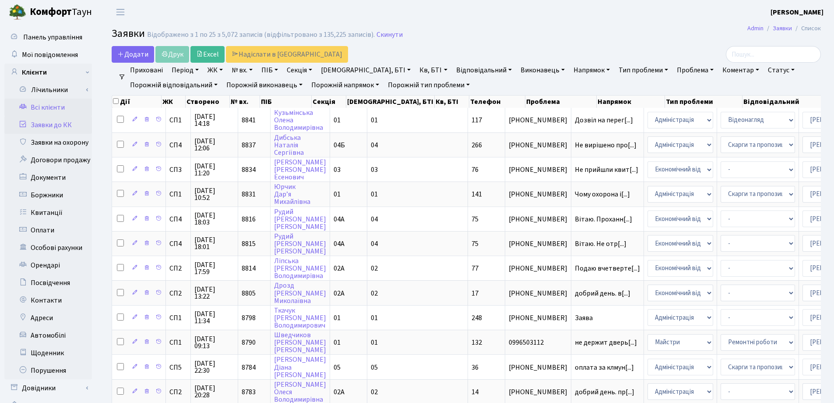
click at [48, 106] on link "Всі клієнти" at bounding box center [48, 108] width 88 height 18
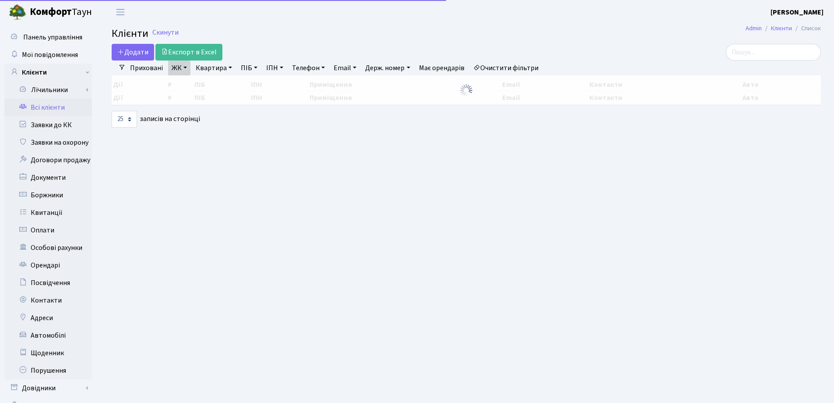
select select "25"
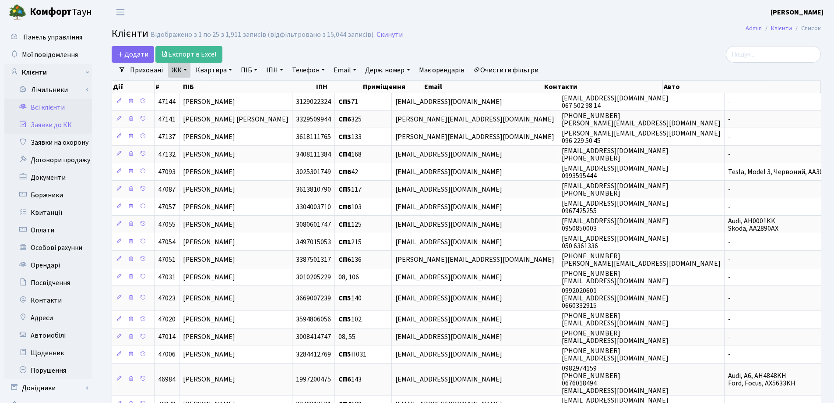
click at [47, 125] on link "Заявки до КК" at bounding box center [48, 125] width 88 height 18
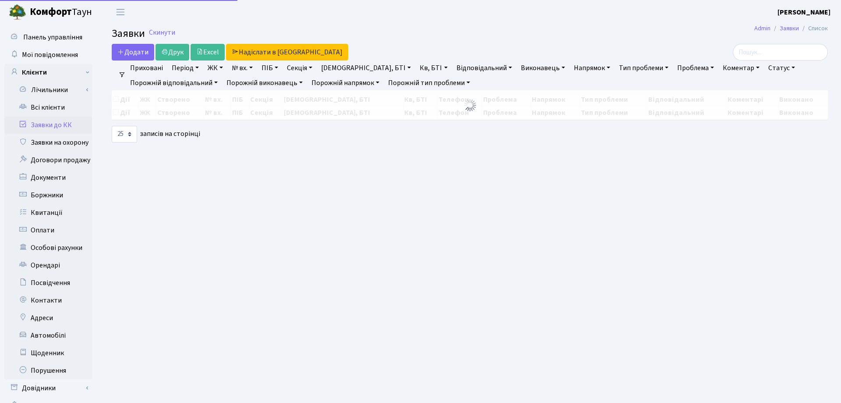
select select "25"
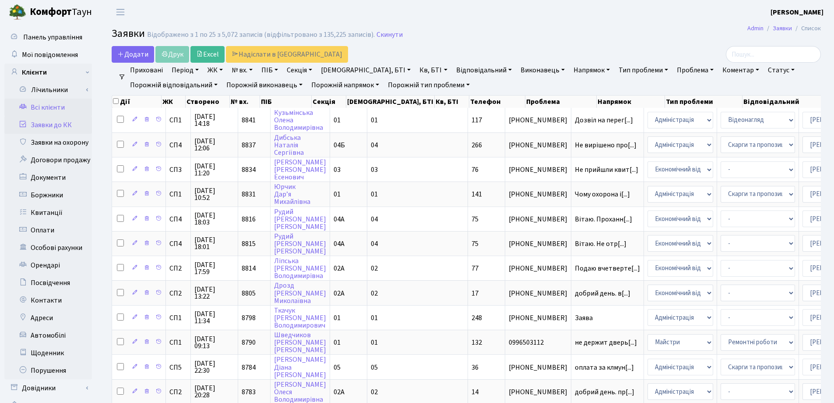
click at [53, 105] on link "Всі клієнти" at bounding box center [48, 108] width 88 height 18
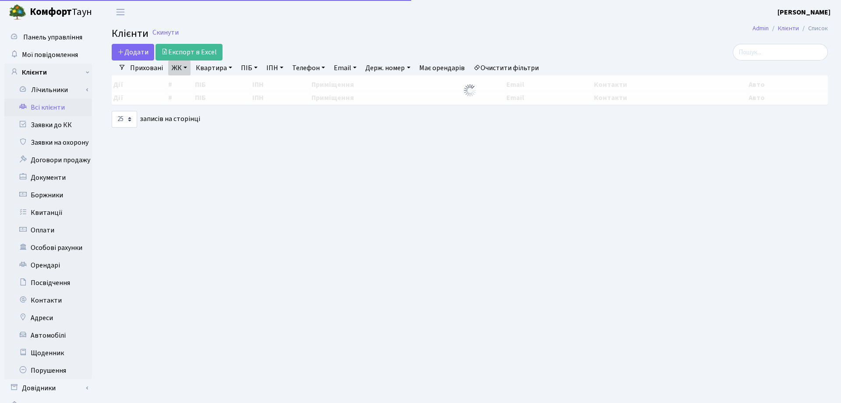
select select "25"
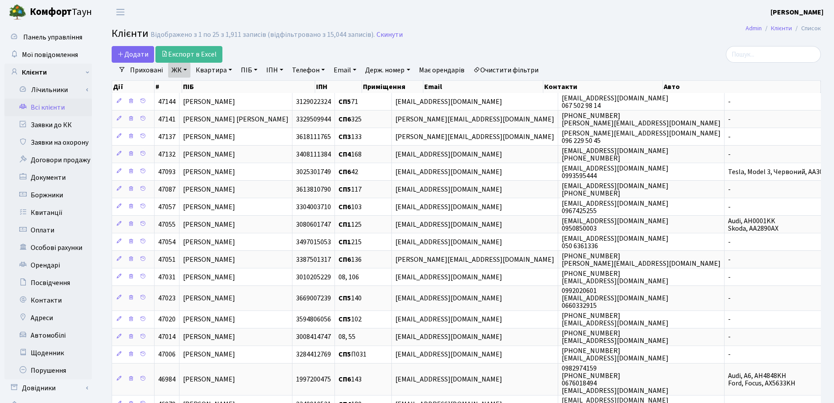
click at [229, 69] on link "Квартира" at bounding box center [213, 70] width 43 height 15
type input "168"
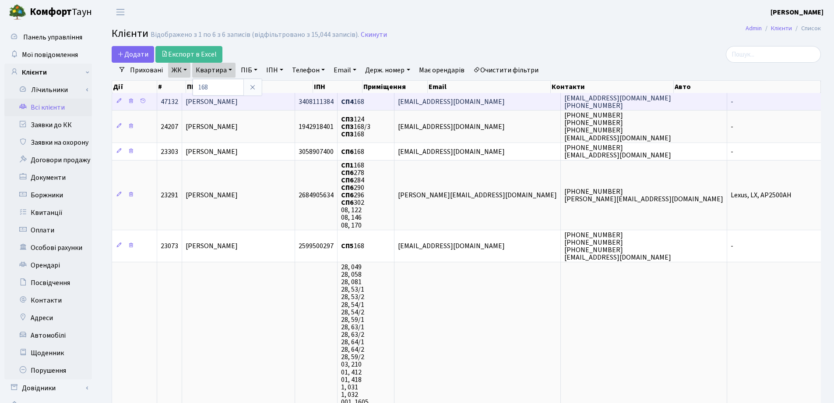
click at [238, 99] on span "[PERSON_NAME]" at bounding box center [212, 102] width 52 height 10
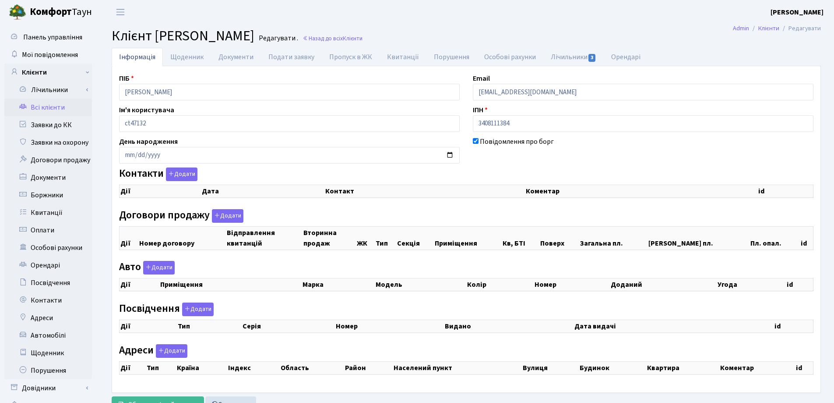
checkbox input "true"
select select "25"
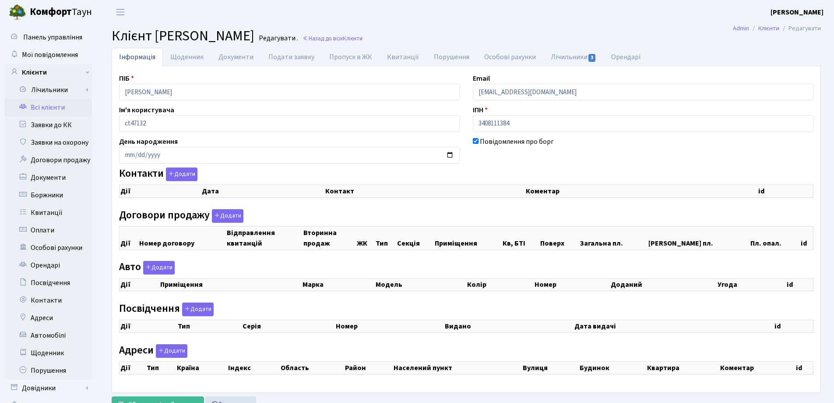
select select "25"
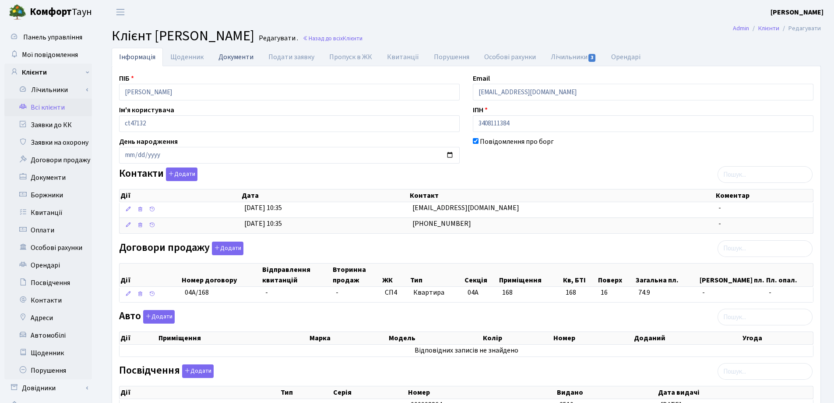
click at [221, 57] on link "Документи" at bounding box center [236, 57] width 50 height 18
select select "25"
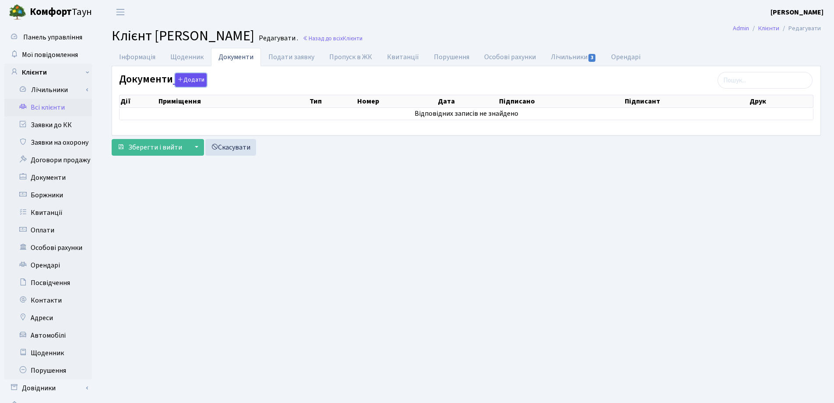
click at [184, 82] on button "Додати" at bounding box center [191, 80] width 32 height 14
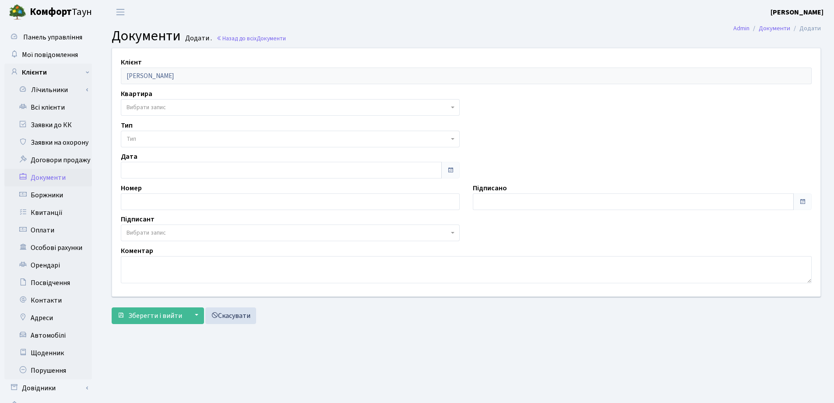
click at [171, 103] on span "Вибрати запис" at bounding box center [288, 107] width 322 height 9
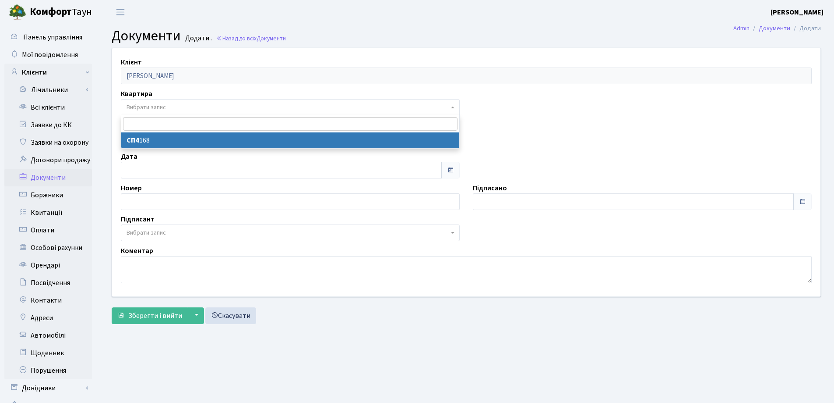
select select "178776"
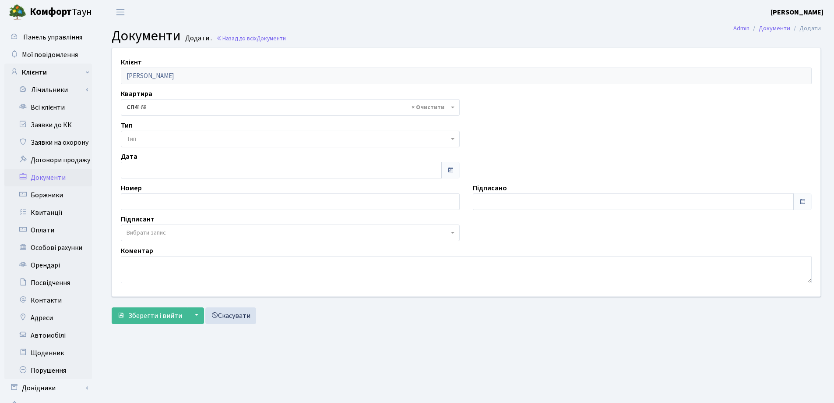
click at [177, 140] on span "Тип" at bounding box center [288, 138] width 322 height 9
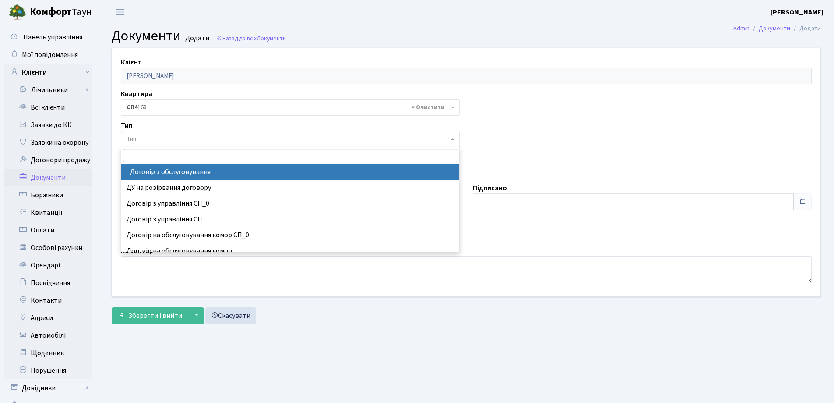
select select "289"
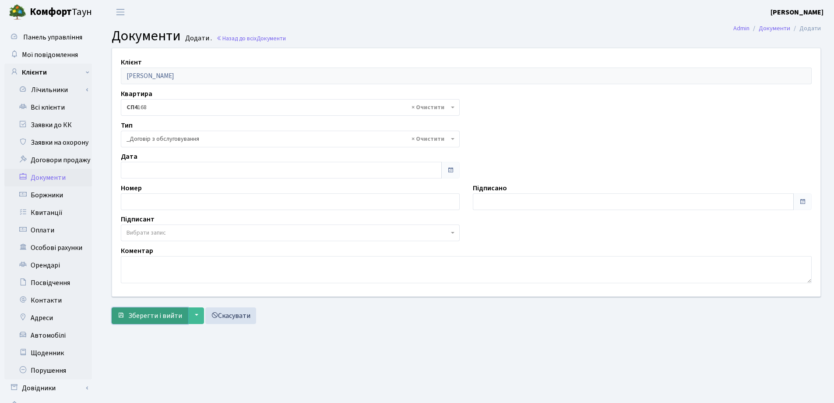
click at [165, 314] on span "Зберегти і вийти" at bounding box center [155, 316] width 54 height 10
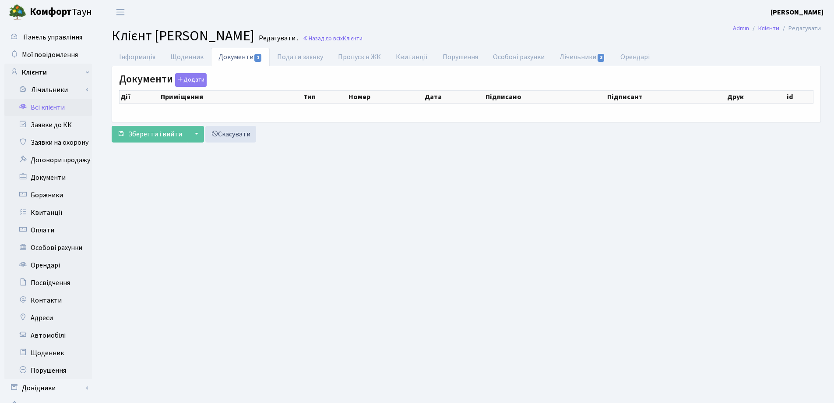
checkbox input "true"
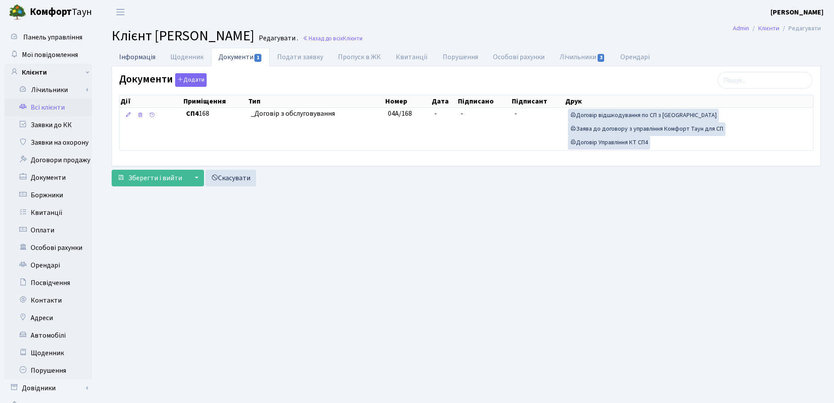
click at [128, 55] on link "Інформація" at bounding box center [137, 57] width 51 height 18
select select "25"
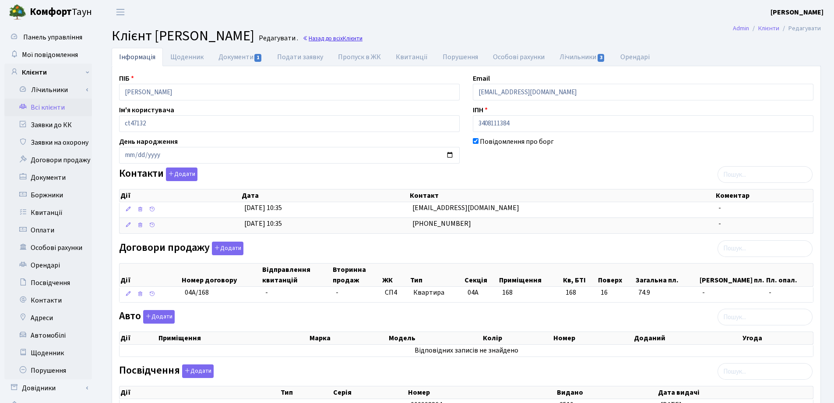
click at [363, 38] on link "Назад до всіх Клієнти" at bounding box center [333, 38] width 60 height 8
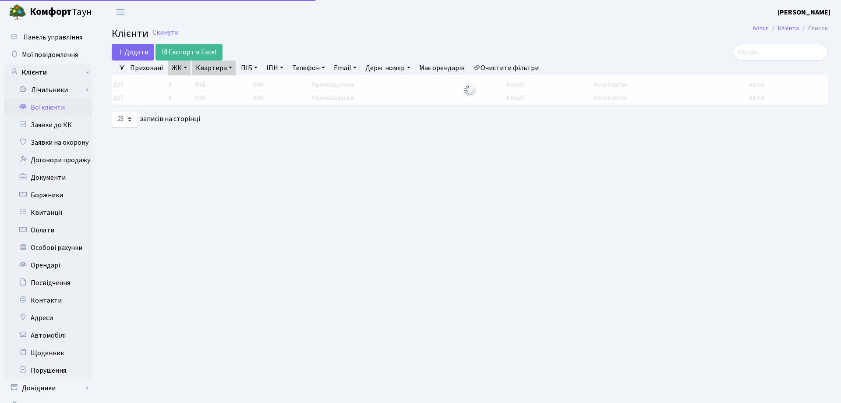
select select "25"
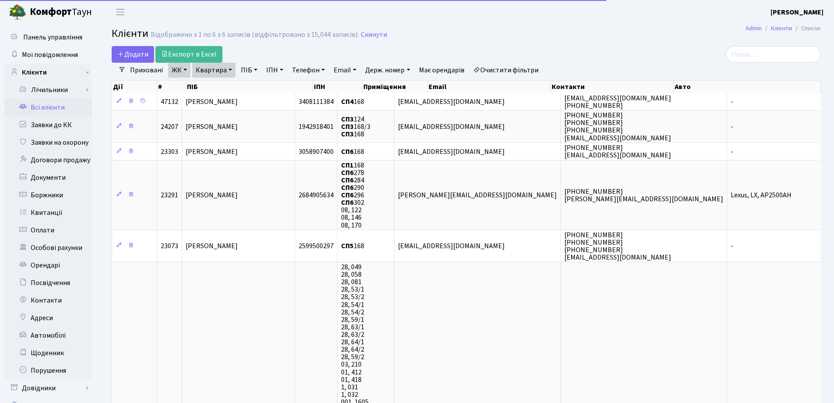
click at [231, 68] on link "Квартира" at bounding box center [213, 70] width 43 height 15
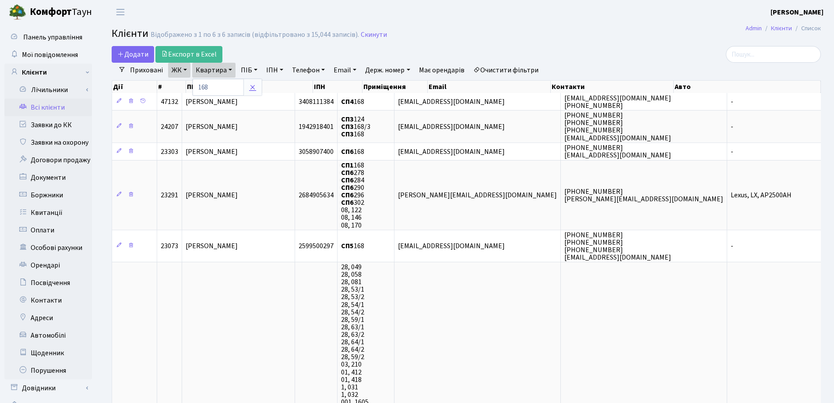
click at [252, 89] on icon at bounding box center [252, 87] width 7 height 7
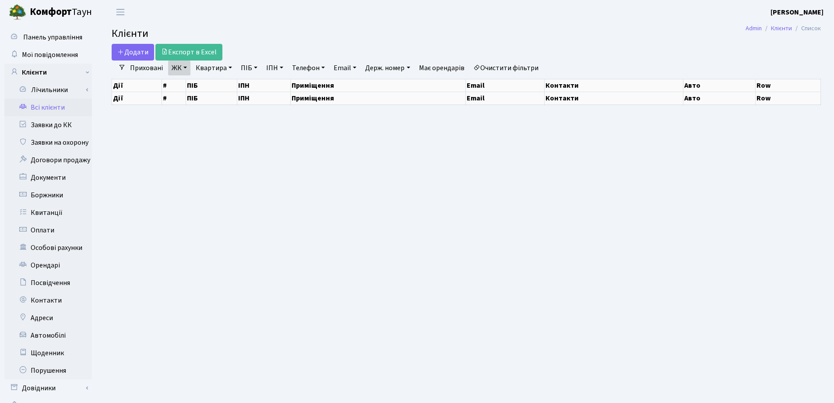
select select "25"
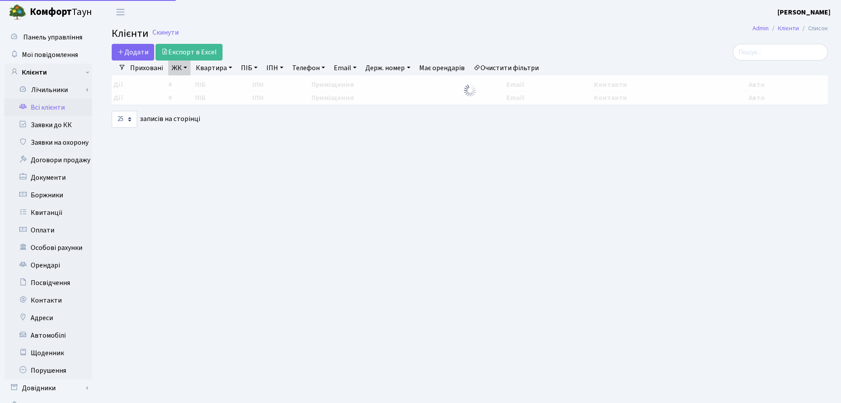
select select "25"
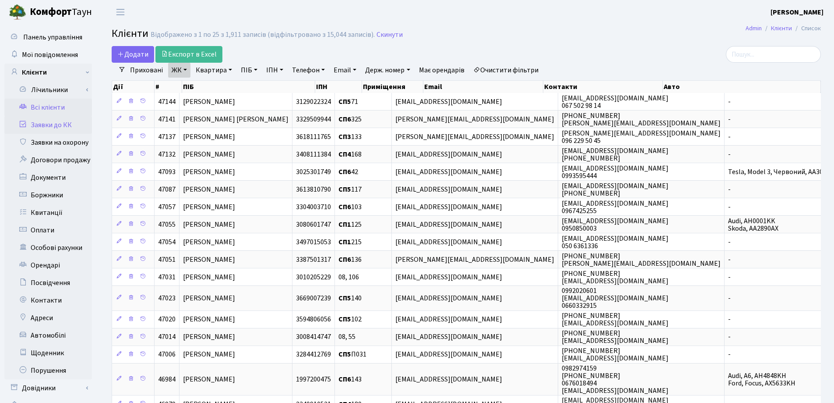
click at [50, 121] on link "Заявки до КК" at bounding box center [48, 125] width 88 height 18
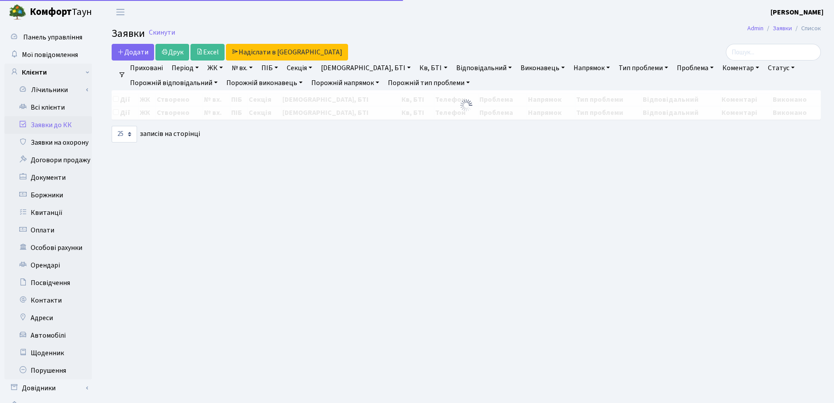
select select "25"
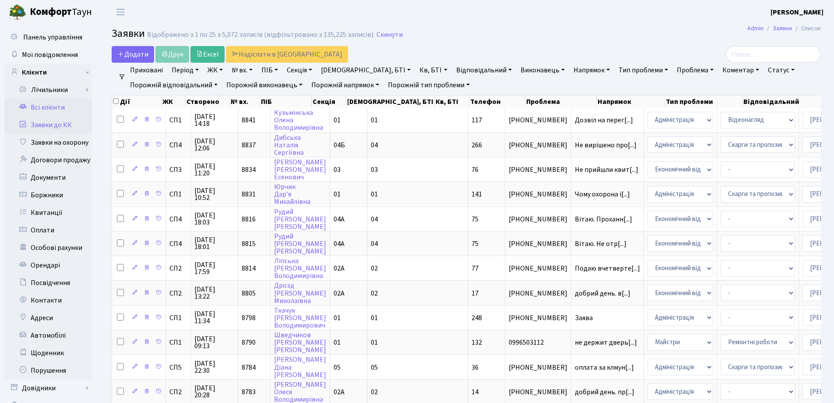
click at [47, 107] on link "Всі клієнти" at bounding box center [48, 108] width 88 height 18
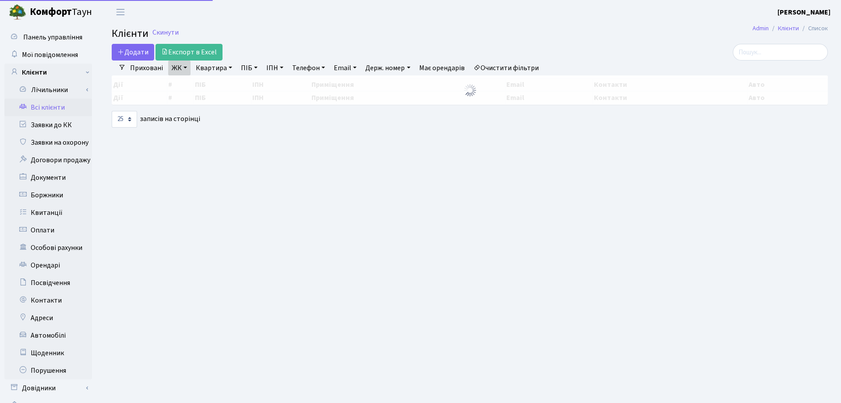
select select "25"
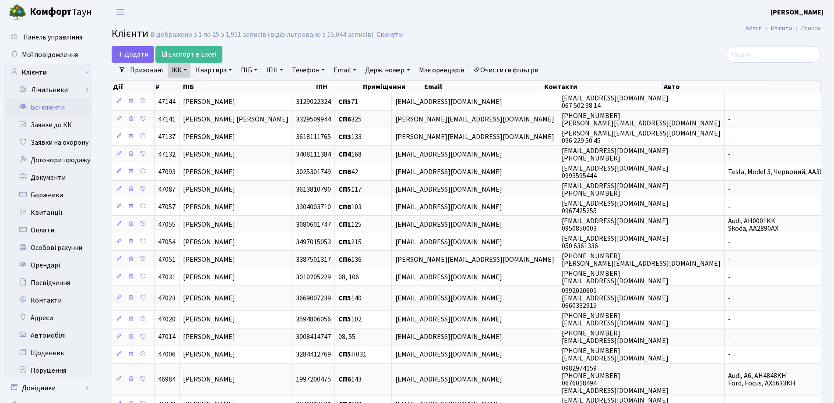
click at [230, 69] on link "Квартира" at bounding box center [213, 70] width 43 height 15
click at [226, 91] on input "text" at bounding box center [218, 87] width 51 height 17
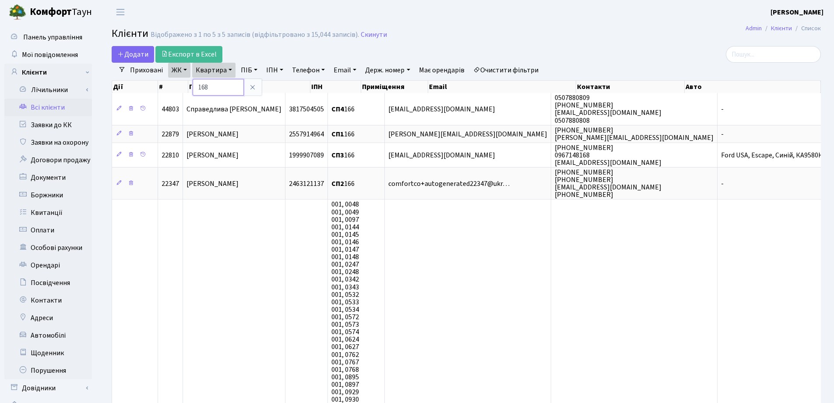
type input "168"
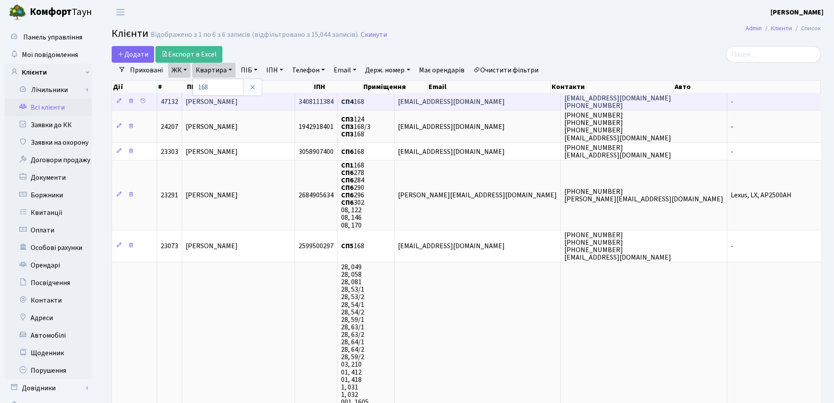
click at [238, 102] on span "[PERSON_NAME]" at bounding box center [212, 102] width 52 height 10
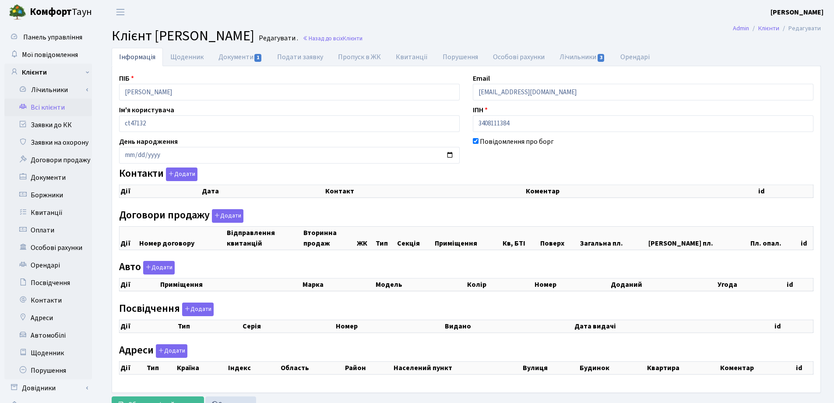
checkbox input "true"
select select "25"
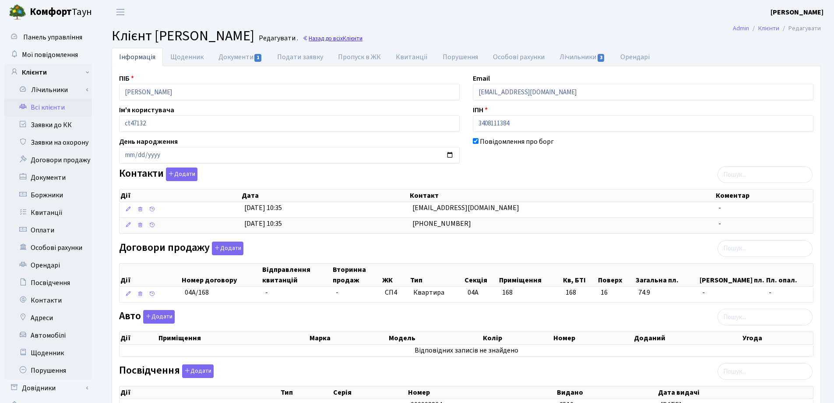
click at [363, 42] on link "Назад до всіх Клієнти" at bounding box center [333, 38] width 60 height 8
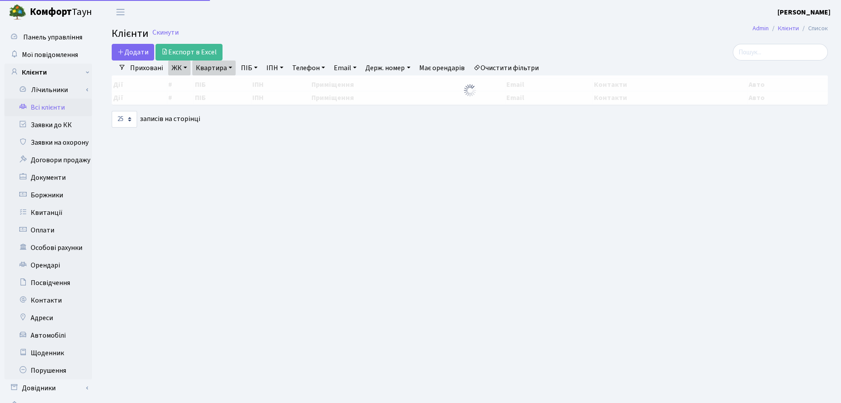
select select "25"
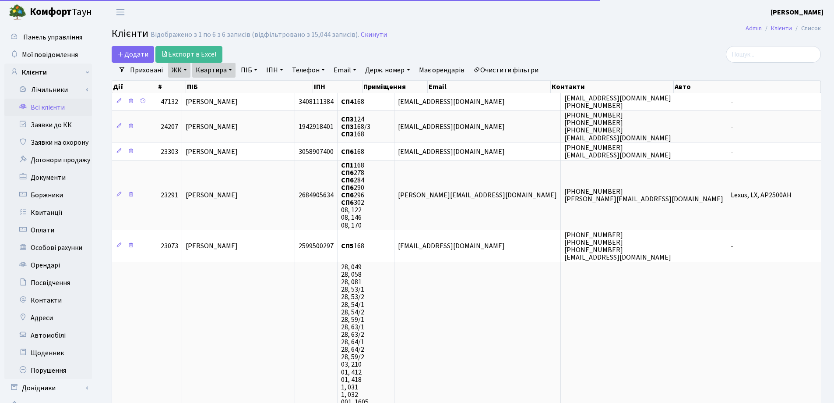
click at [232, 70] on link "Квартира" at bounding box center [213, 70] width 43 height 15
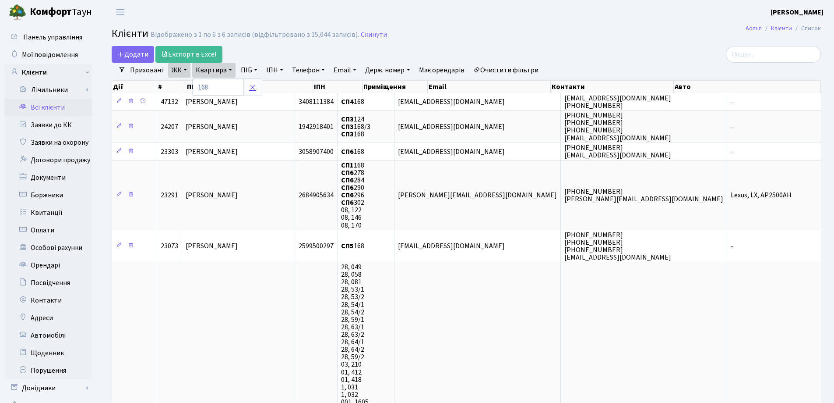
click at [255, 86] on icon at bounding box center [252, 87] width 7 height 7
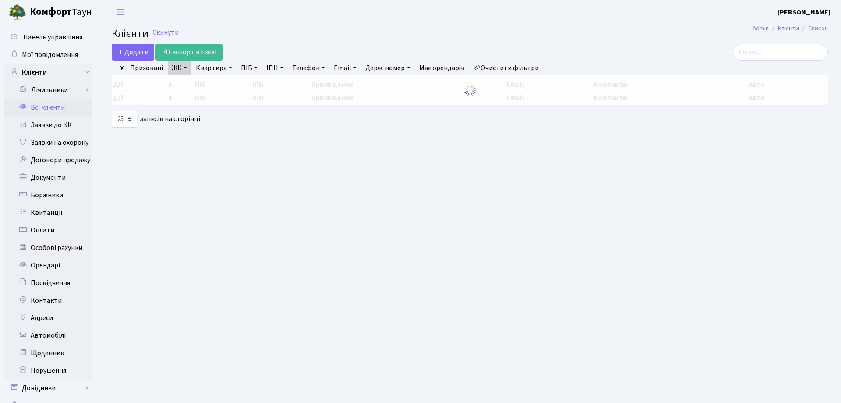
select select "25"
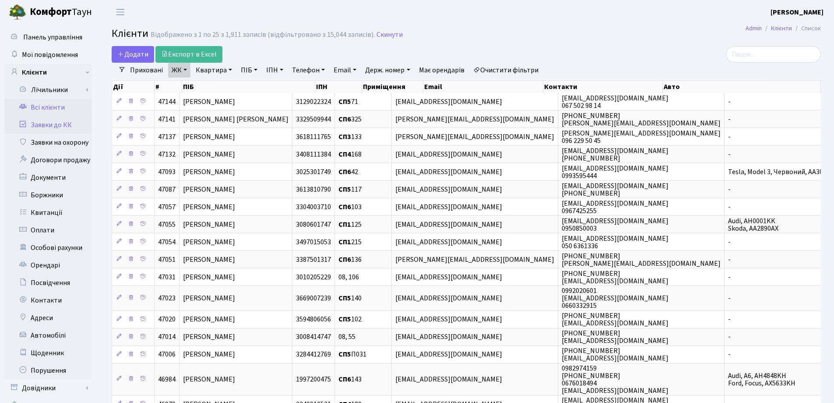
click at [55, 130] on link "Заявки до КК" at bounding box center [48, 125] width 88 height 18
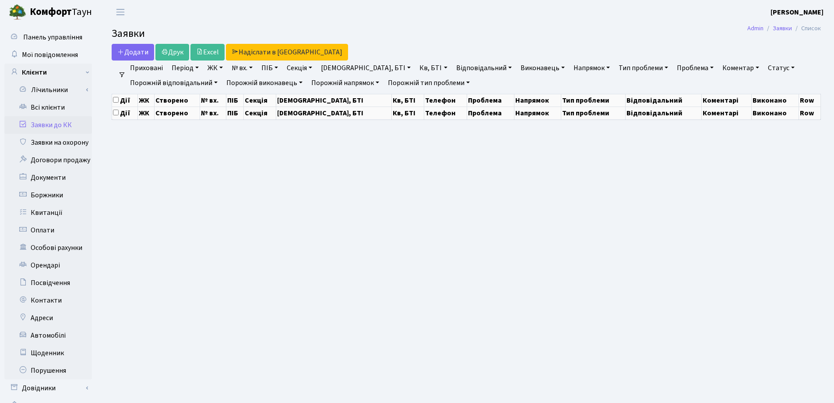
select select "25"
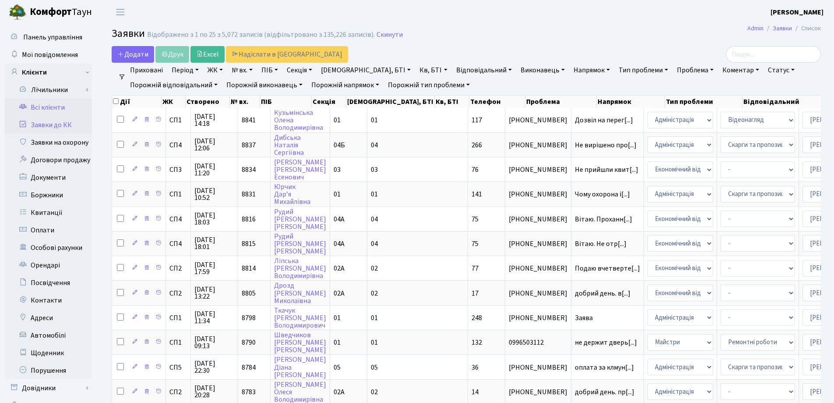
click at [50, 104] on link "Всі клієнти" at bounding box center [48, 108] width 88 height 18
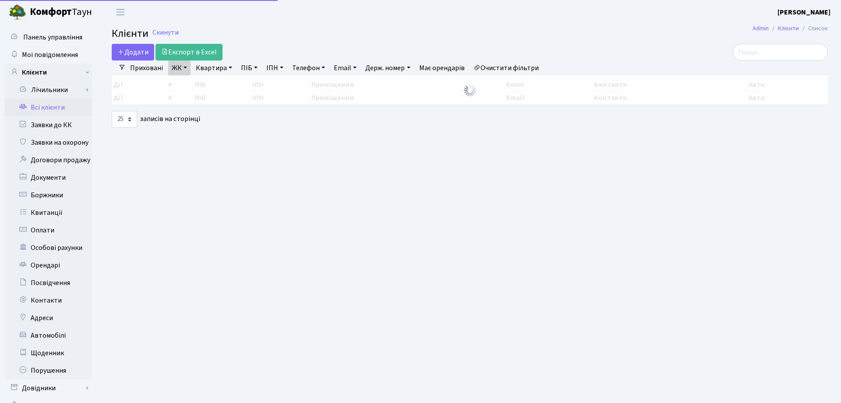
select select "25"
